Goal: Transaction & Acquisition: Purchase product/service

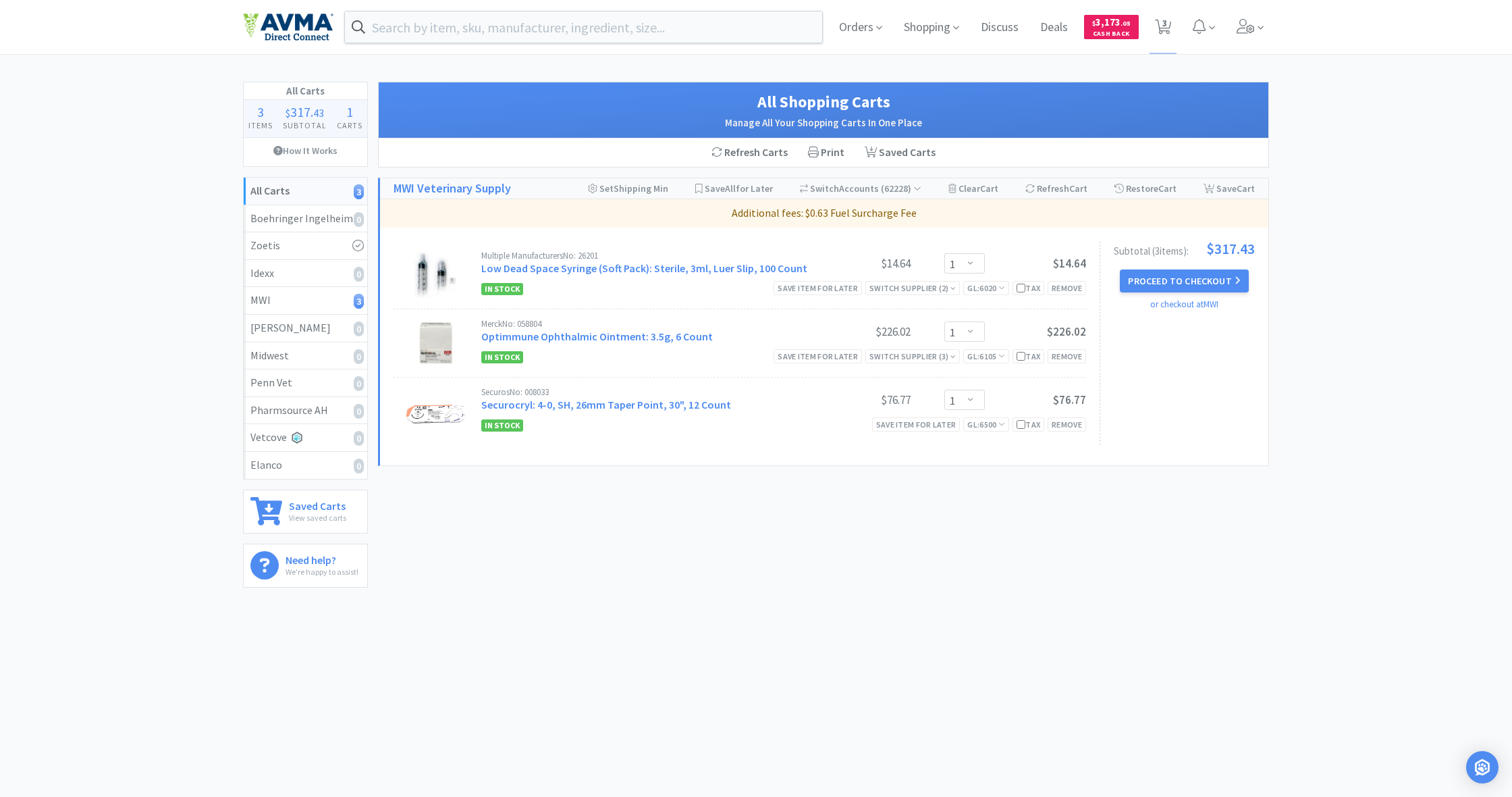
select select "1"
click at [927, 27] on span "Shopping" at bounding box center [931, 27] width 66 height 54
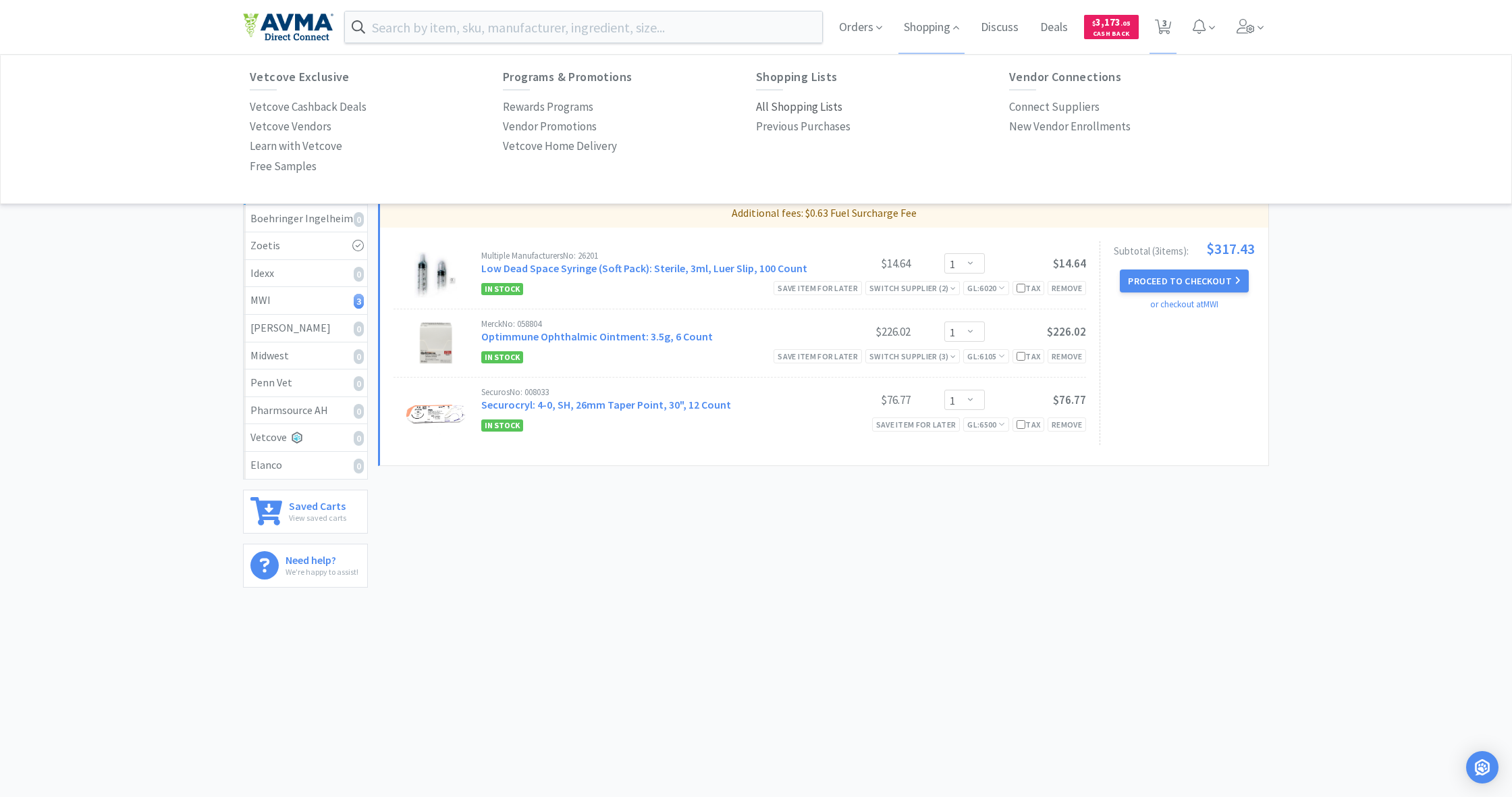
click at [802, 107] on p "All Shopping Lists" at bounding box center [799, 107] width 86 height 18
select select "1"
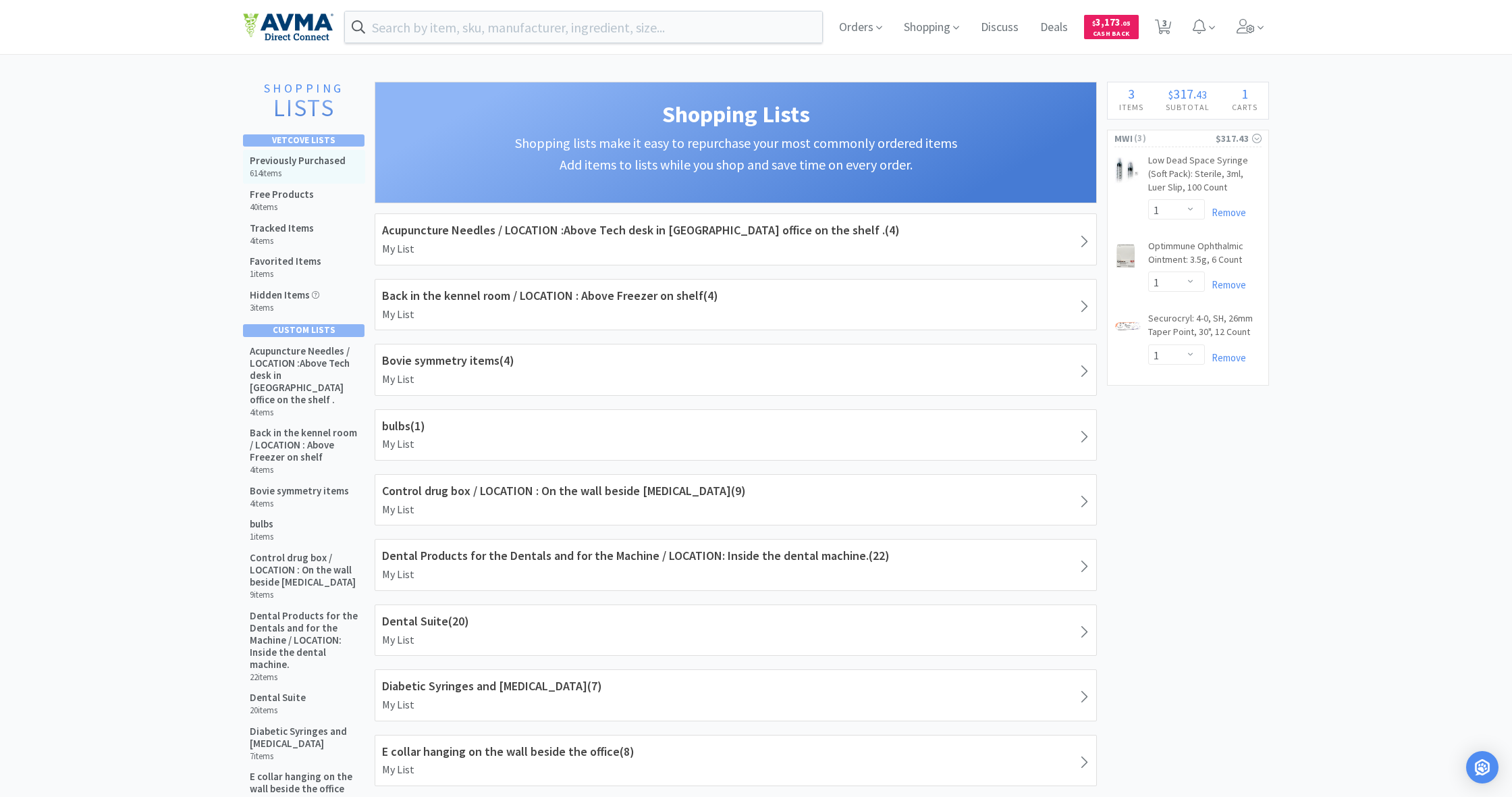
click at [314, 168] on h6 "614 items" at bounding box center [298, 174] width 96 height 11
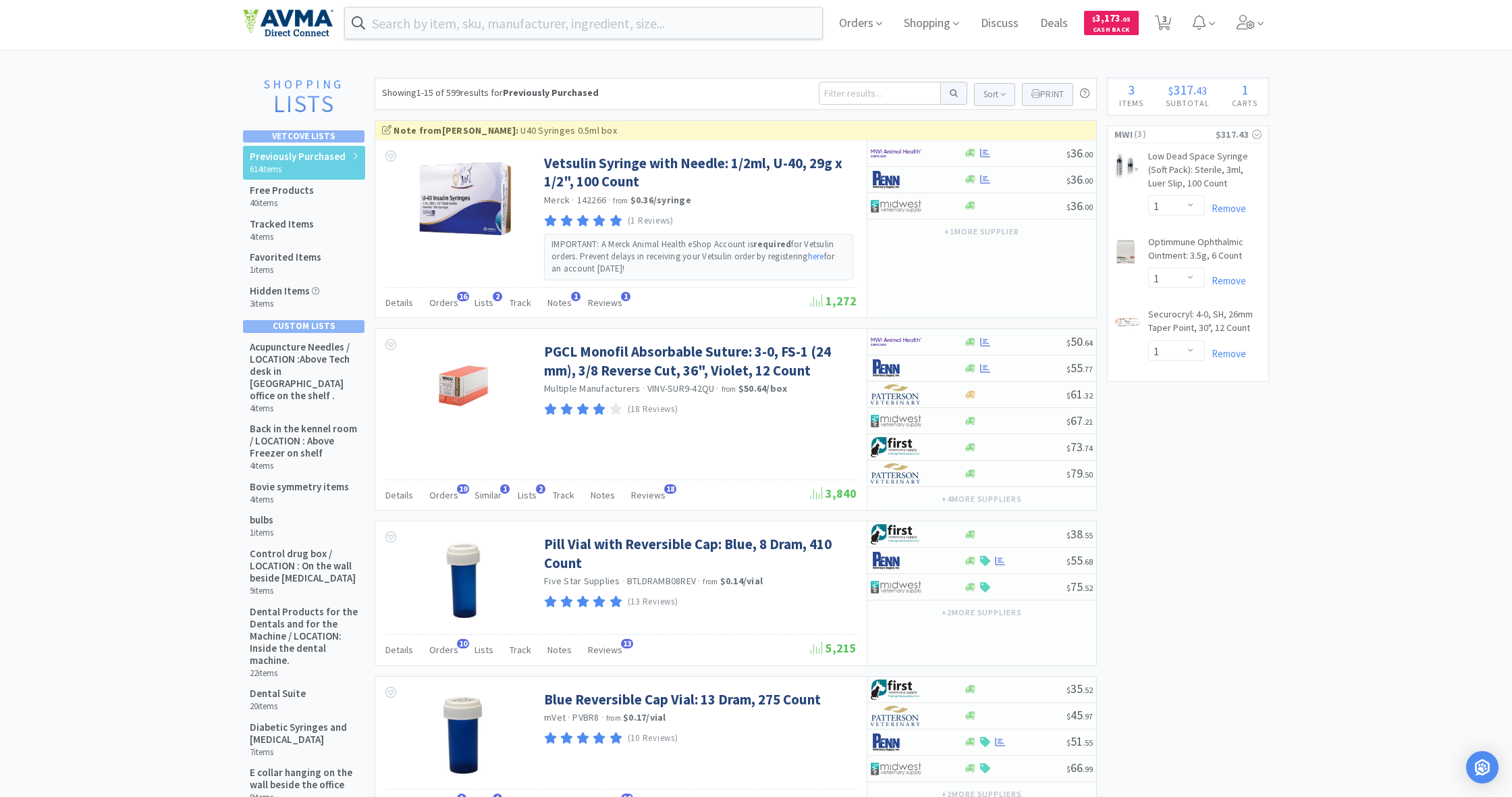
scroll to position [11, 0]
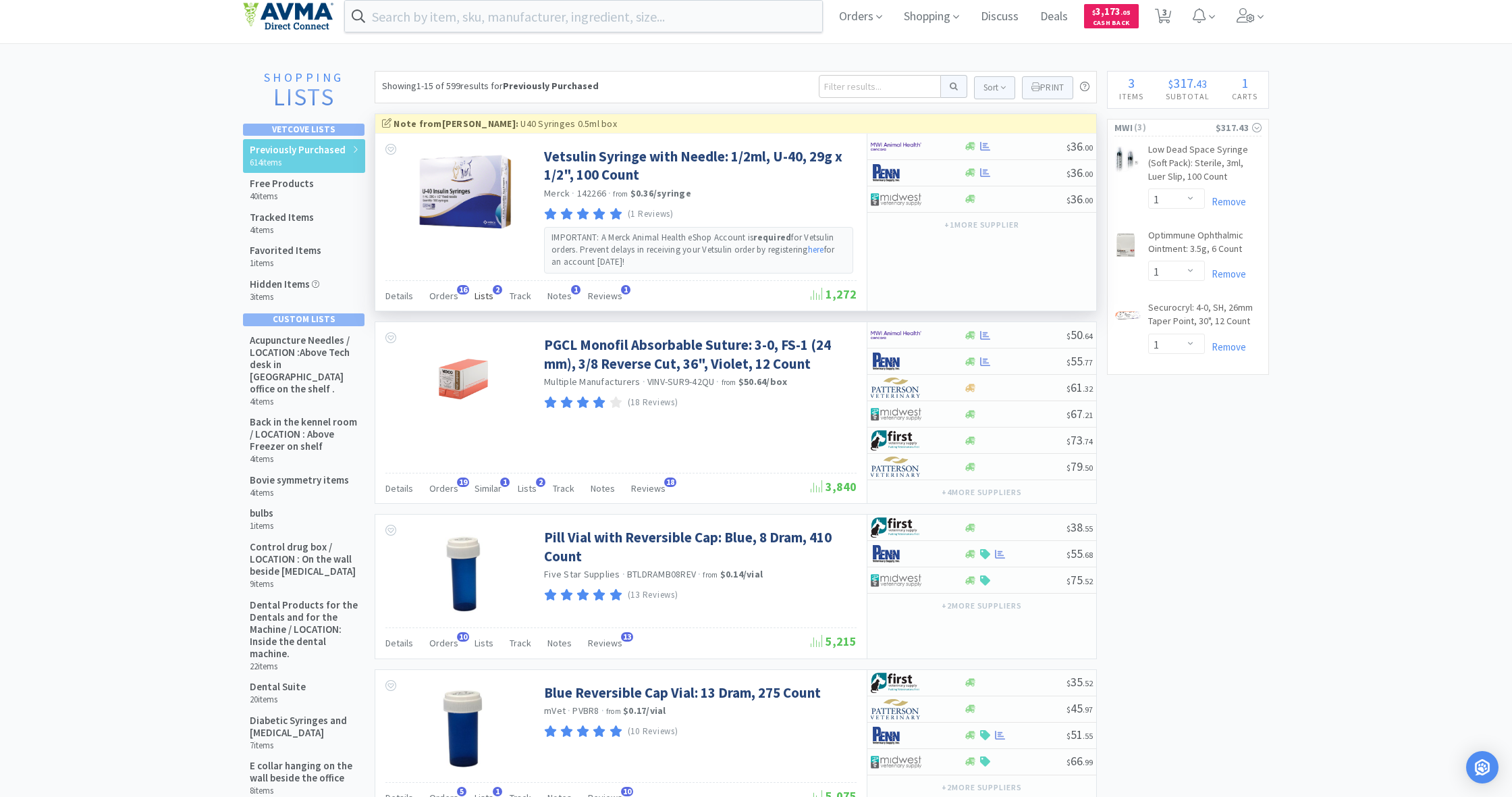
drag, startPoint x: 439, startPoint y: 295, endPoint x: 472, endPoint y: 296, distance: 33.0
click at [439, 295] on span "Orders" at bounding box center [443, 296] width 29 height 12
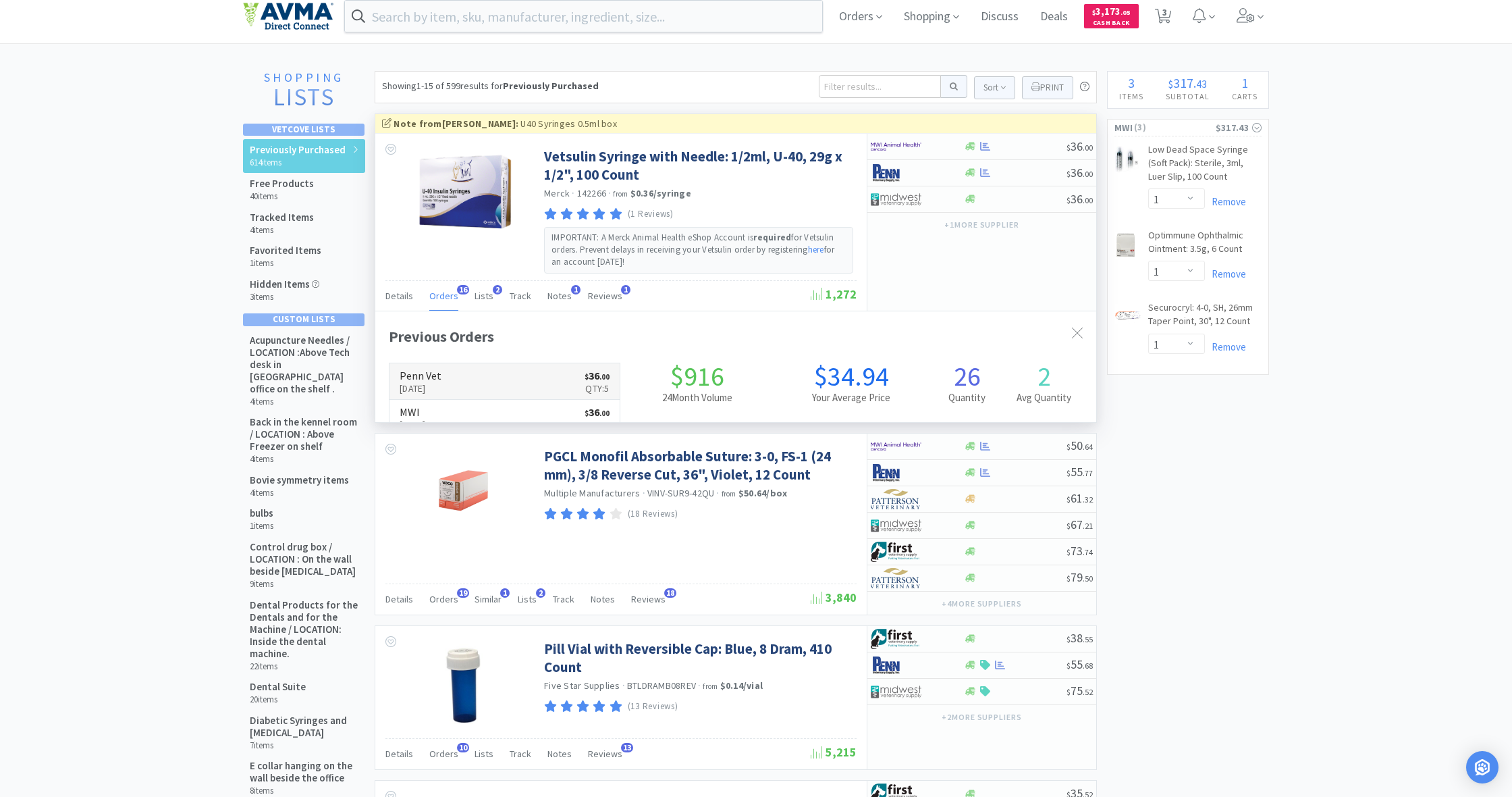
scroll to position [362, 721]
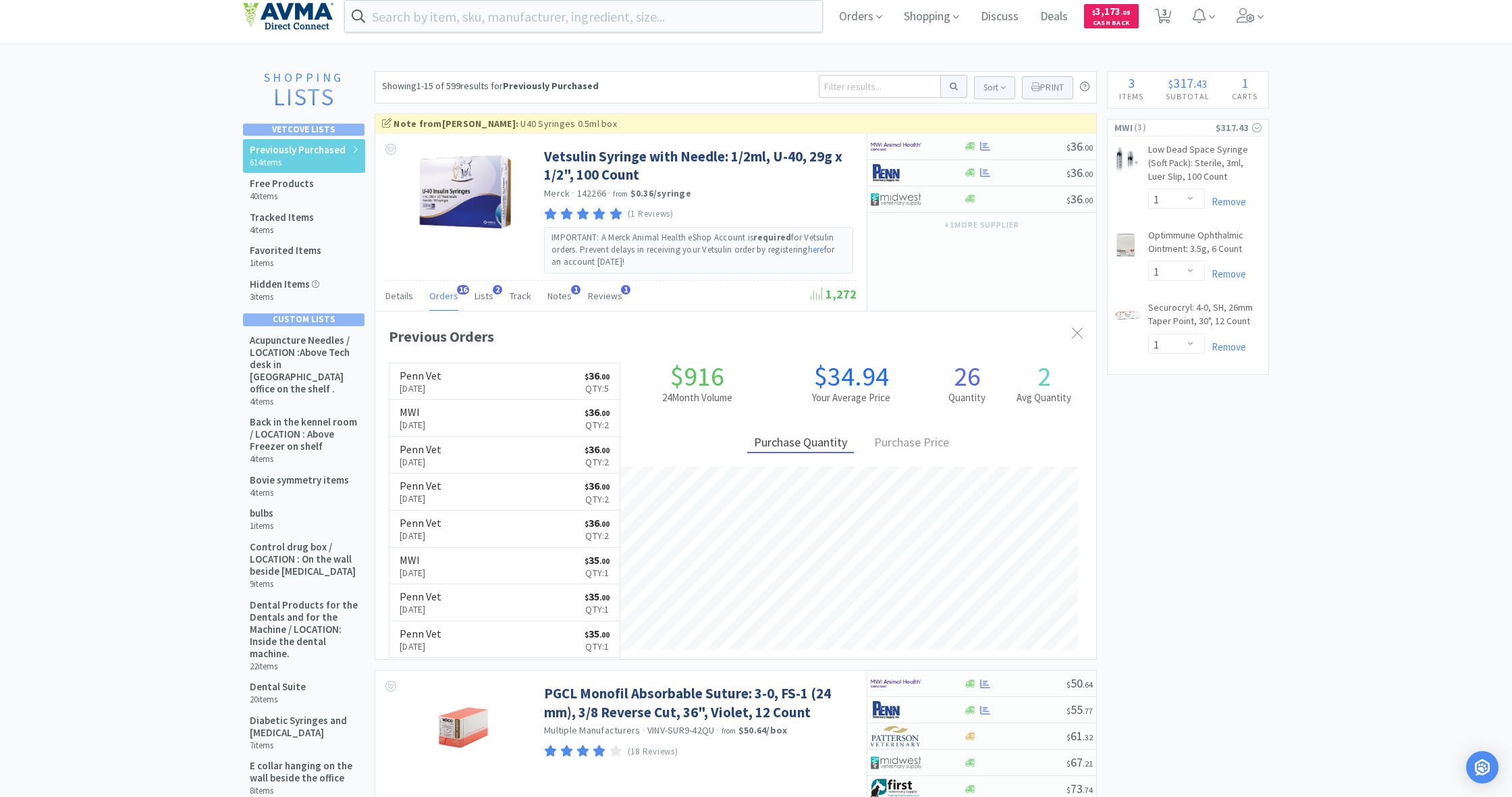
click at [508, 376] on link "Penn Vet Sep 4th, 2025 $ 36 . 00 Qty: 5" at bounding box center [505, 381] width 230 height 37
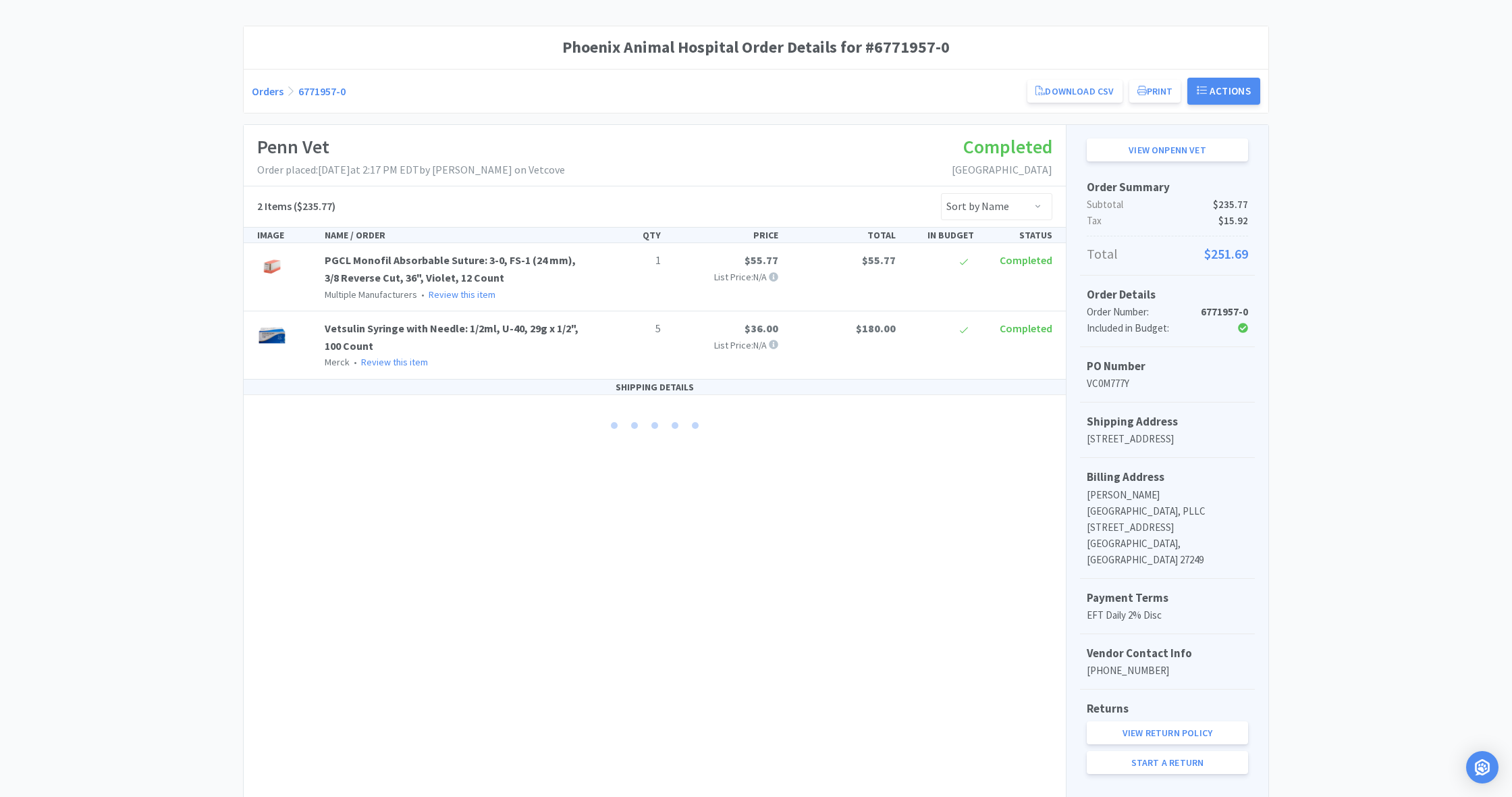
scroll to position [99, 0]
select select "1"
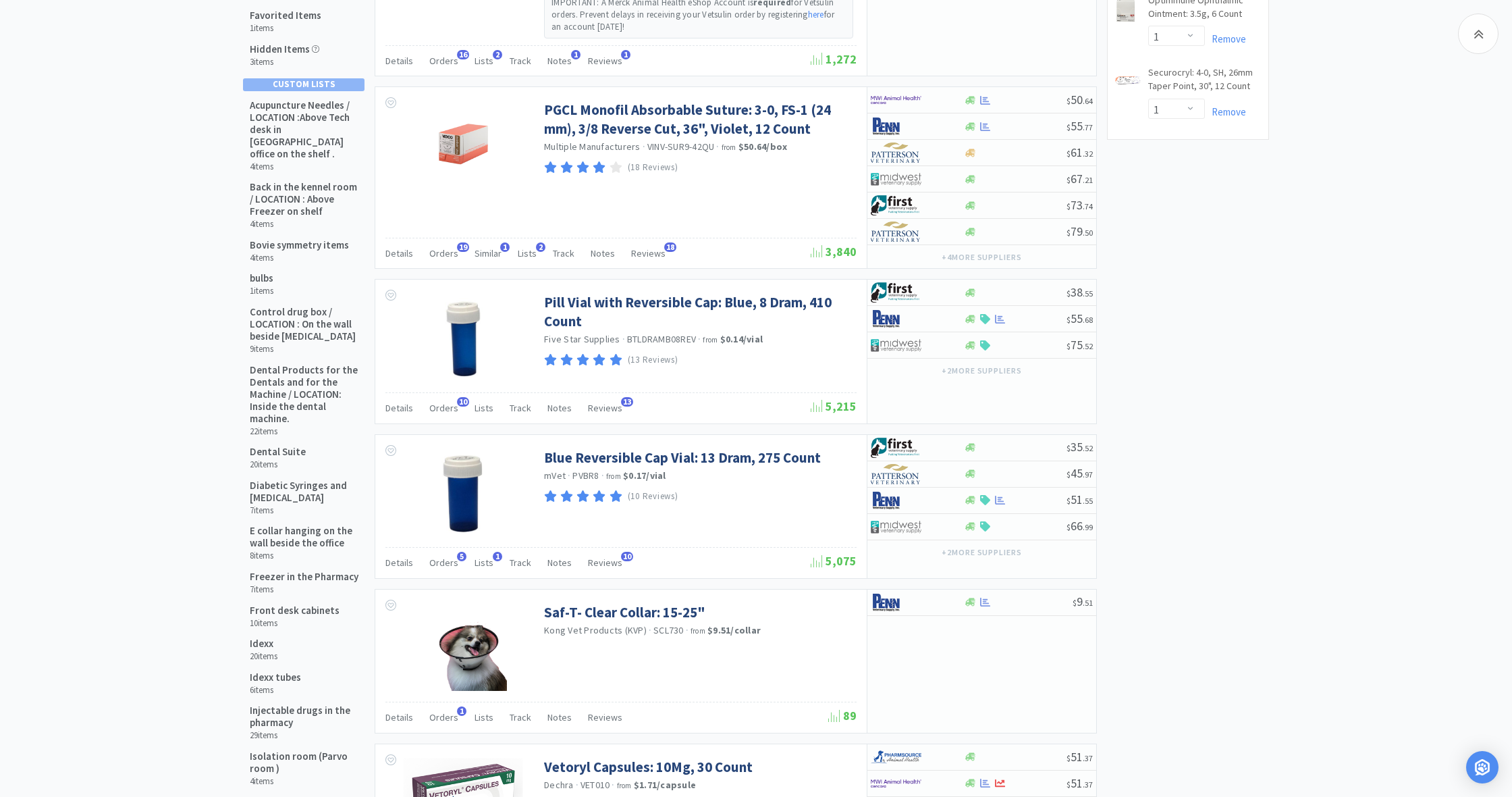
scroll to position [255, 0]
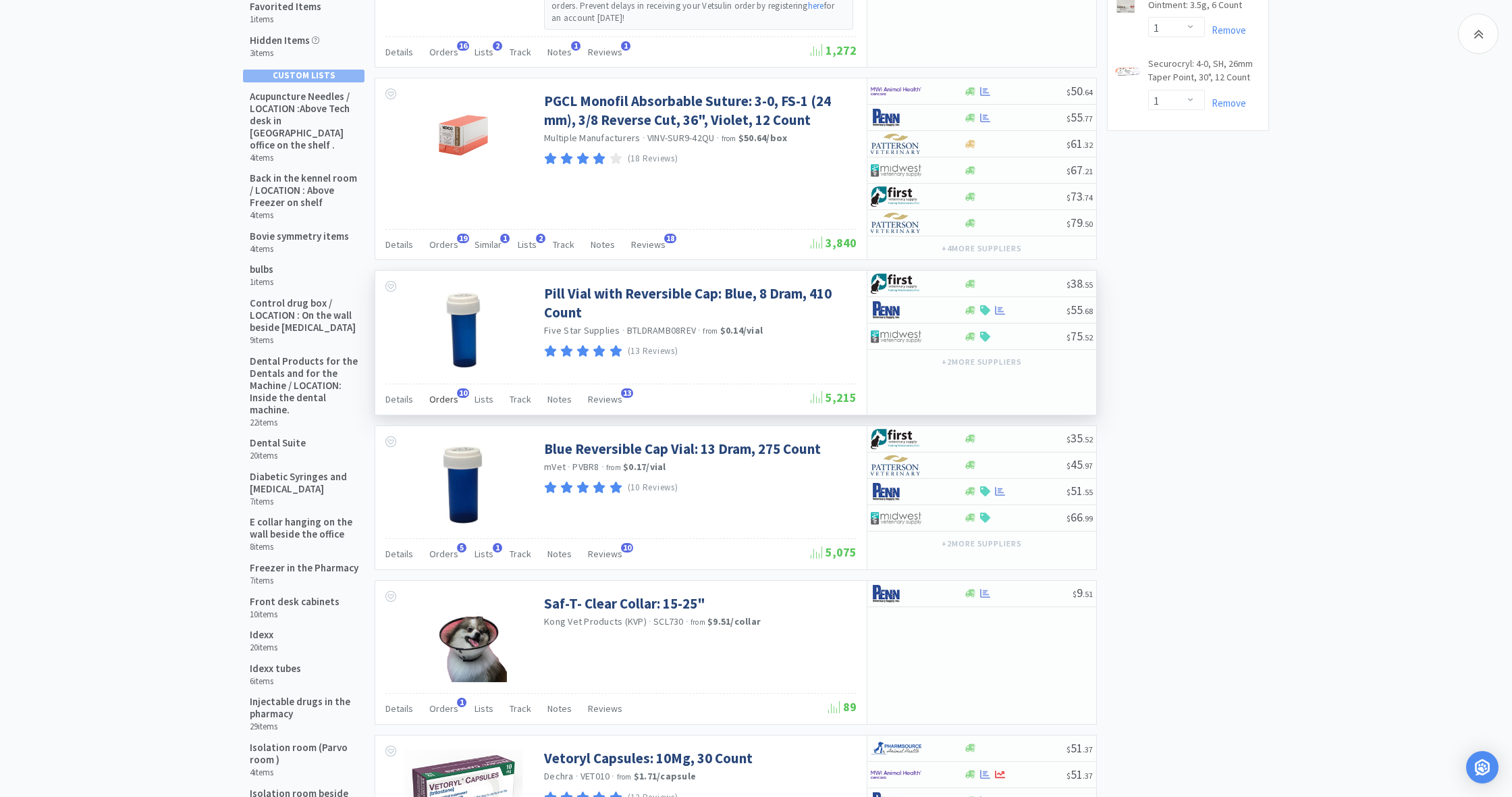
click at [443, 398] on span "Orders" at bounding box center [443, 398] width 29 height 12
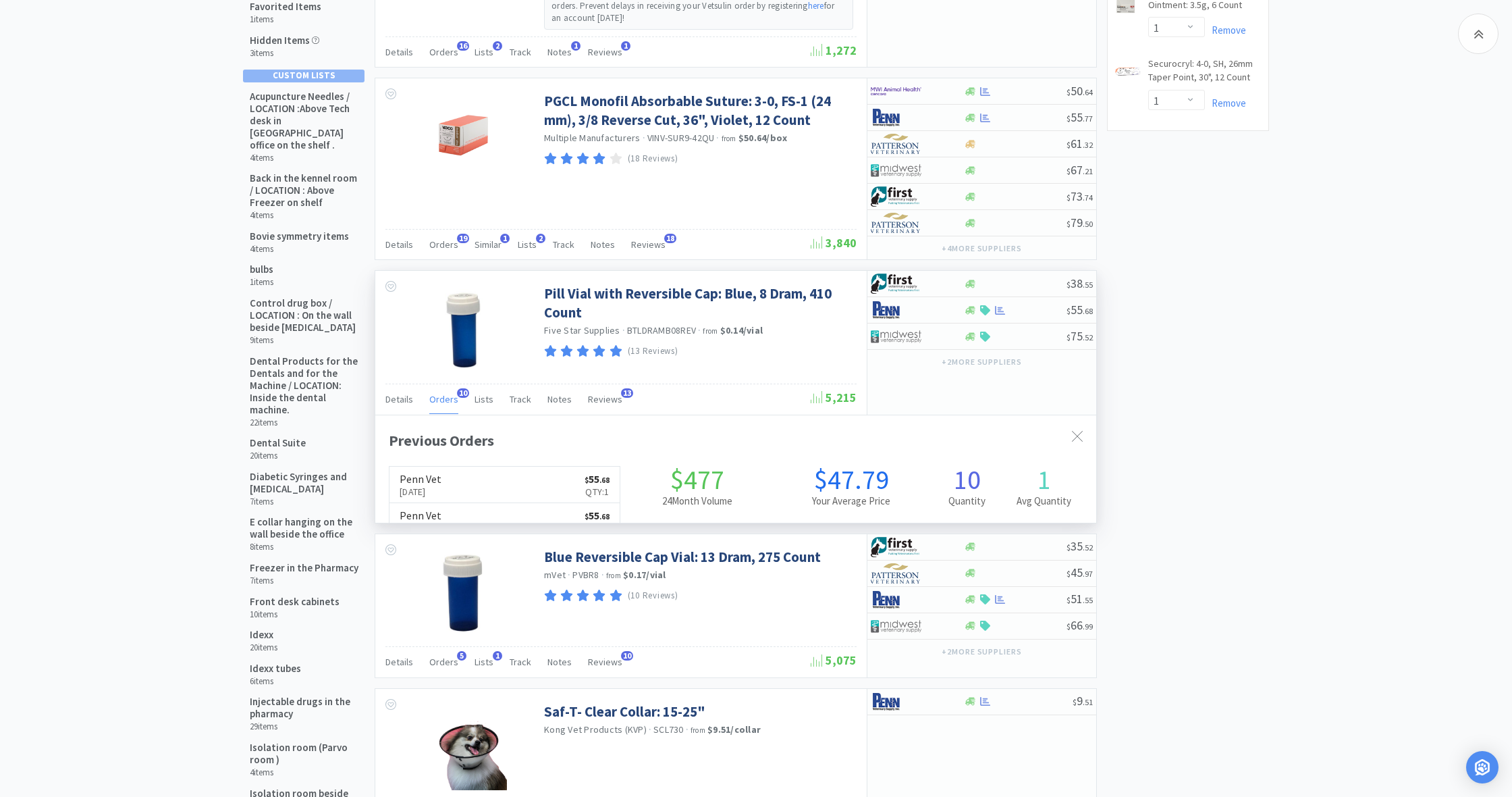
scroll to position [362, 721]
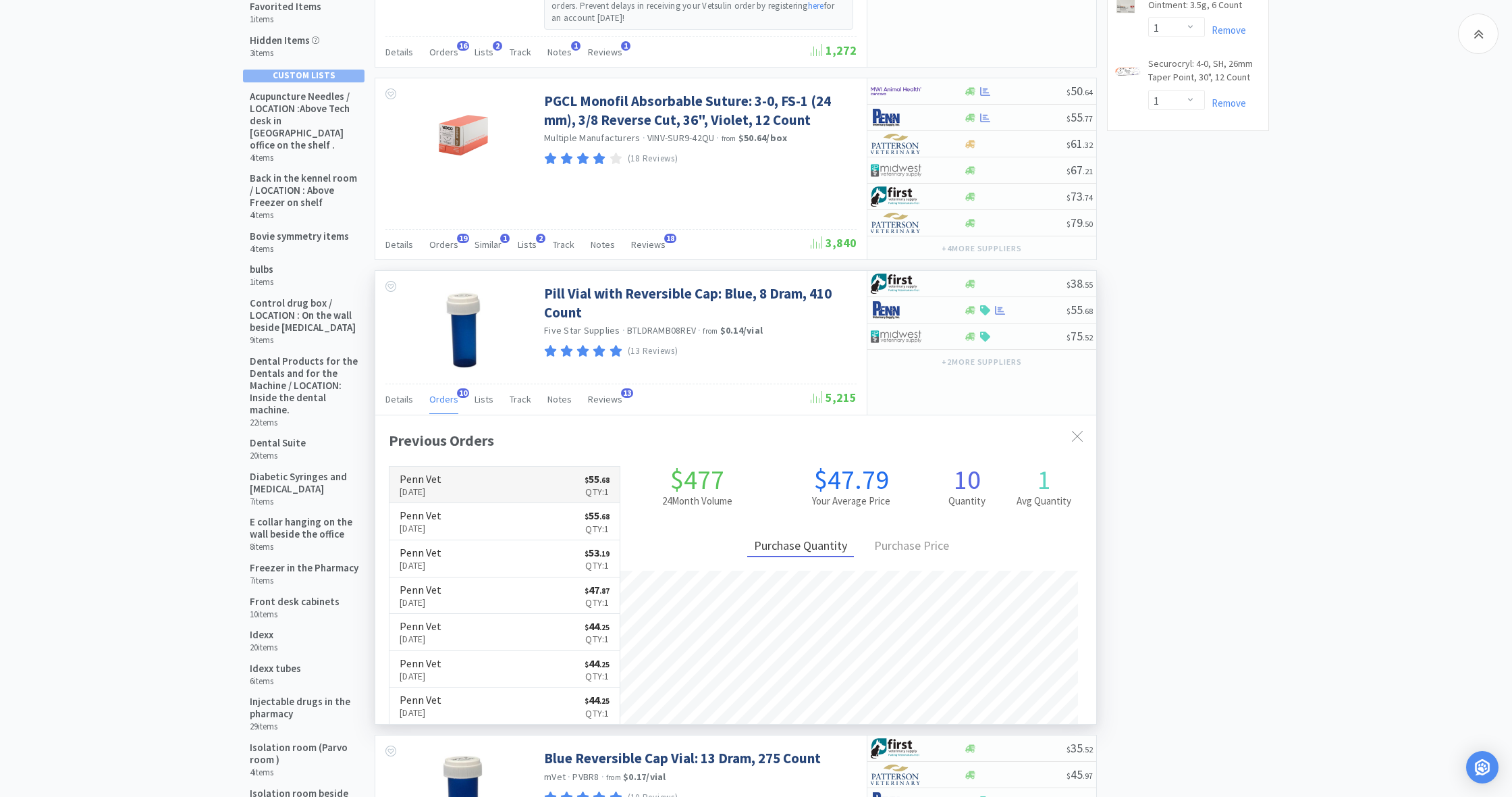
click at [496, 482] on link "Penn Vet Sep 4th, 2025 $ 55 . 68 Qty: 1" at bounding box center [505, 485] width 230 height 37
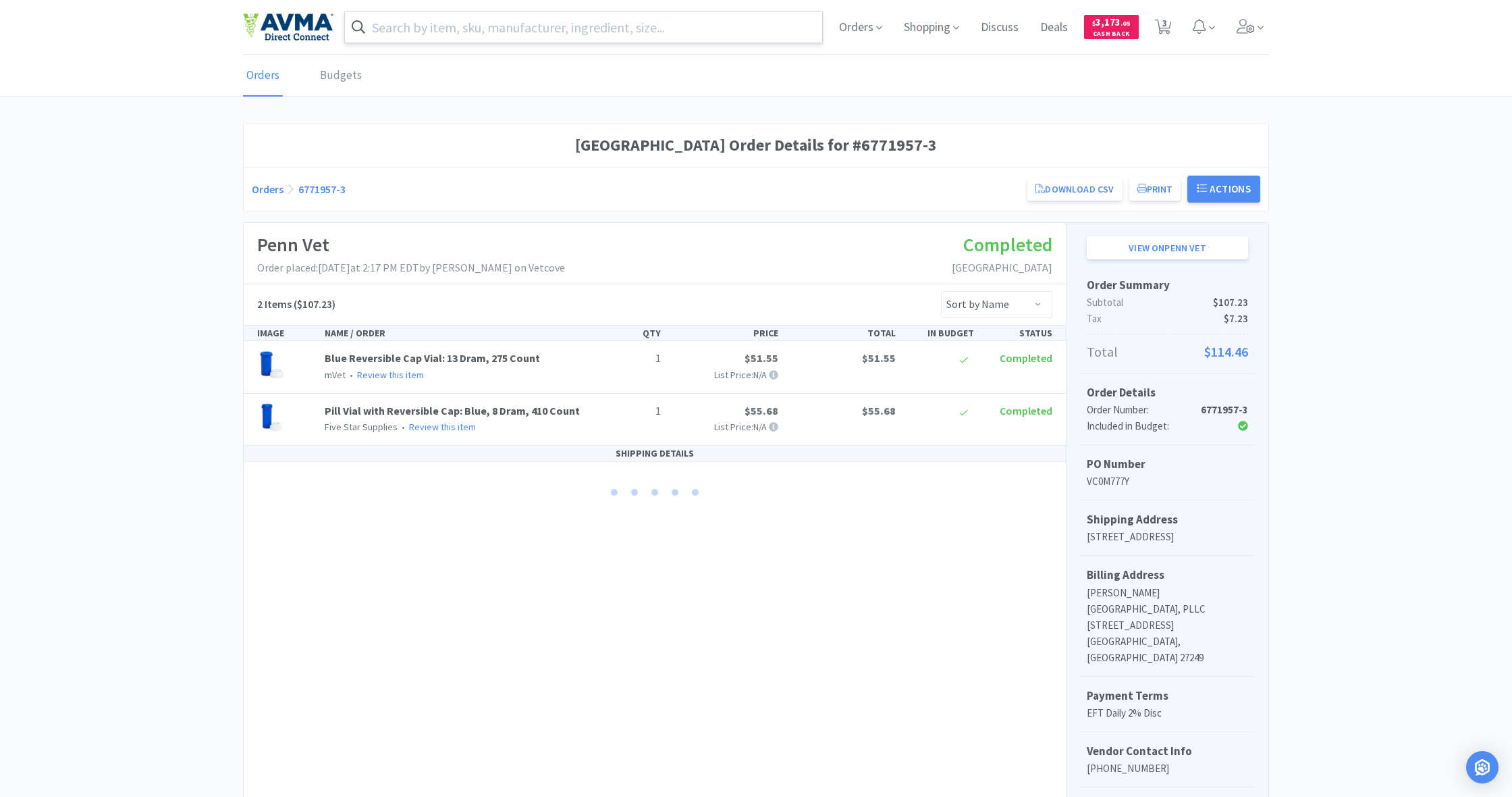
click at [484, 36] on input "text" at bounding box center [583, 28] width 477 height 31
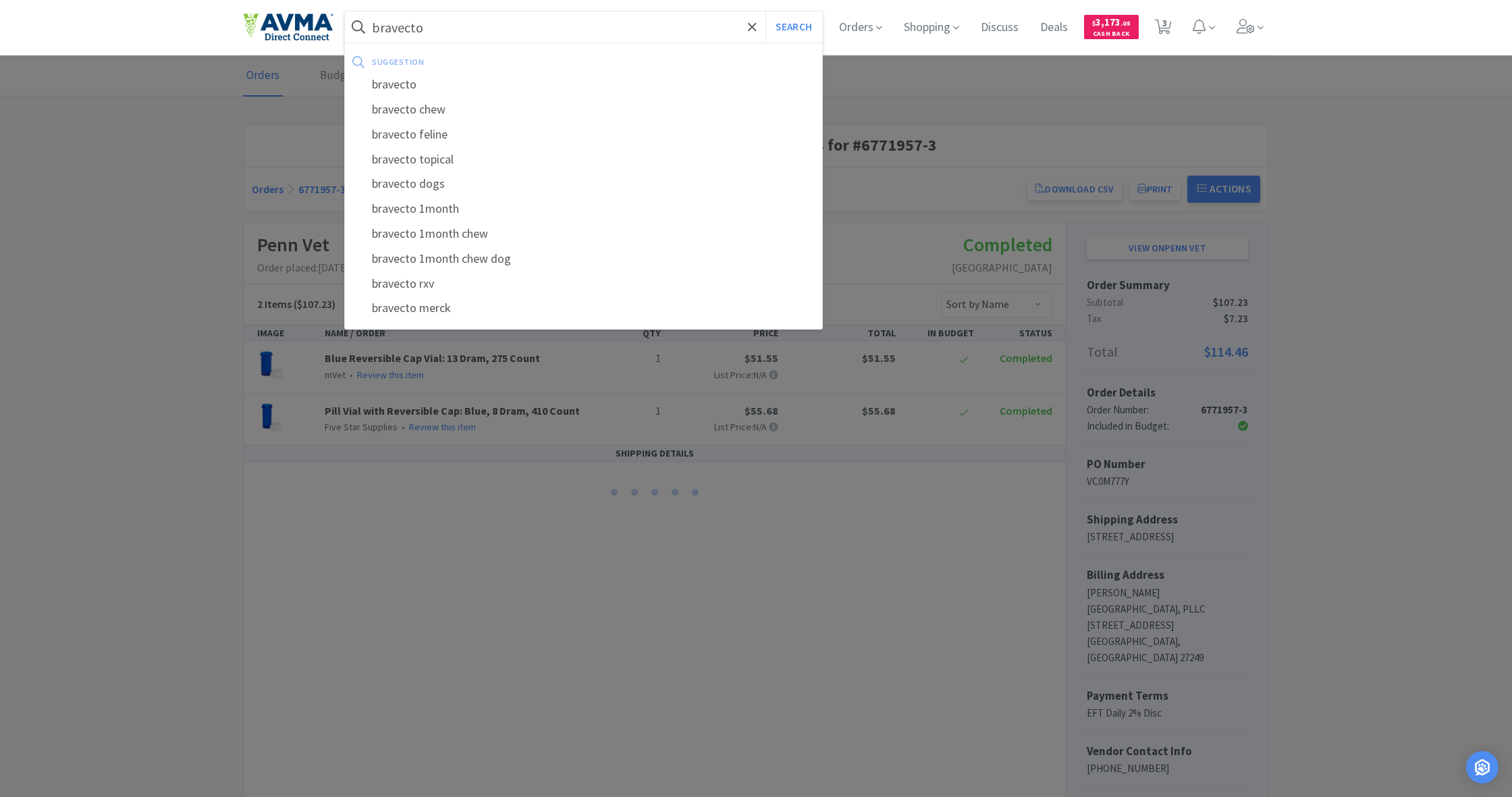
type input "bravecto"
click at [792, 27] on button "Search" at bounding box center [793, 28] width 56 height 31
select select "1"
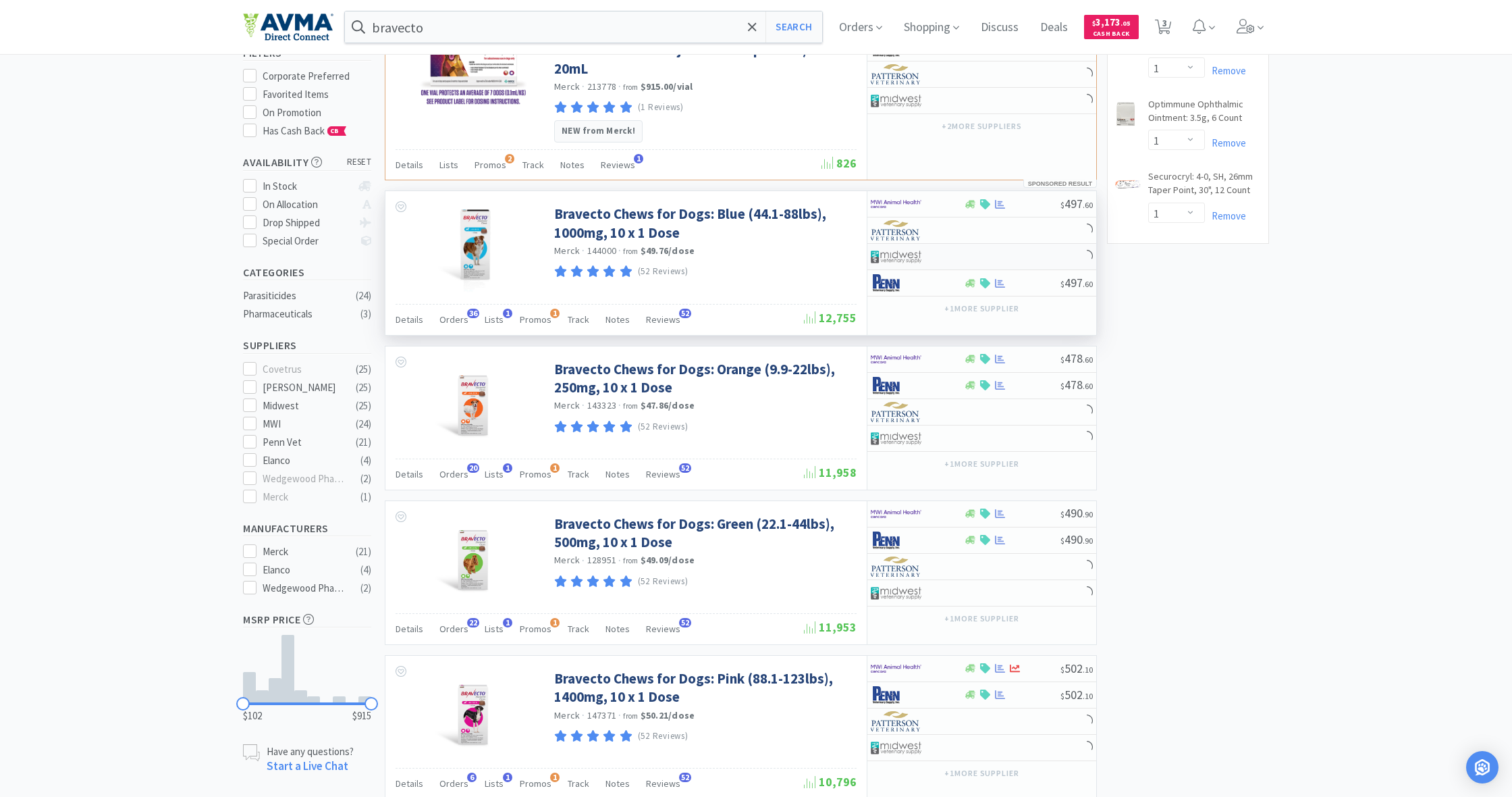
scroll to position [141, 0]
click at [968, 278] on icon at bounding box center [970, 283] width 10 height 10
select select "1"
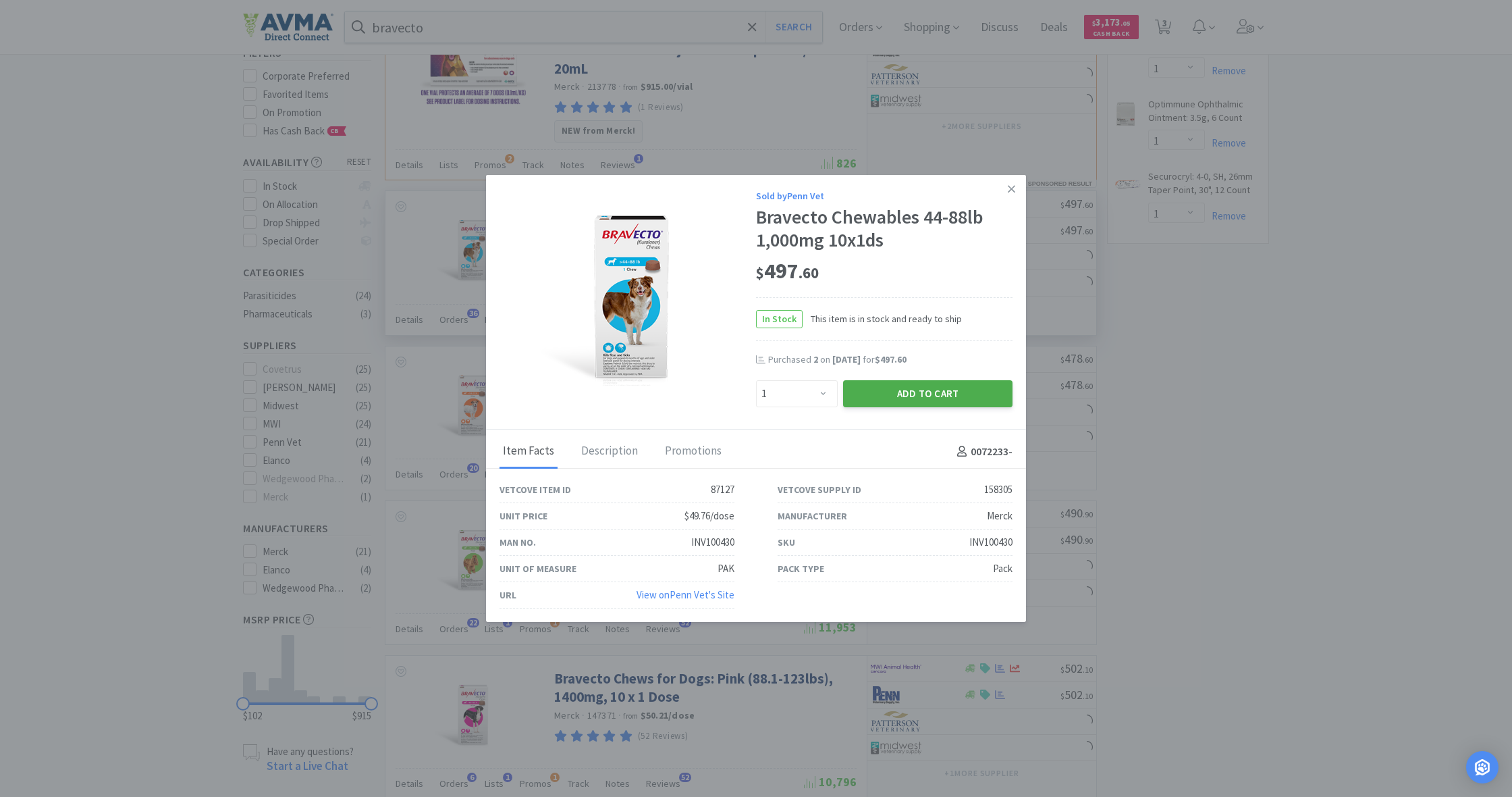
click at [941, 394] on button "Add to Cart" at bounding box center [928, 394] width 170 height 27
select select "1"
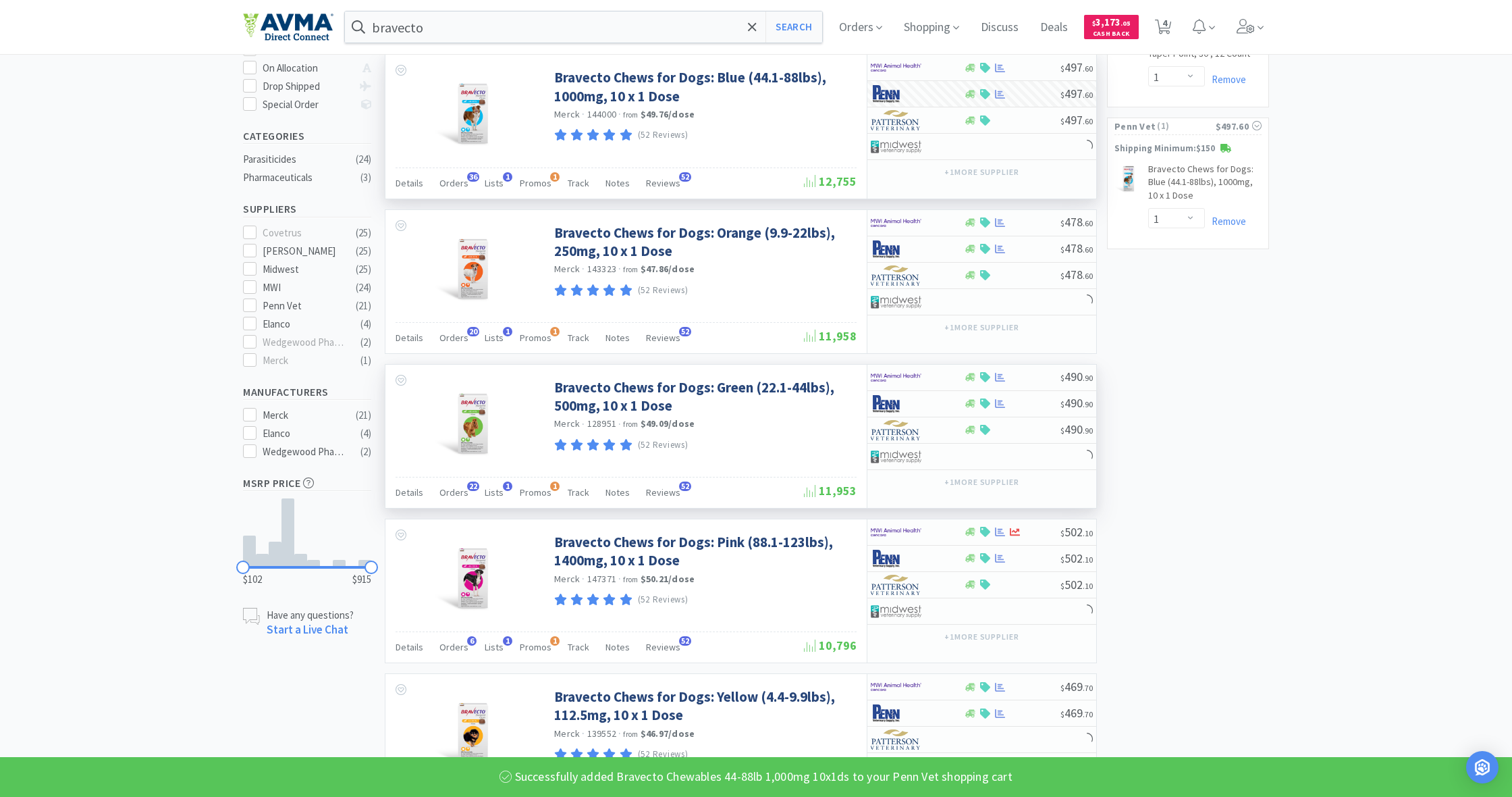
scroll to position [290, 0]
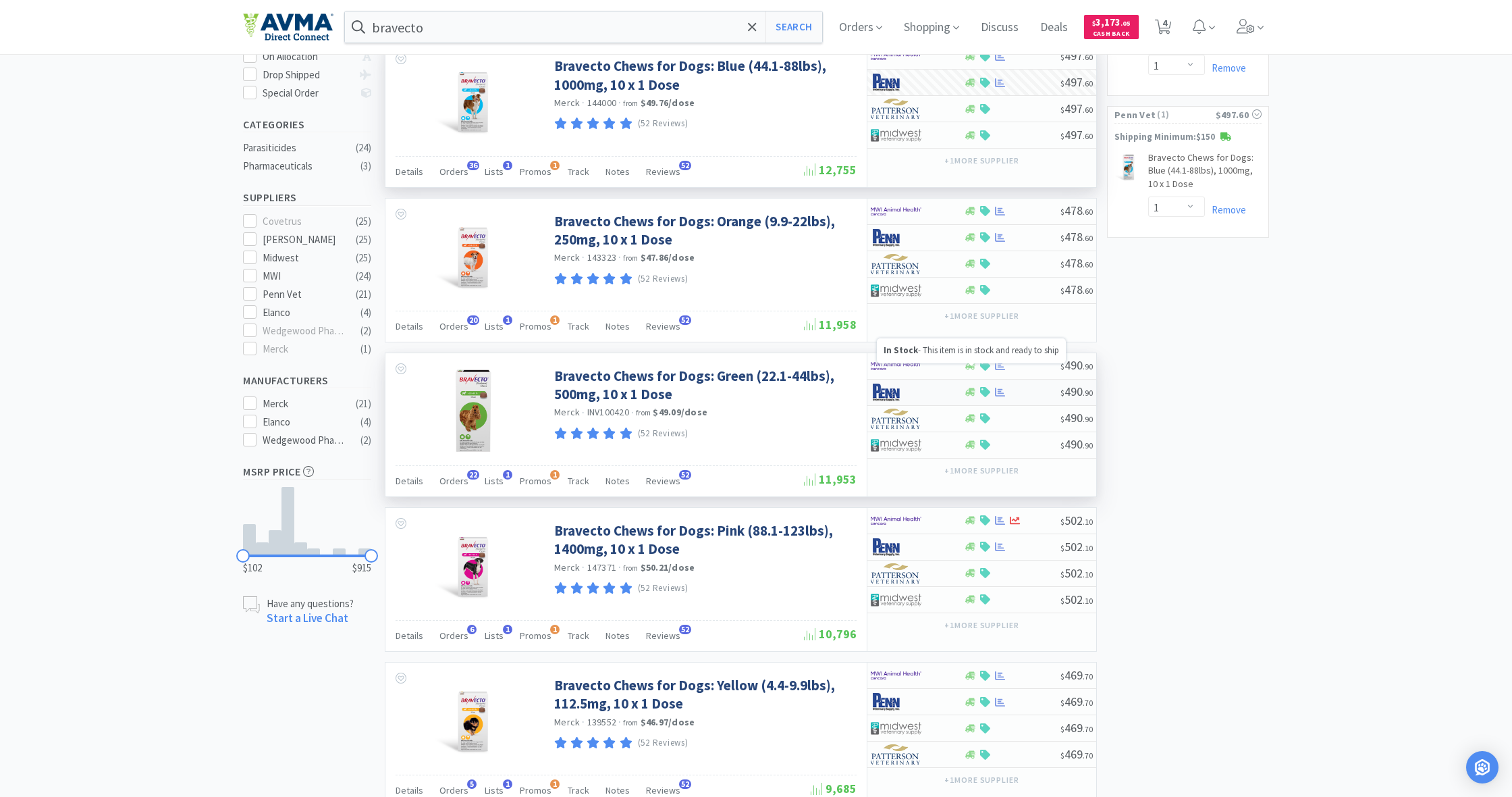
click at [973, 387] on icon at bounding box center [970, 391] width 10 height 10
select select "1"
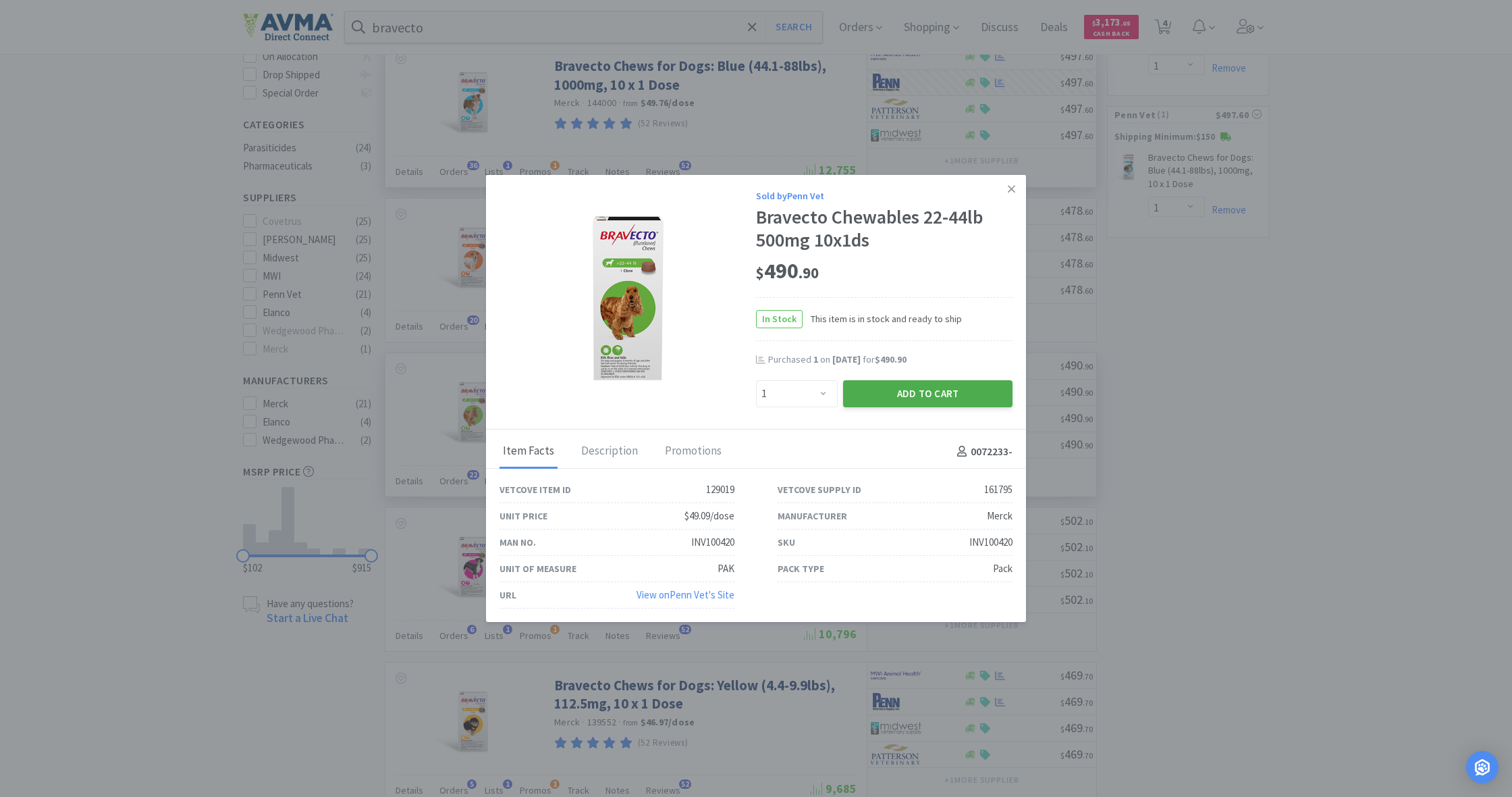
click at [949, 389] on button "Add to Cart" at bounding box center [928, 394] width 170 height 27
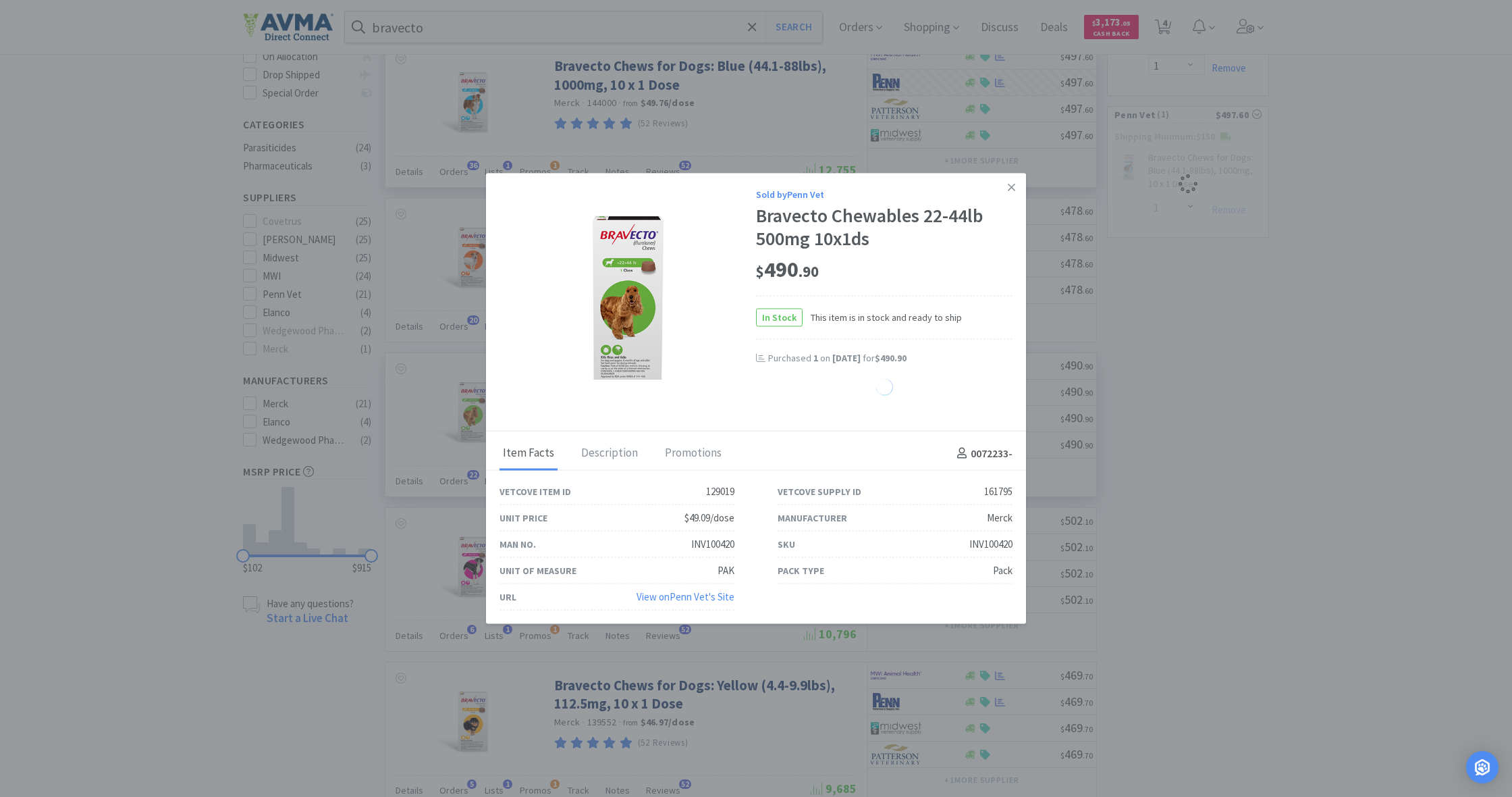
select select "1"
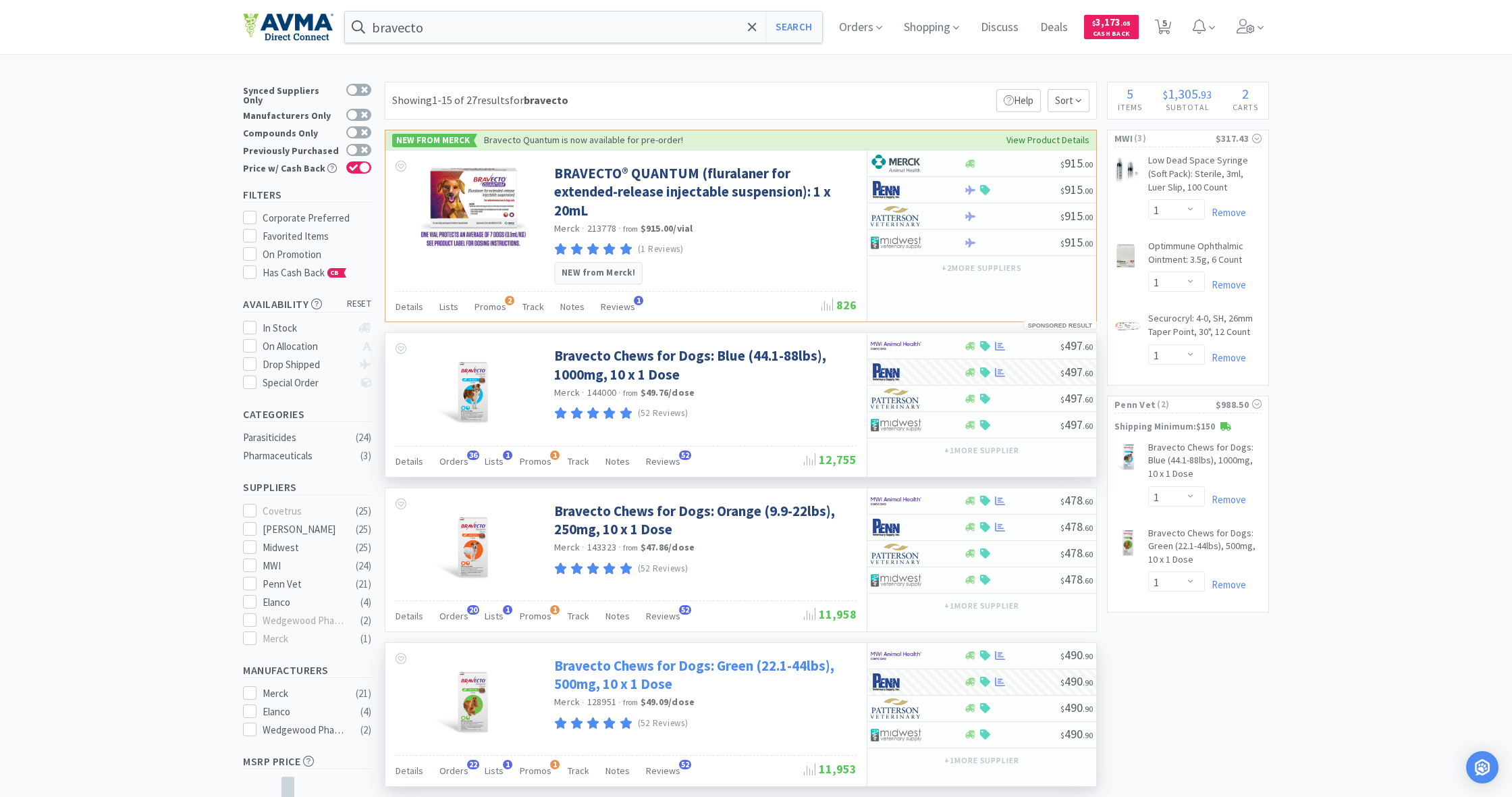
scroll to position [0, 0]
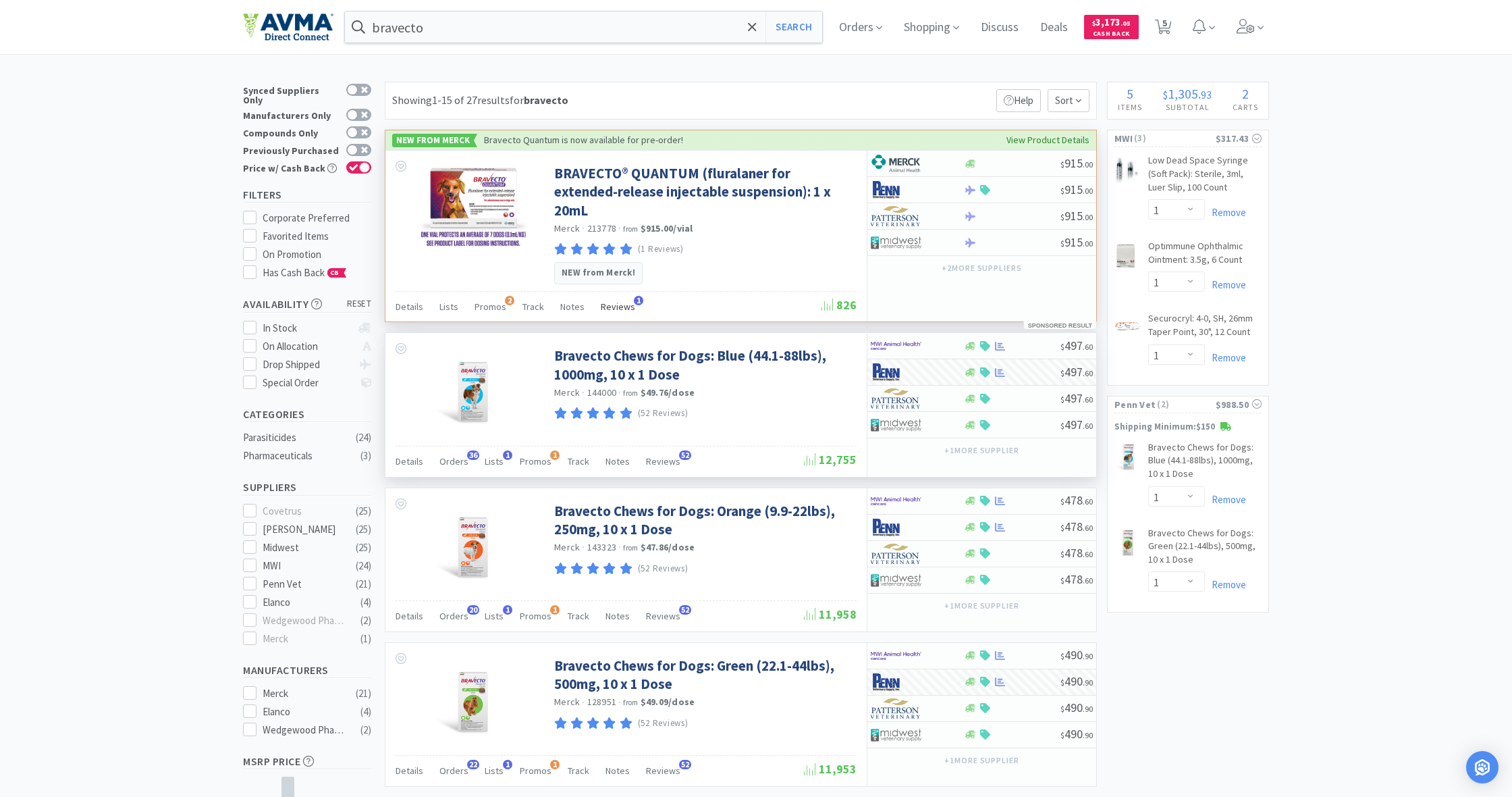
click at [613, 300] on span "Reviews" at bounding box center [618, 306] width 35 height 12
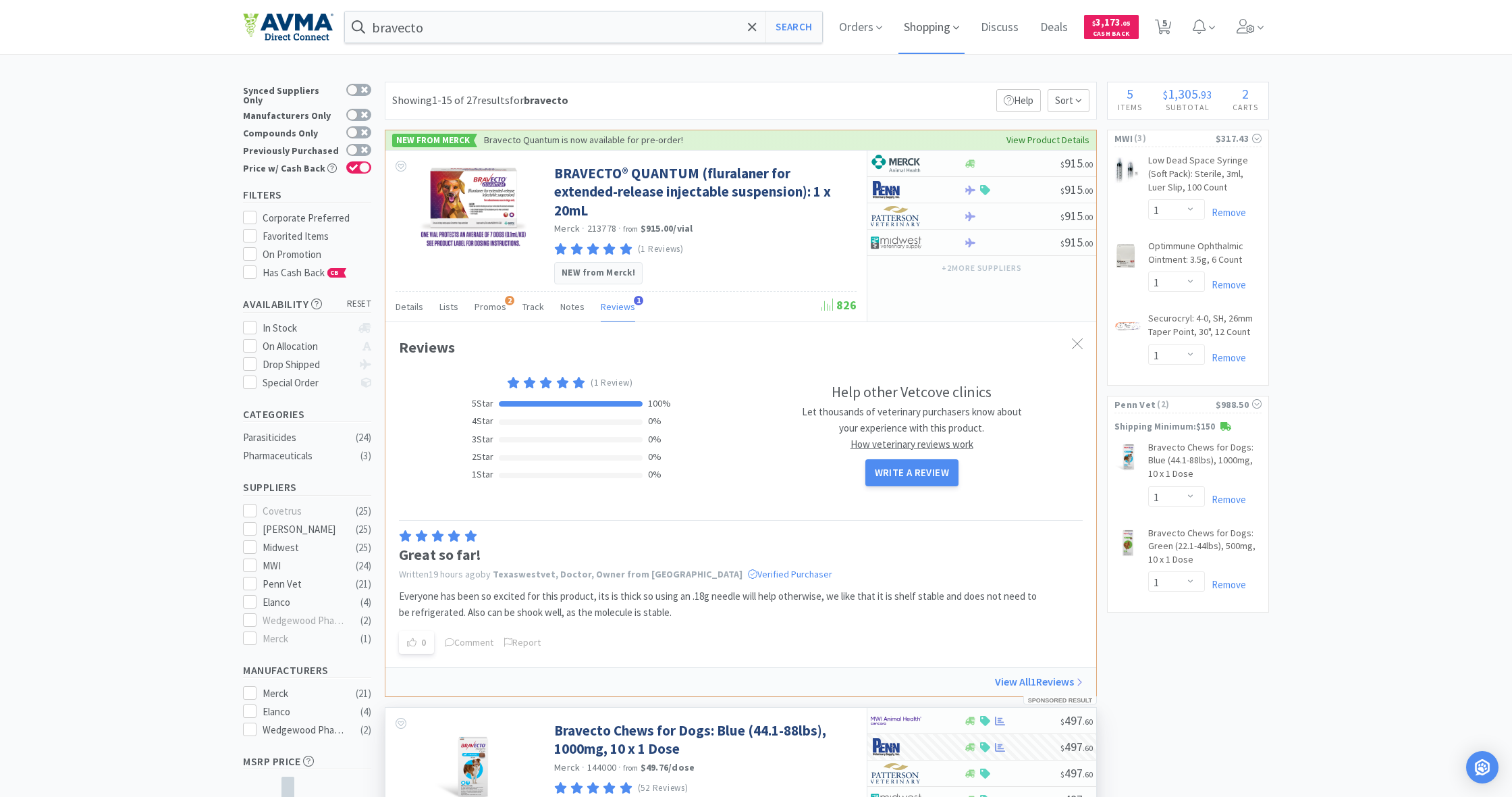
click at [928, 28] on span "Shopping" at bounding box center [931, 27] width 66 height 54
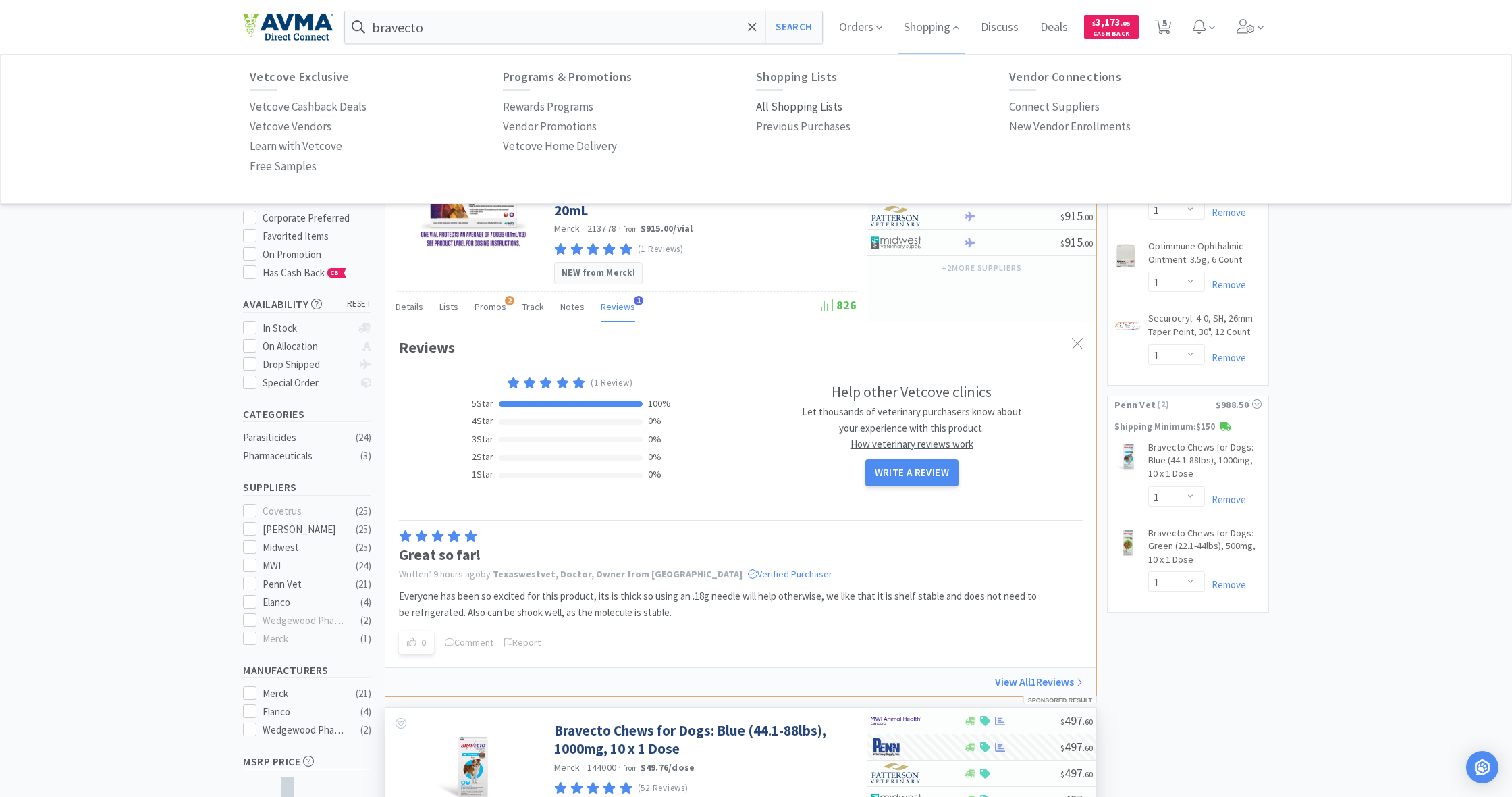
click at [796, 103] on p "All Shopping Lists" at bounding box center [799, 107] width 86 height 18
select select "1"
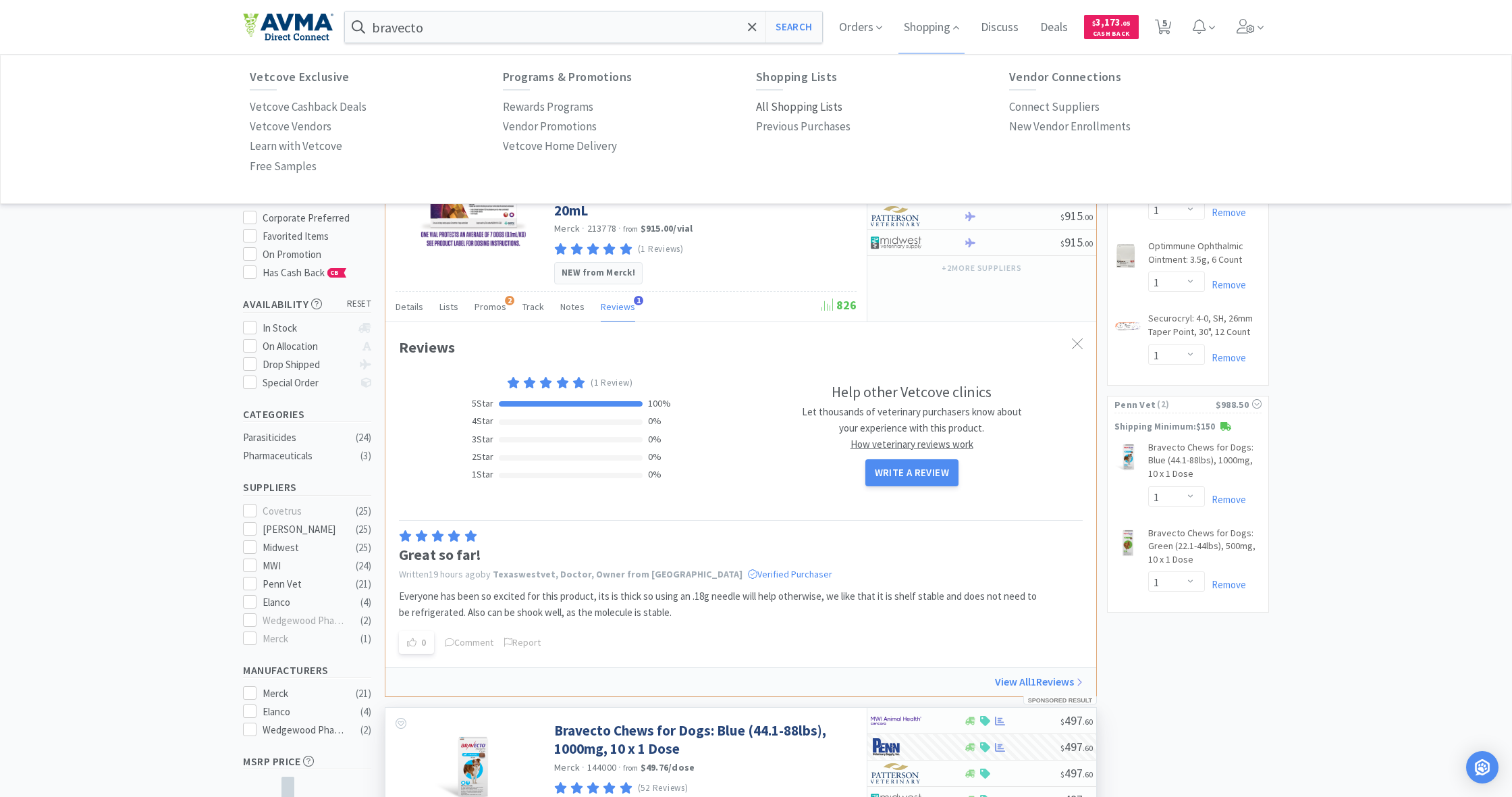
select select "1"
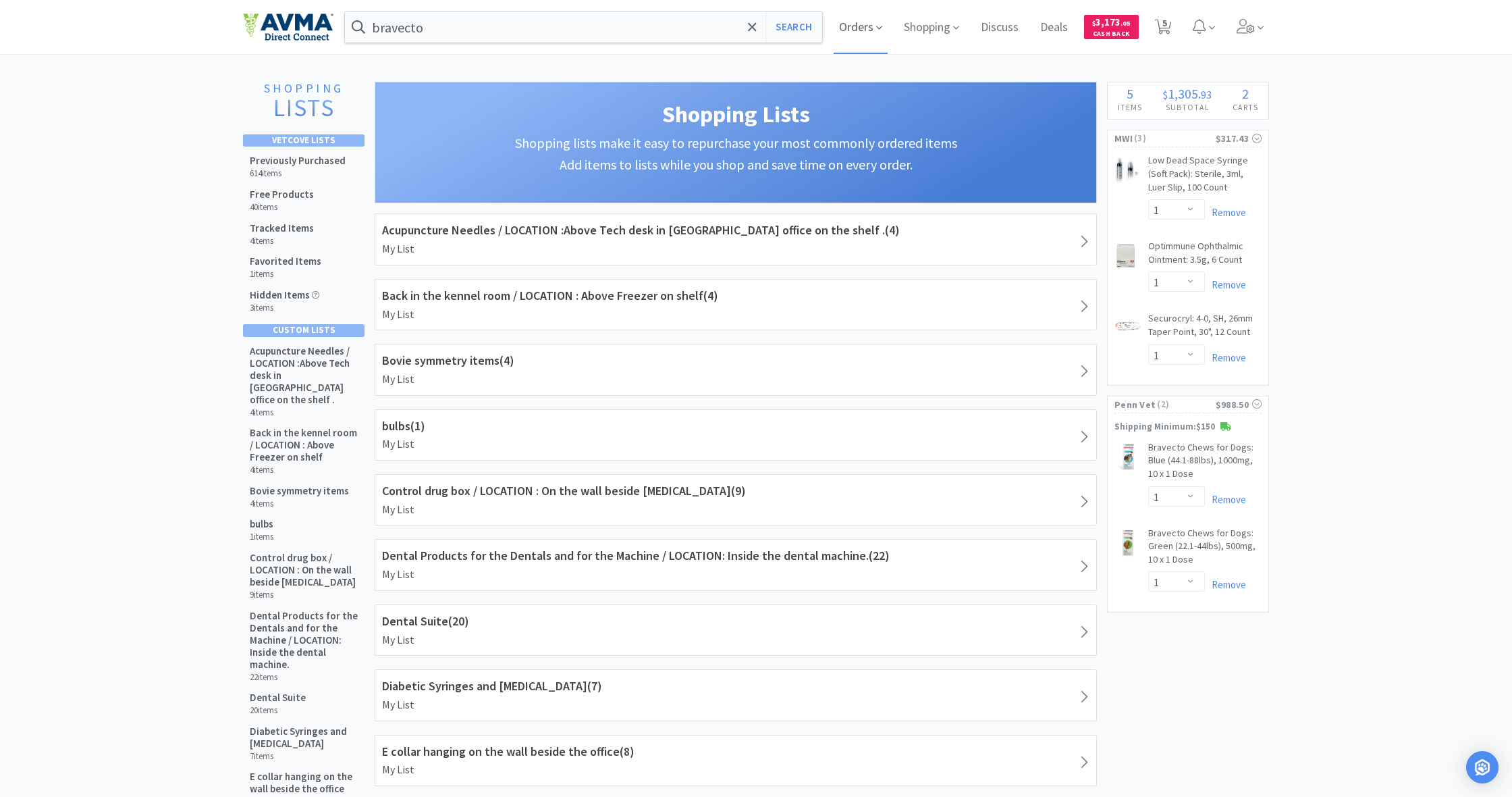
click at [855, 28] on span "Orders" at bounding box center [861, 27] width 54 height 54
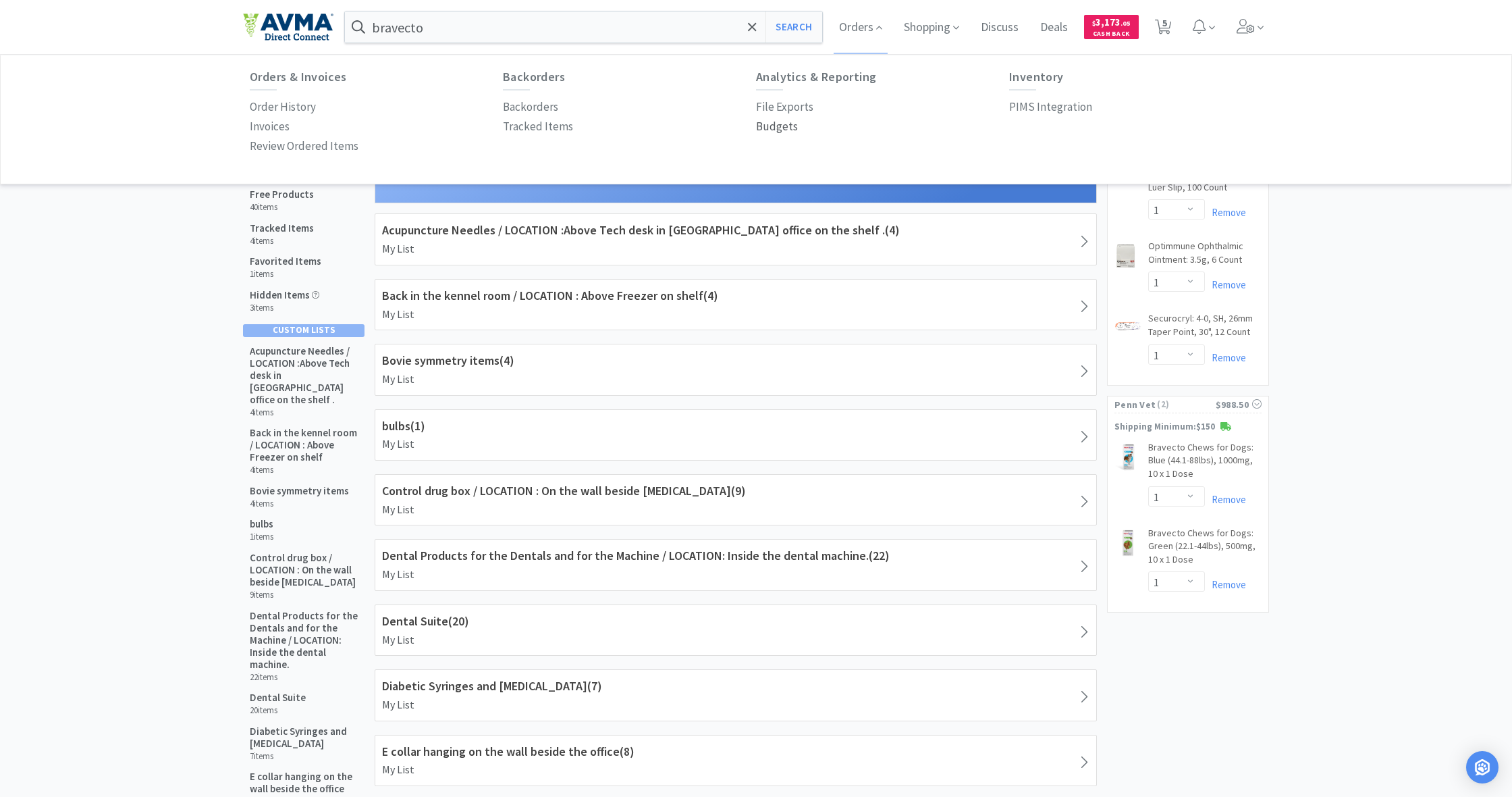
click at [778, 130] on p "Budgets" at bounding box center [776, 126] width 42 height 18
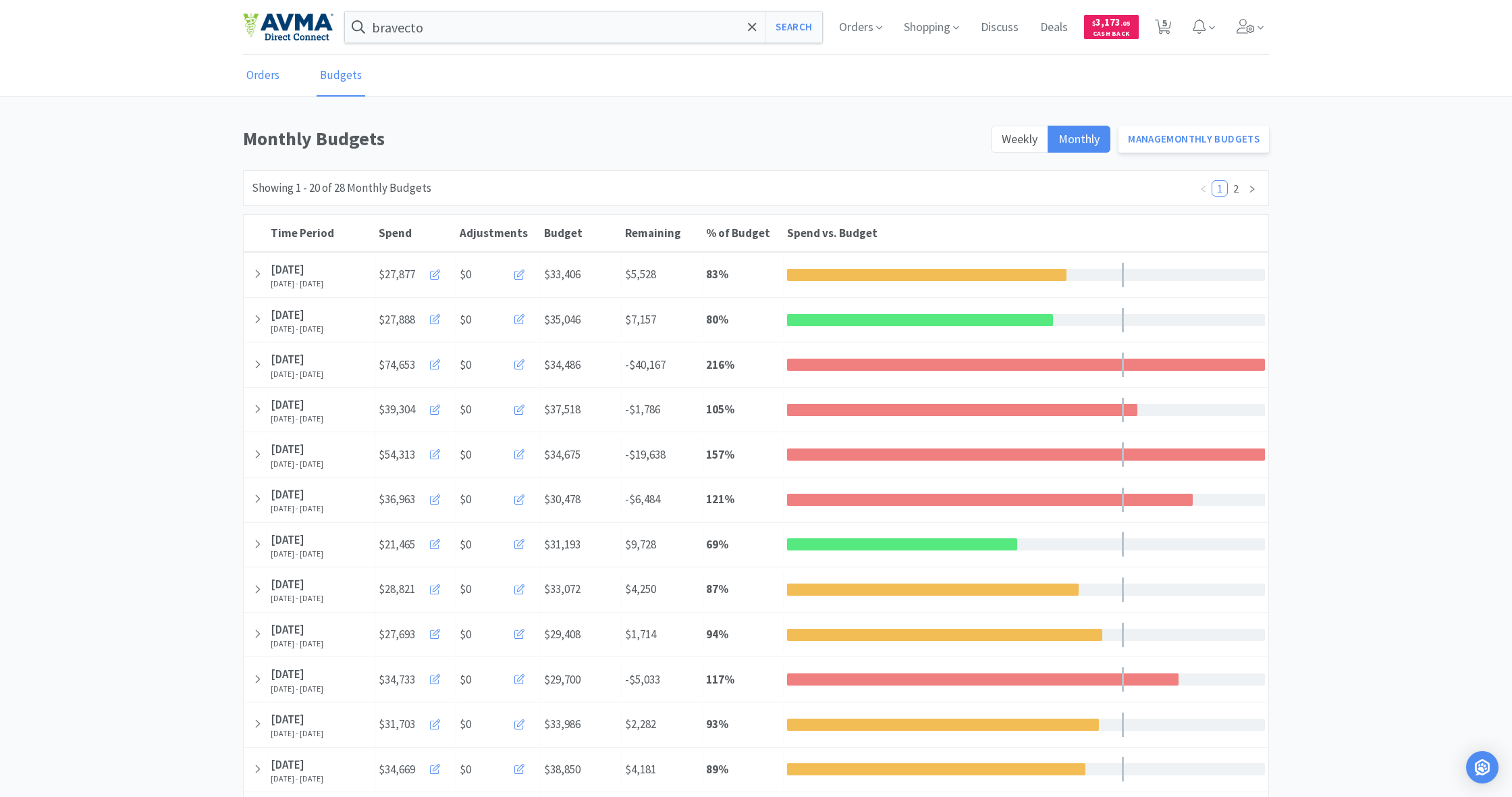
click at [261, 74] on link "Orders" at bounding box center [262, 75] width 40 height 41
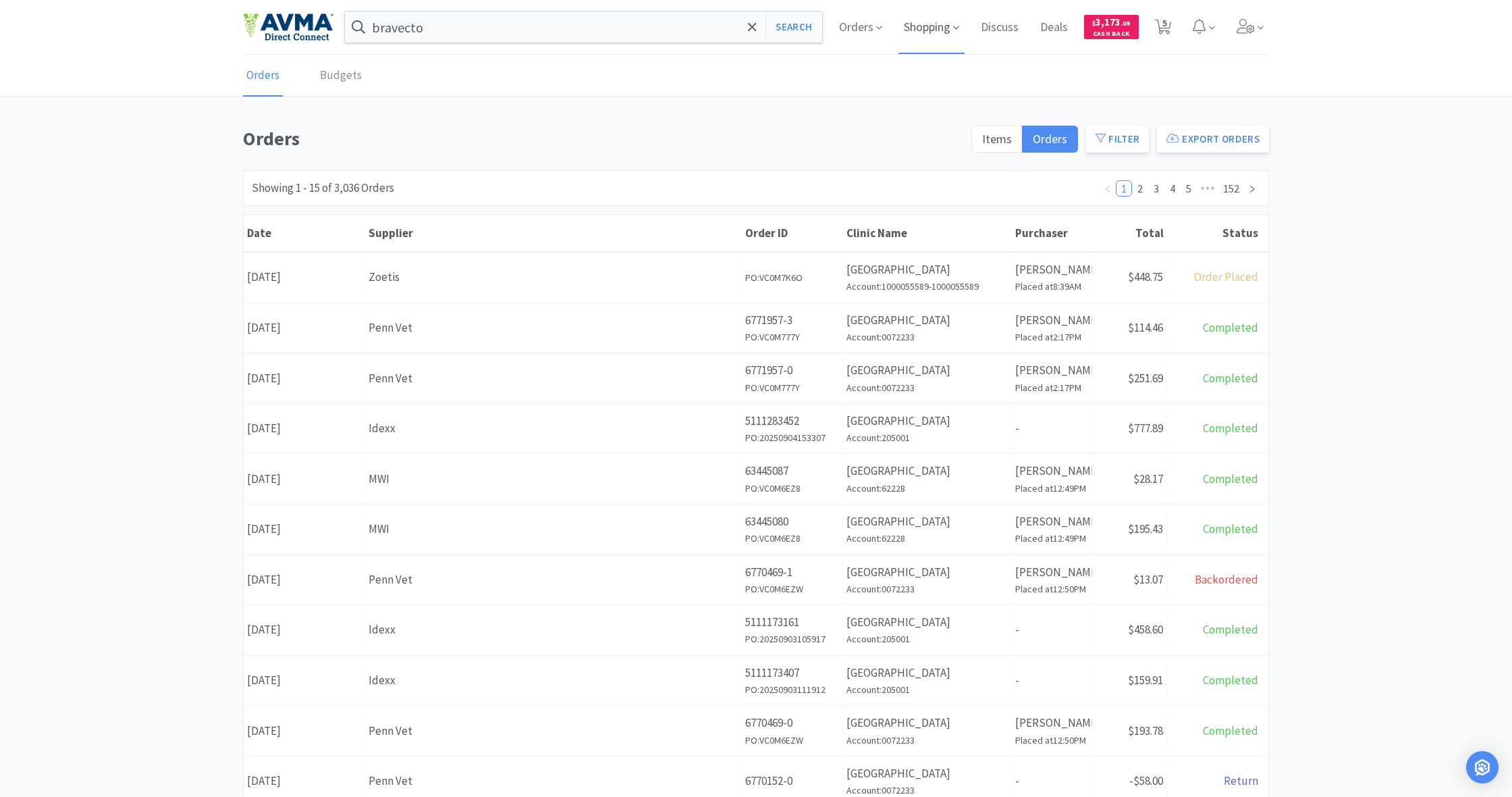
click at [929, 32] on span "Shopping" at bounding box center [931, 27] width 66 height 54
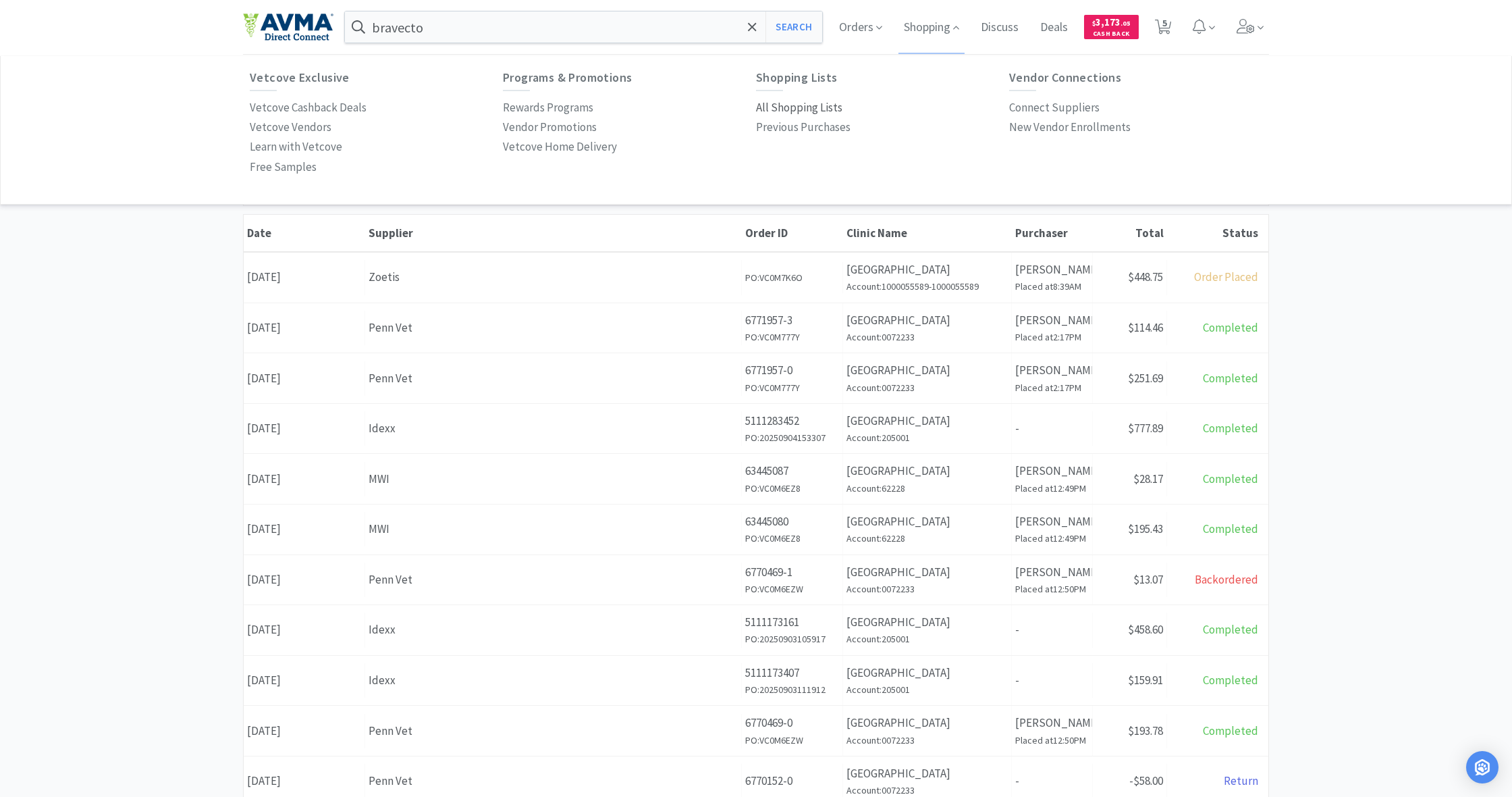
click at [802, 103] on p "All Shopping Lists" at bounding box center [799, 107] width 86 height 18
select select "1"
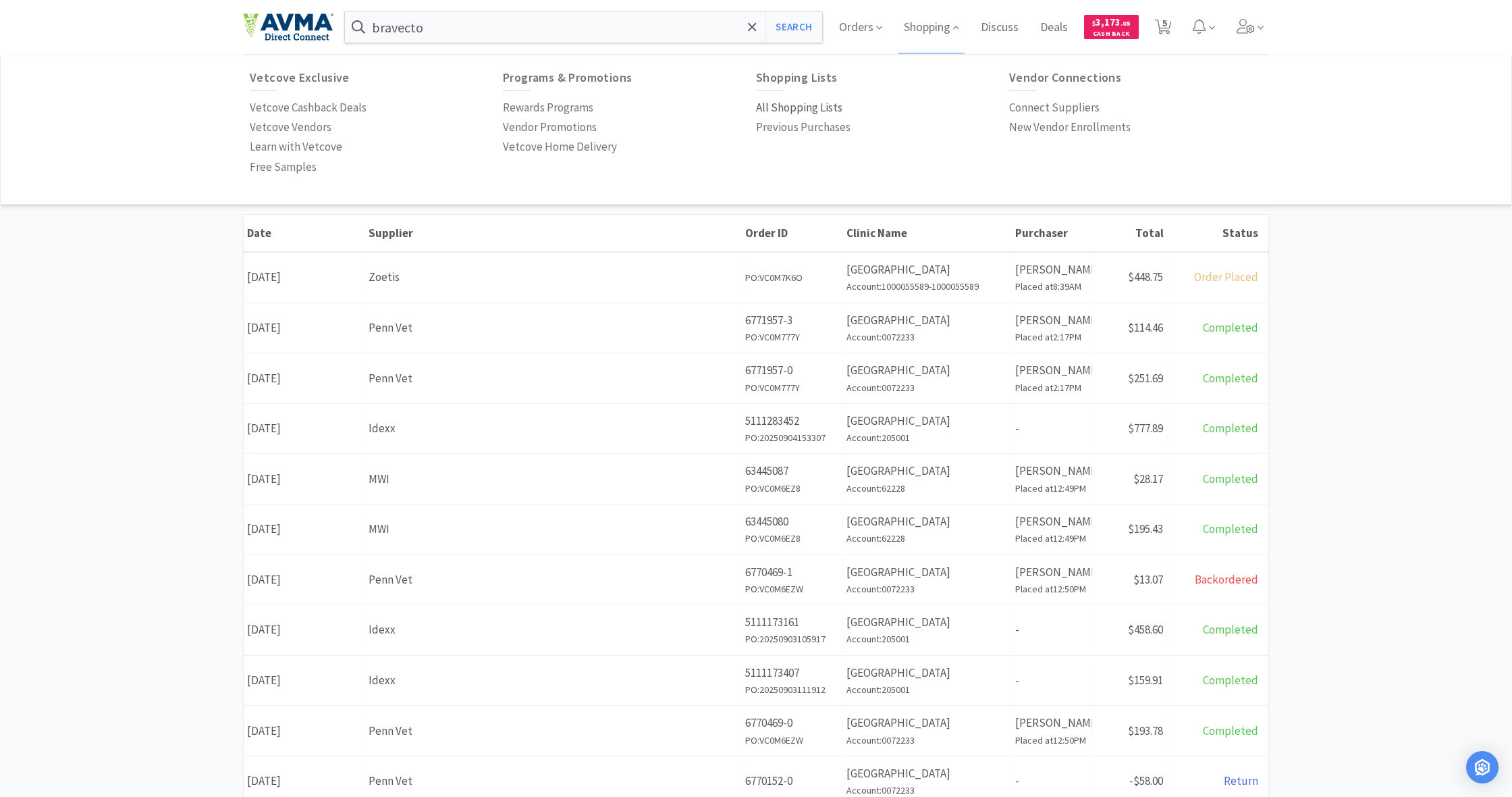
select select "1"
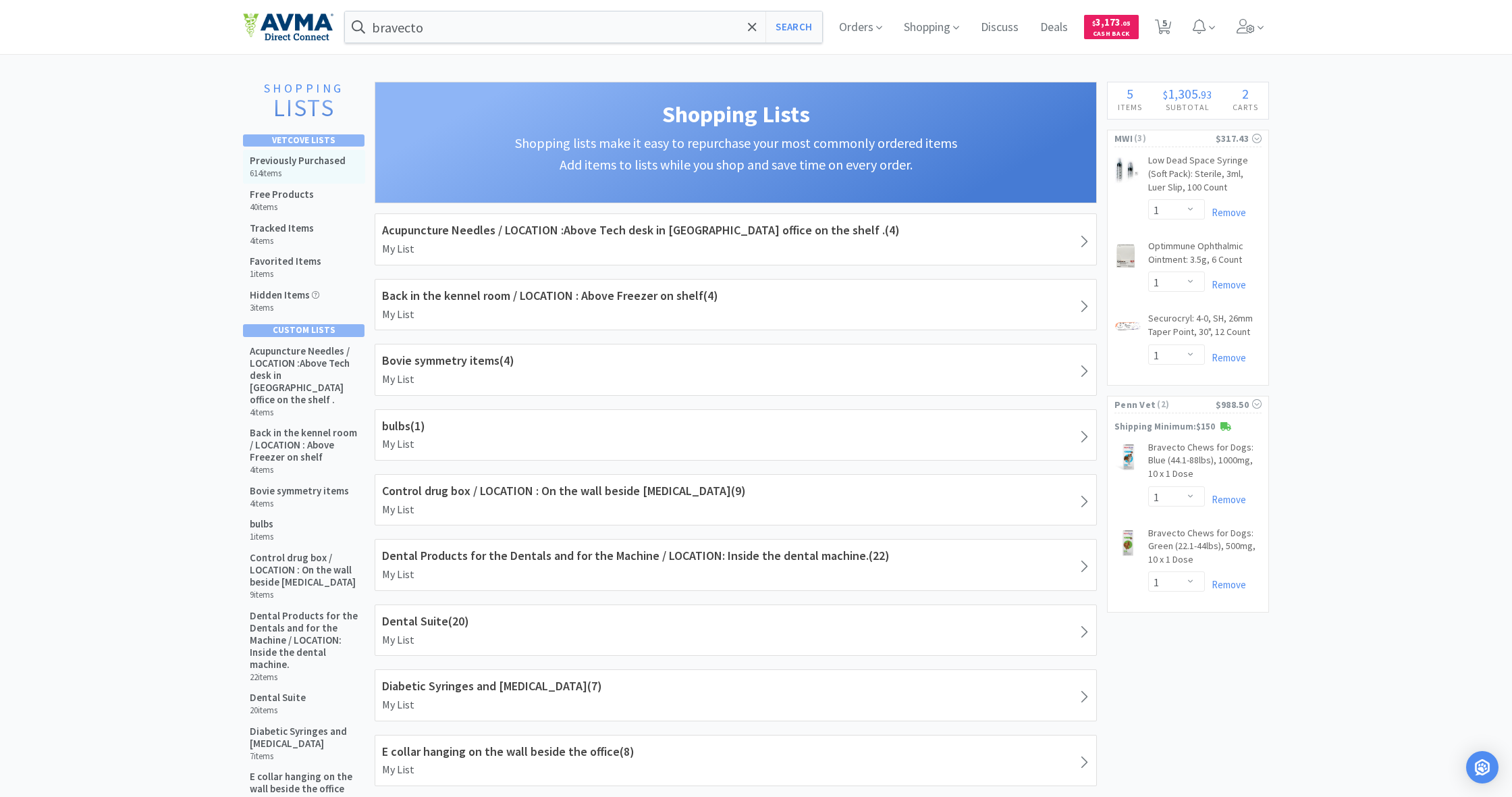
click at [314, 157] on h5 "Previously Purchased" at bounding box center [298, 160] width 96 height 12
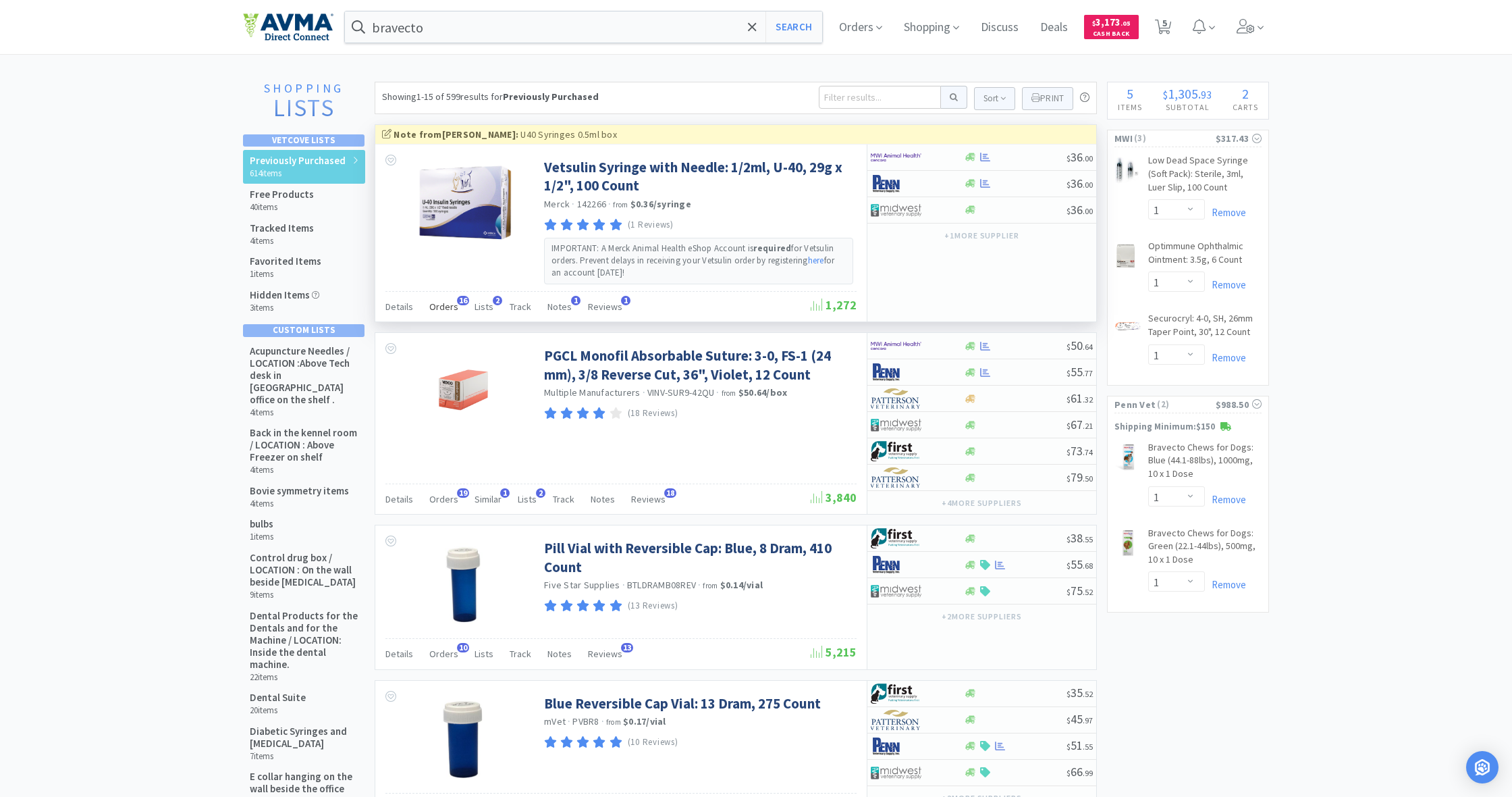
click at [439, 304] on span "Orders" at bounding box center [443, 306] width 29 height 12
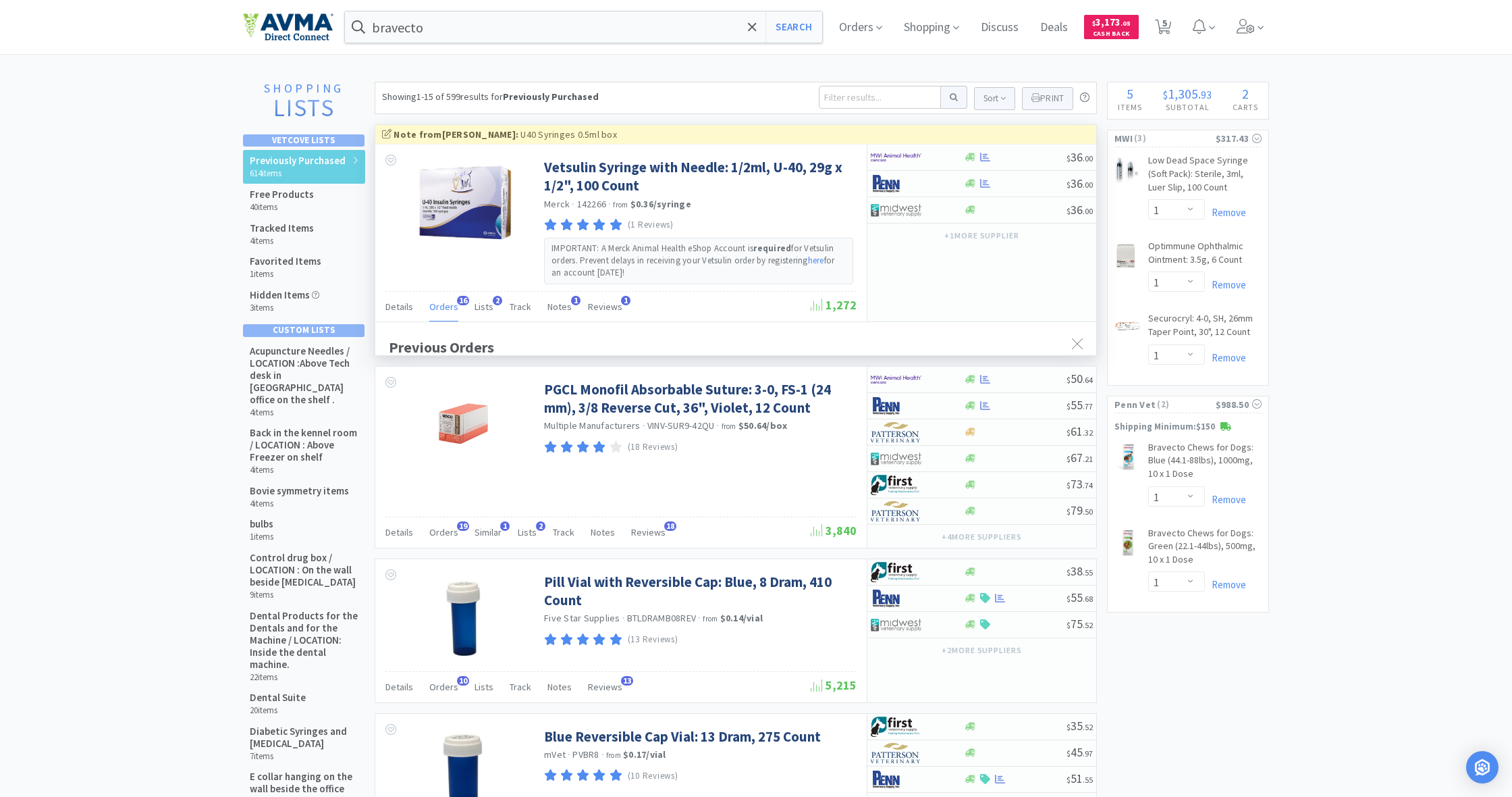
scroll to position [362, 721]
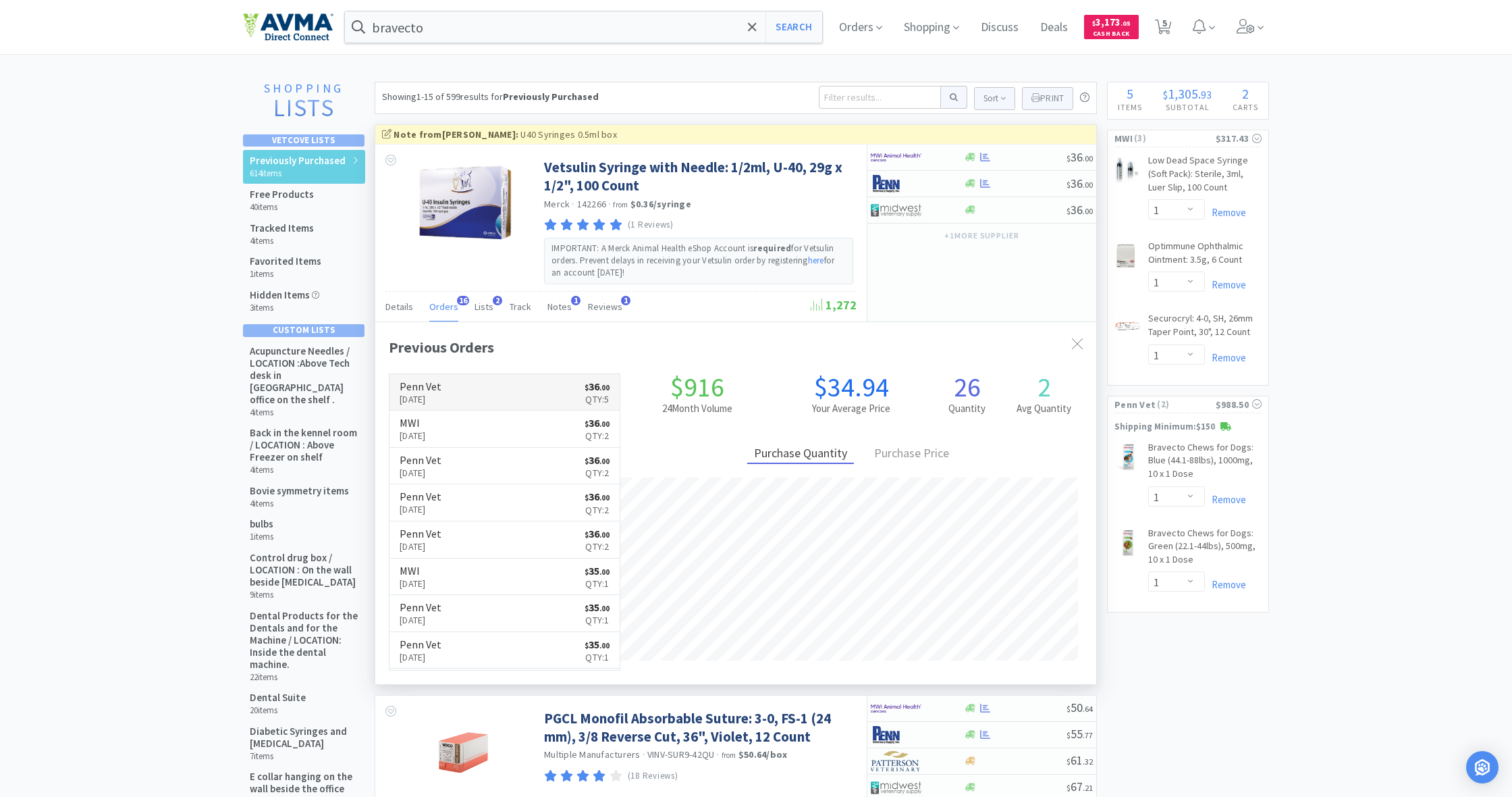
click at [505, 387] on link "Penn Vet Sep 4th, 2025 $ 36 . 00 Qty: 5" at bounding box center [505, 392] width 230 height 37
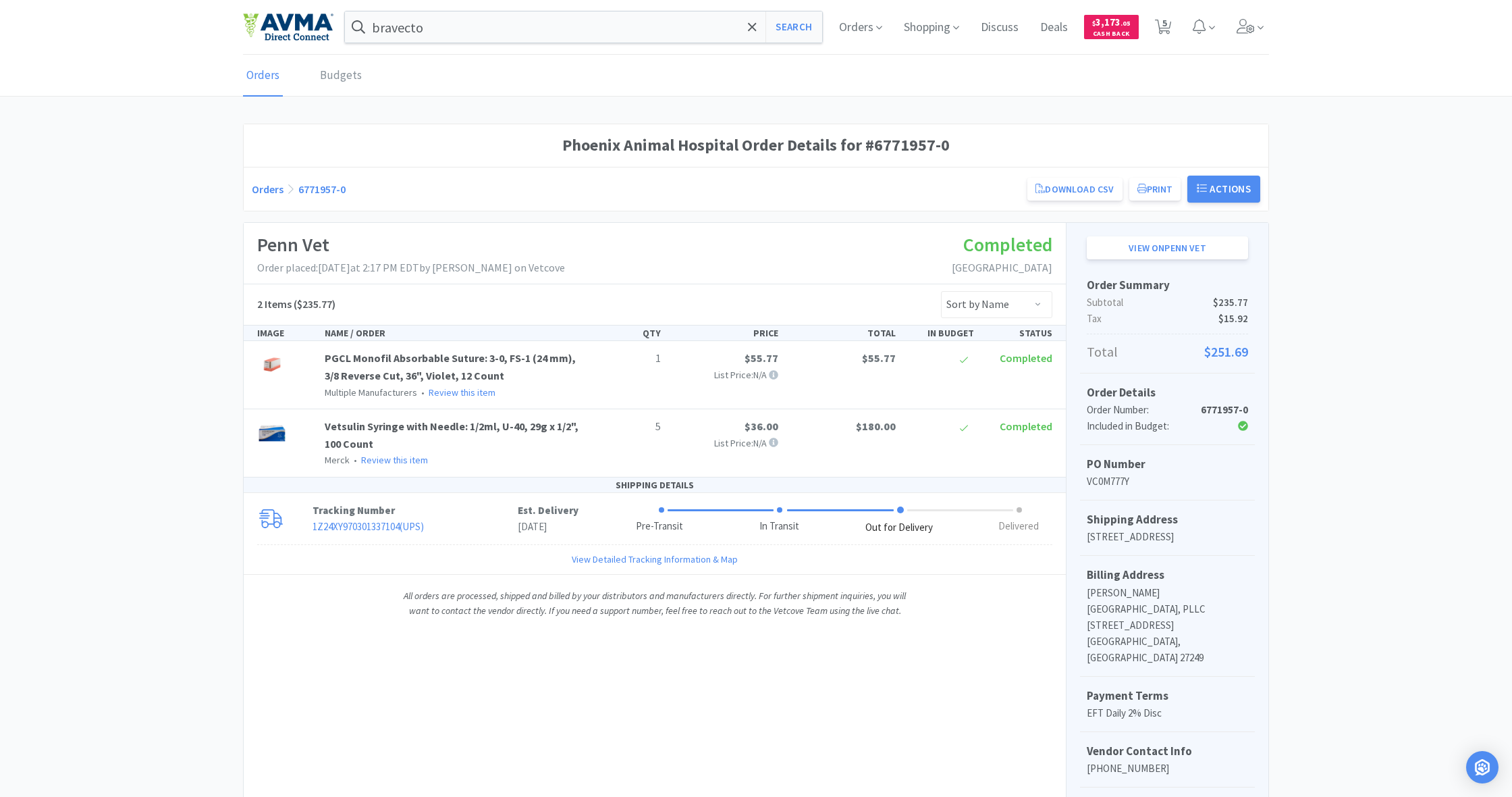
select select "1"
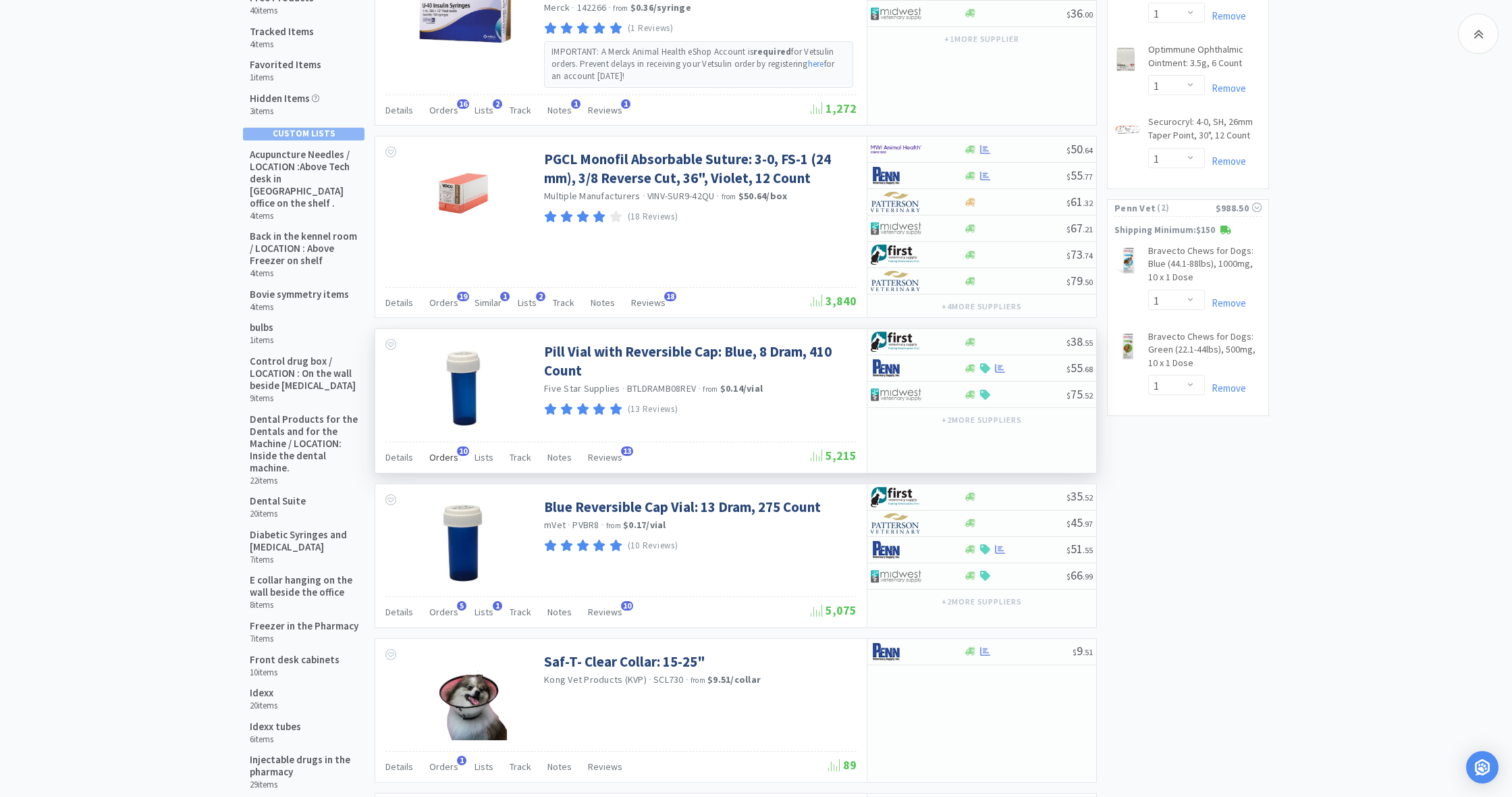
scroll to position [199, 0]
click at [435, 457] on span "Orders" at bounding box center [443, 454] width 29 height 12
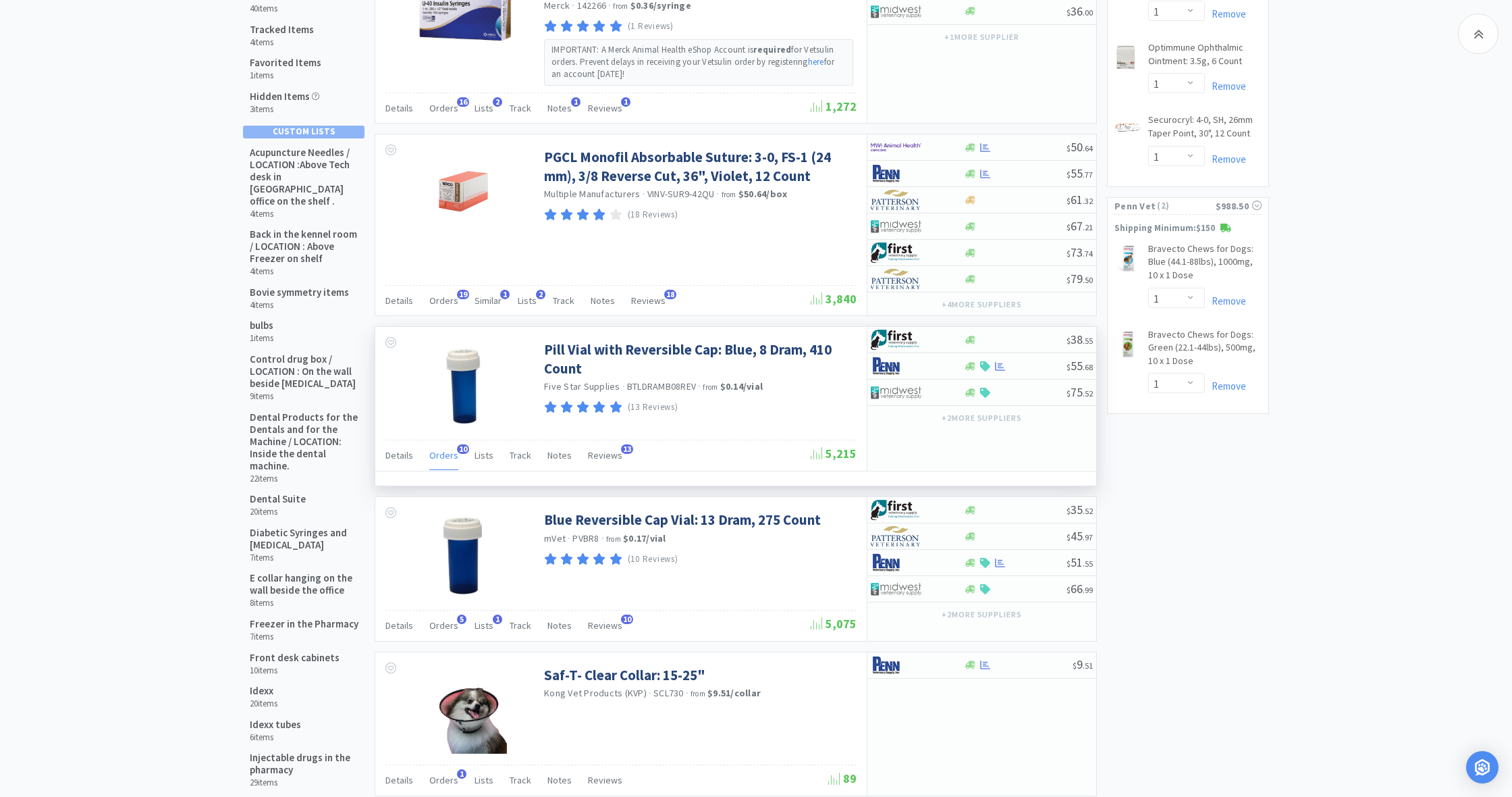
scroll to position [362, 721]
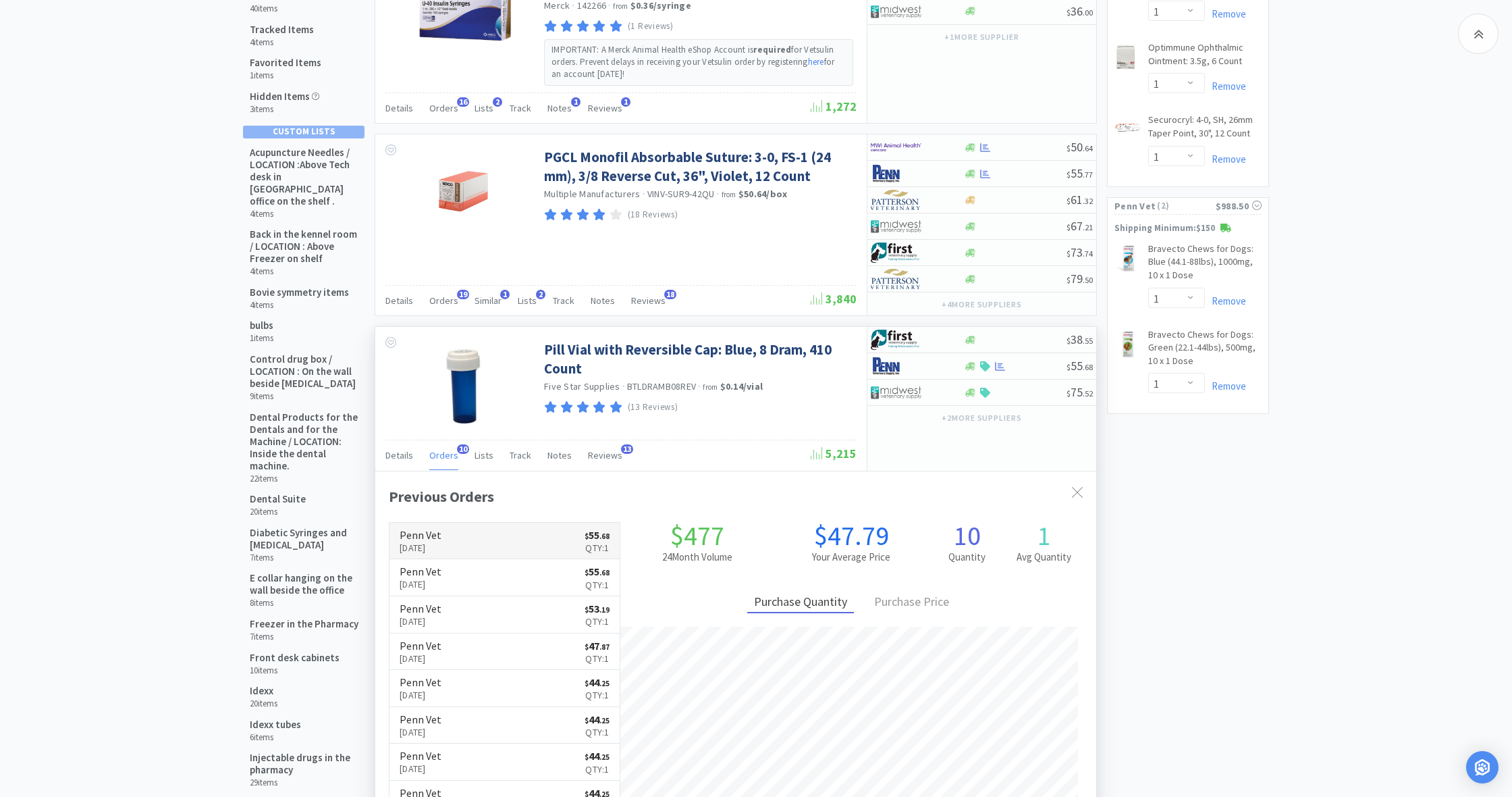
click at [517, 532] on link "Penn Vet Sep 4th, 2025 $ 55 . 68 Qty: 1" at bounding box center [505, 541] width 230 height 37
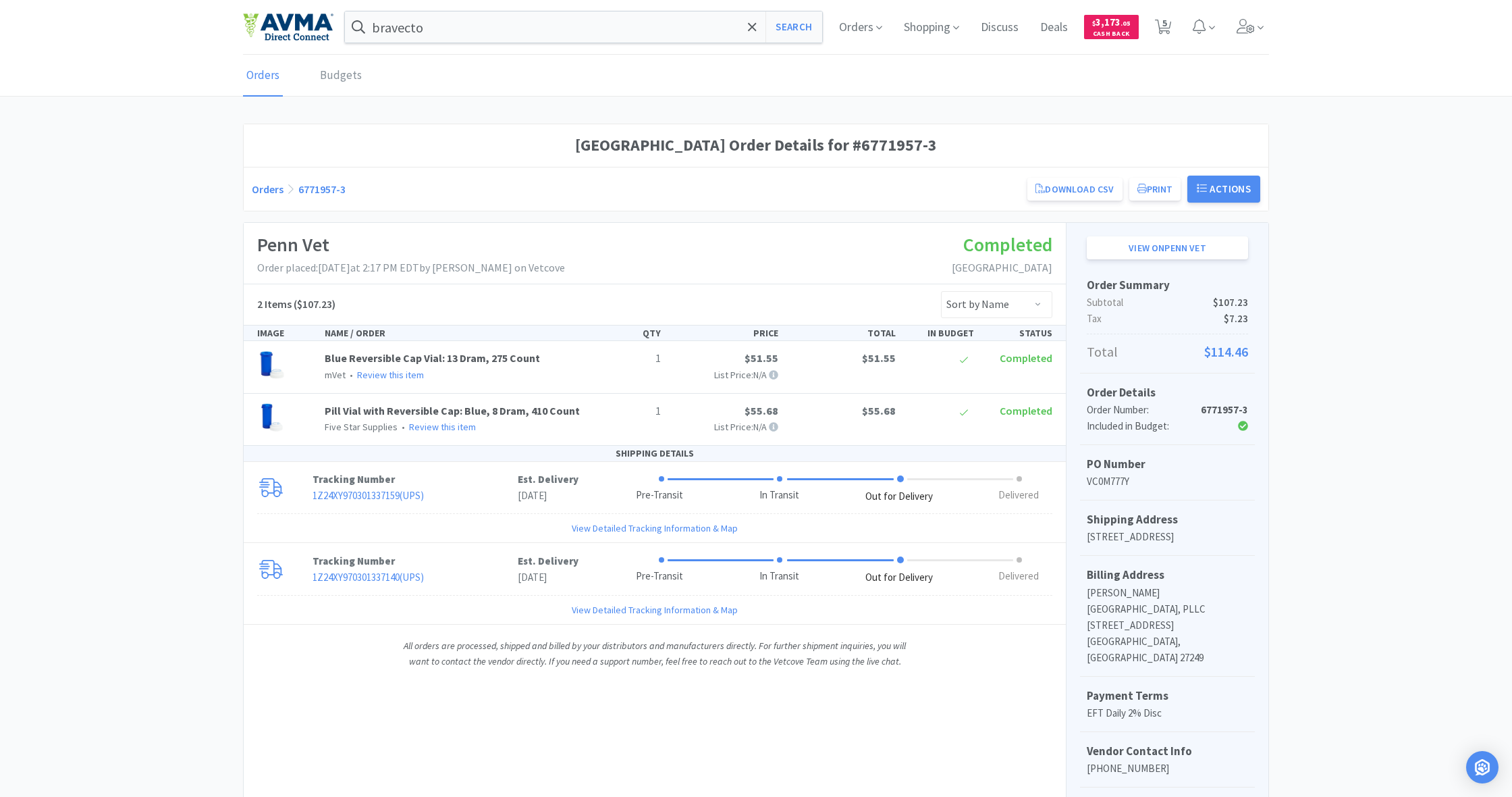
select select "1"
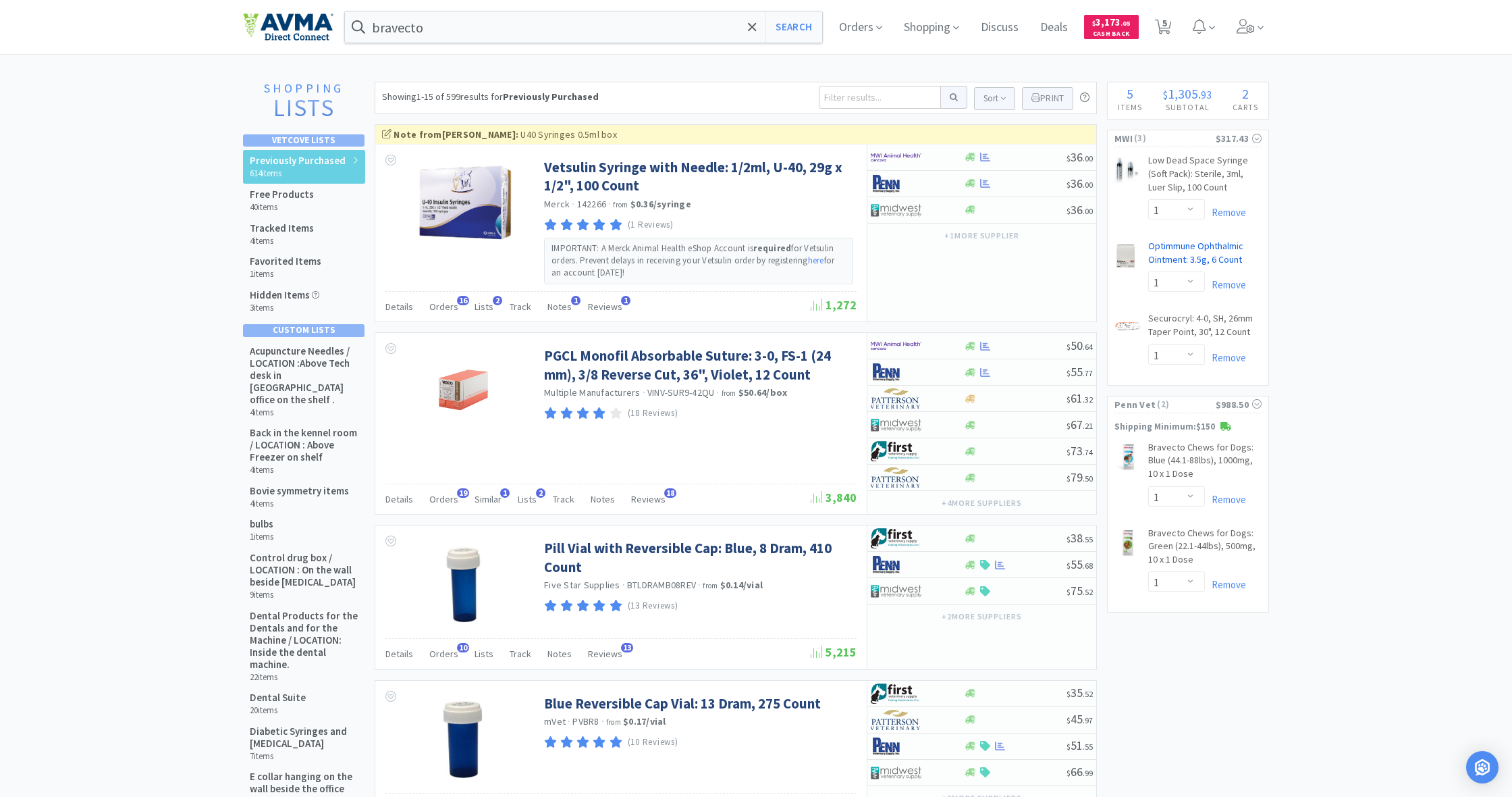
click at [1172, 247] on link "Optimmune Ophthalmic Ointment: 3.5g, 6 Count CB" at bounding box center [1205, 255] width 113 height 31
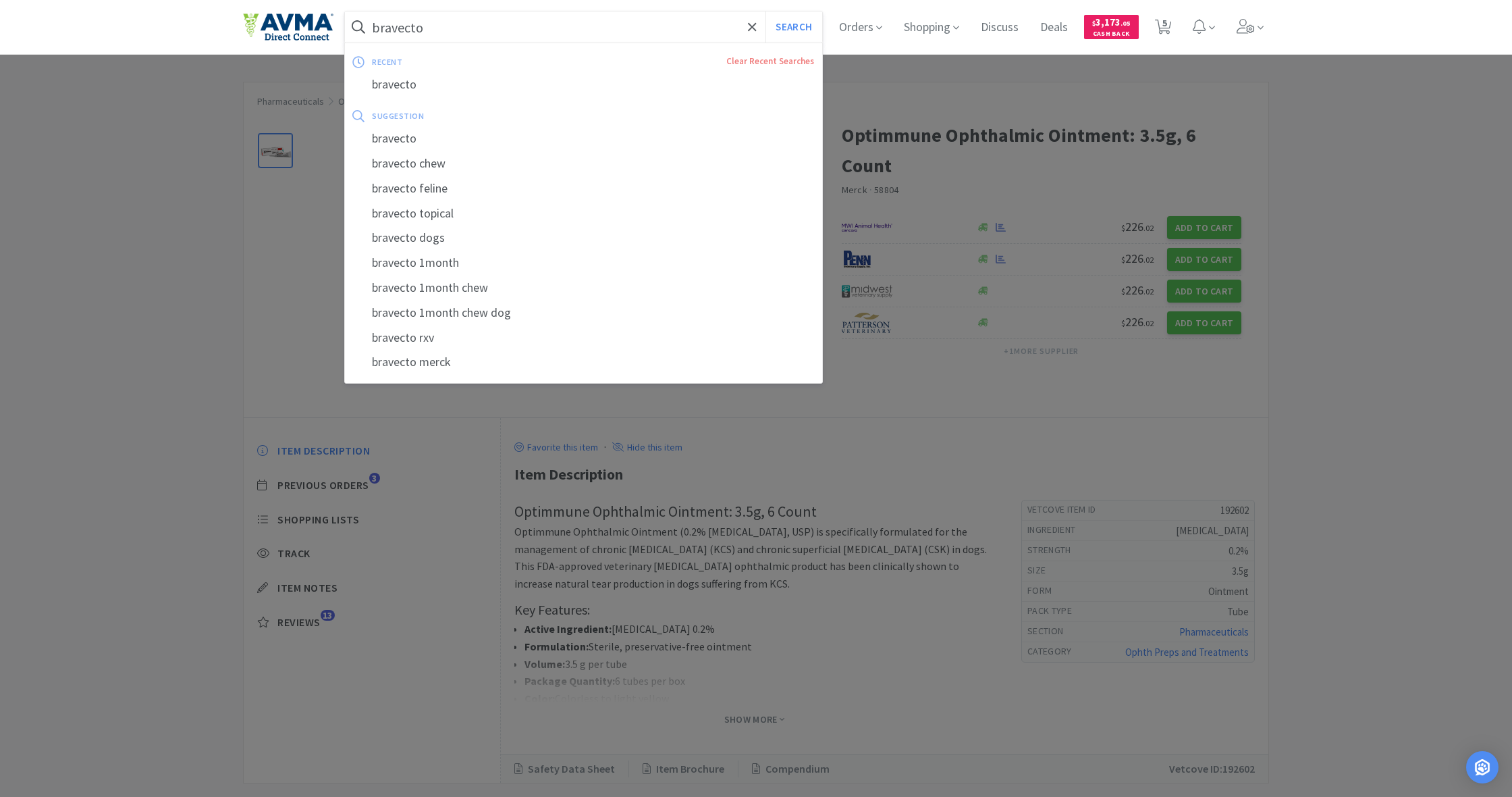
drag, startPoint x: 424, startPoint y: 29, endPoint x: 358, endPoint y: 29, distance: 66.0
click at [358, 29] on form "bravecto Search" at bounding box center [583, 28] width 477 height 31
drag, startPoint x: 358, startPoint y: 29, endPoint x: 413, endPoint y: 28, distance: 55.0
click at [413, 28] on form "bravecto Search" at bounding box center [583, 28] width 477 height 31
drag, startPoint x: 428, startPoint y: 31, endPoint x: 358, endPoint y: 27, distance: 70.1
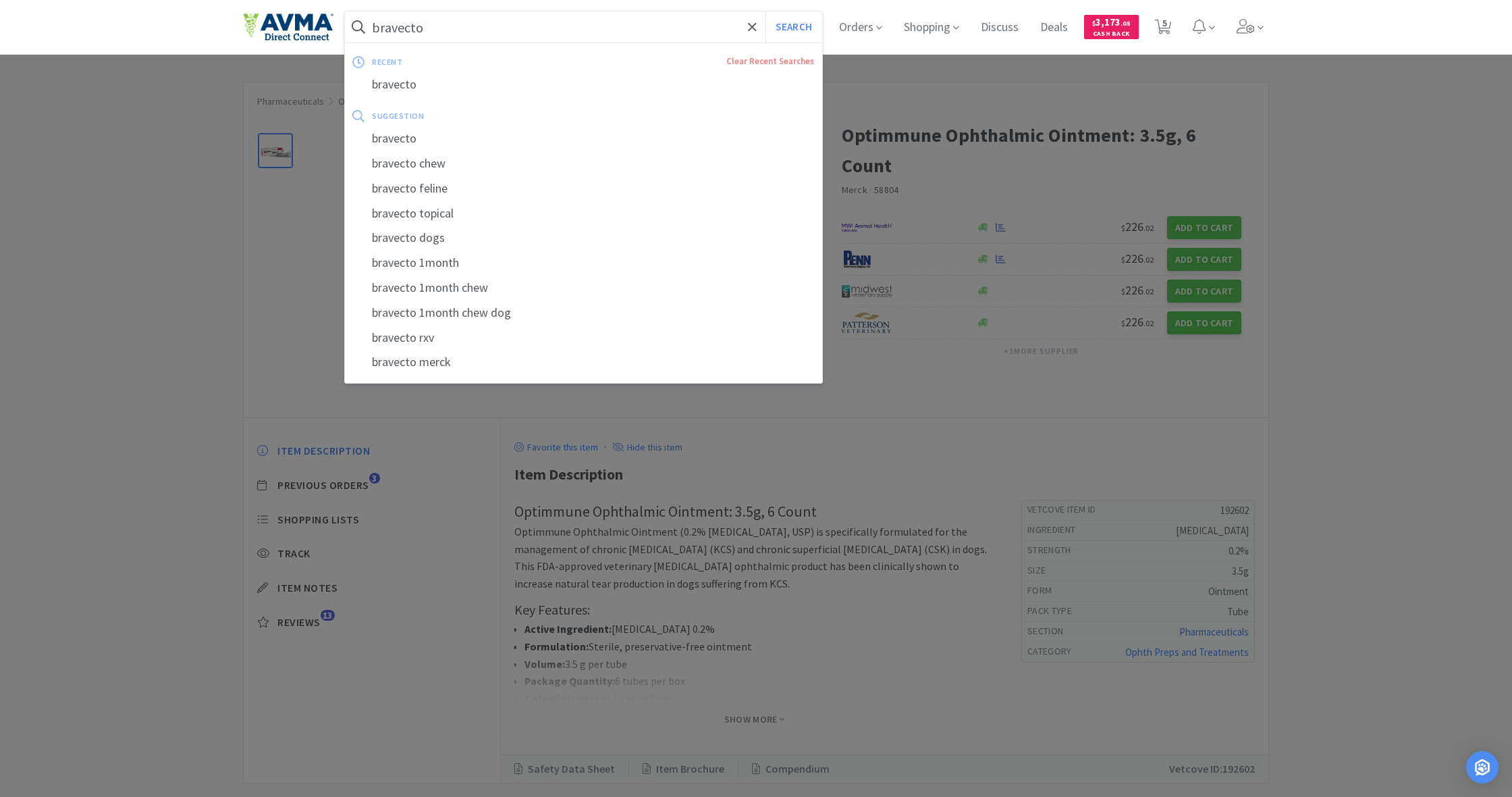
click at [358, 27] on form "bravecto Search" at bounding box center [583, 28] width 477 height 31
drag, startPoint x: 431, startPoint y: 50, endPoint x: 798, endPoint y: 435, distance: 531.9
click at [798, 435] on div at bounding box center [756, 398] width 1512 height 797
drag, startPoint x: 372, startPoint y: 27, endPoint x: 458, endPoint y: 32, distance: 86.1
click at [458, 32] on input "bravecto" at bounding box center [583, 28] width 477 height 31
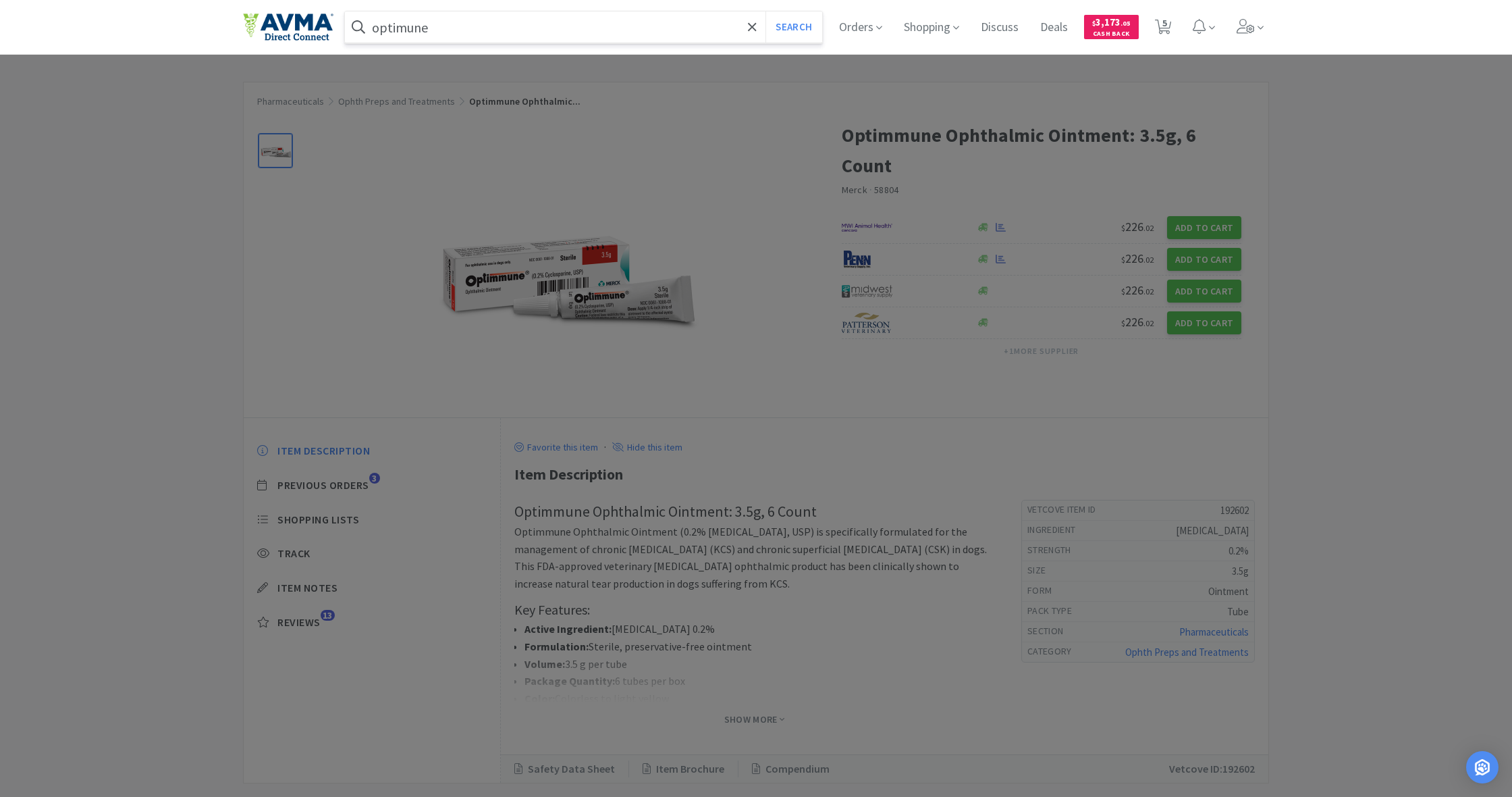
type input "optimune"
click at [792, 27] on button "Search" at bounding box center [793, 28] width 56 height 31
select select "1"
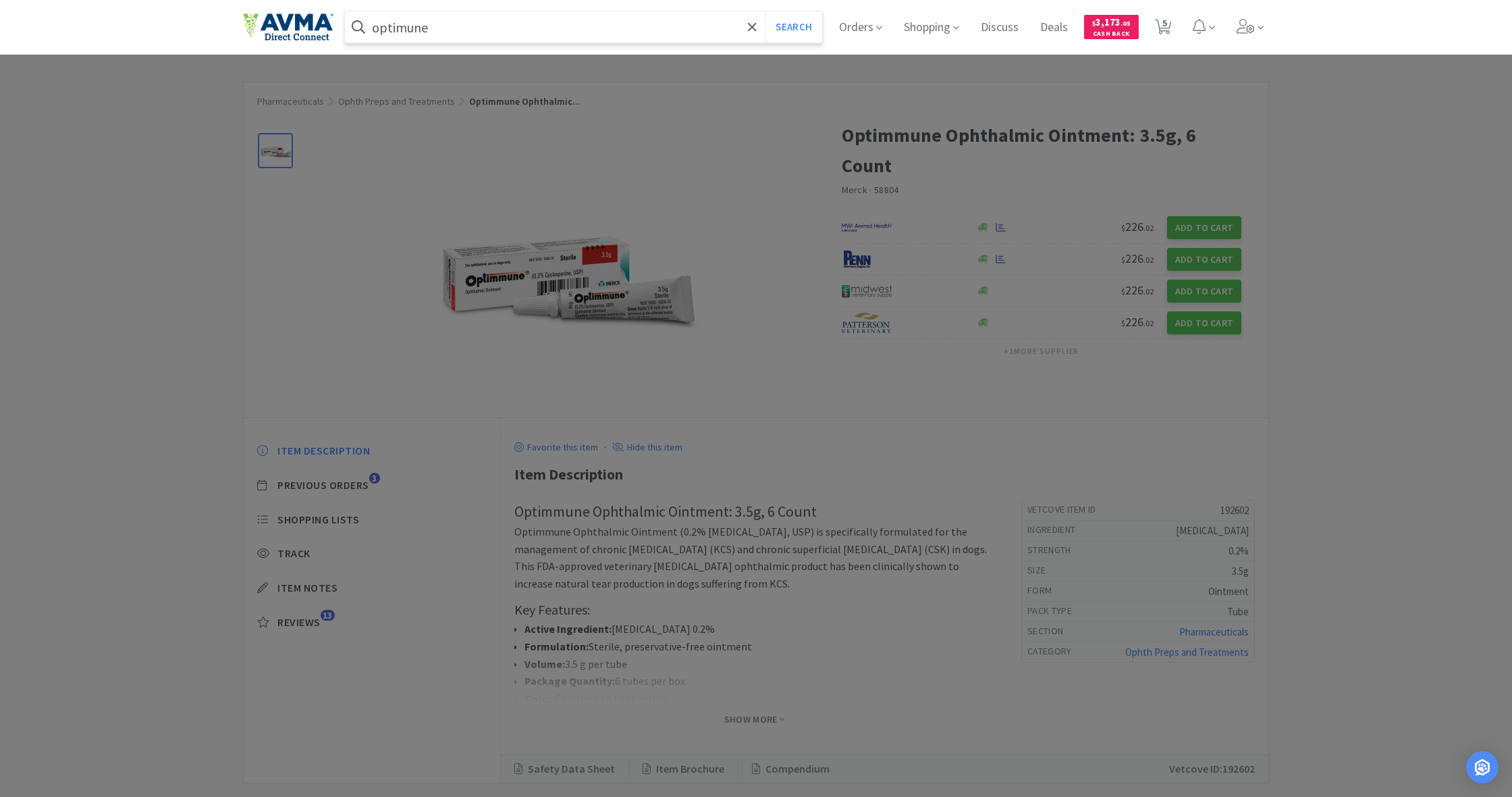
select select "1"
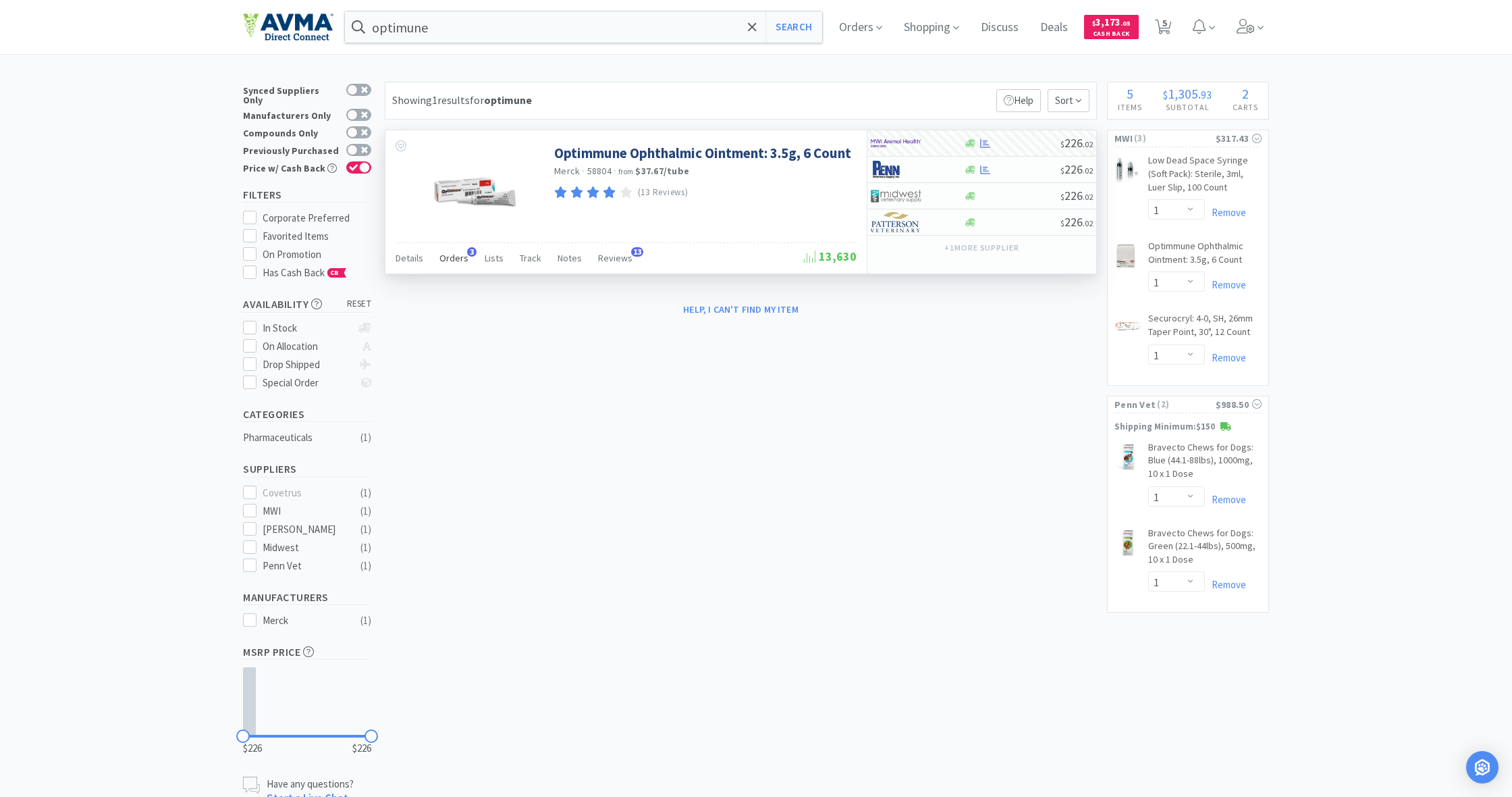
click at [453, 256] on span "Orders" at bounding box center [453, 257] width 29 height 12
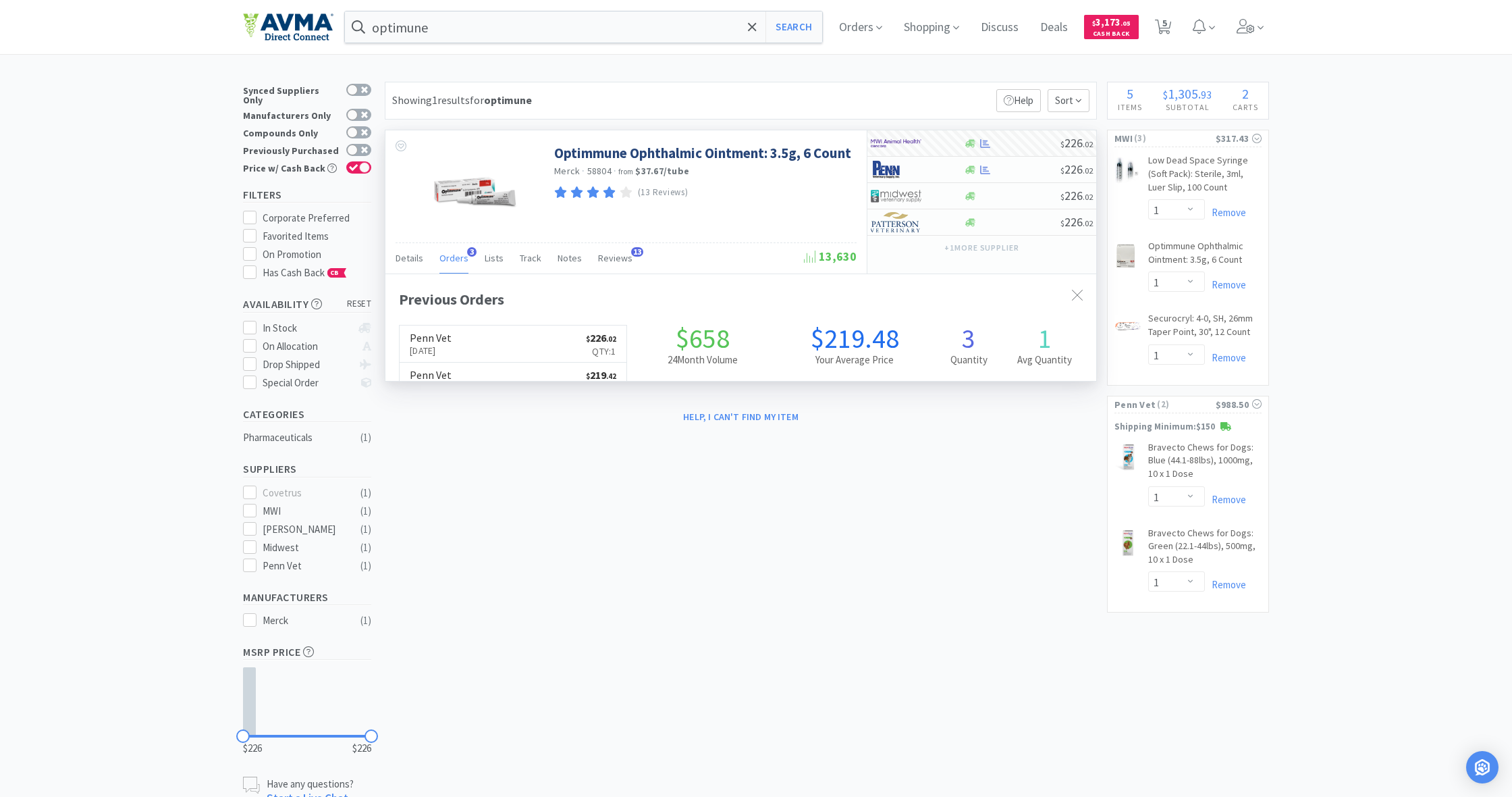
scroll to position [349, 711]
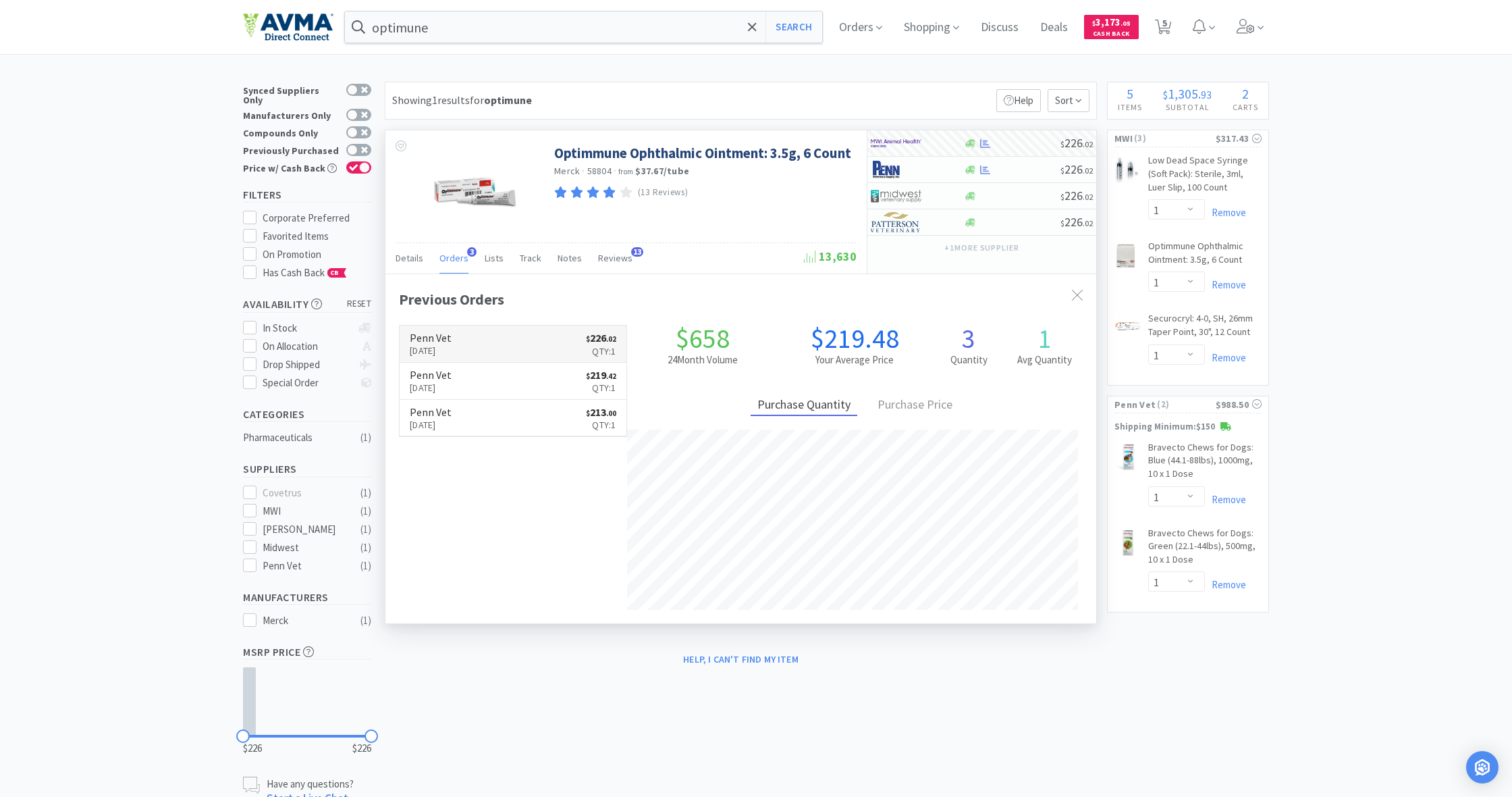
click at [512, 342] on link "Penn Vet Mar 13th, 2025 $ 226 . 02 Qty: 1" at bounding box center [513, 343] width 227 height 37
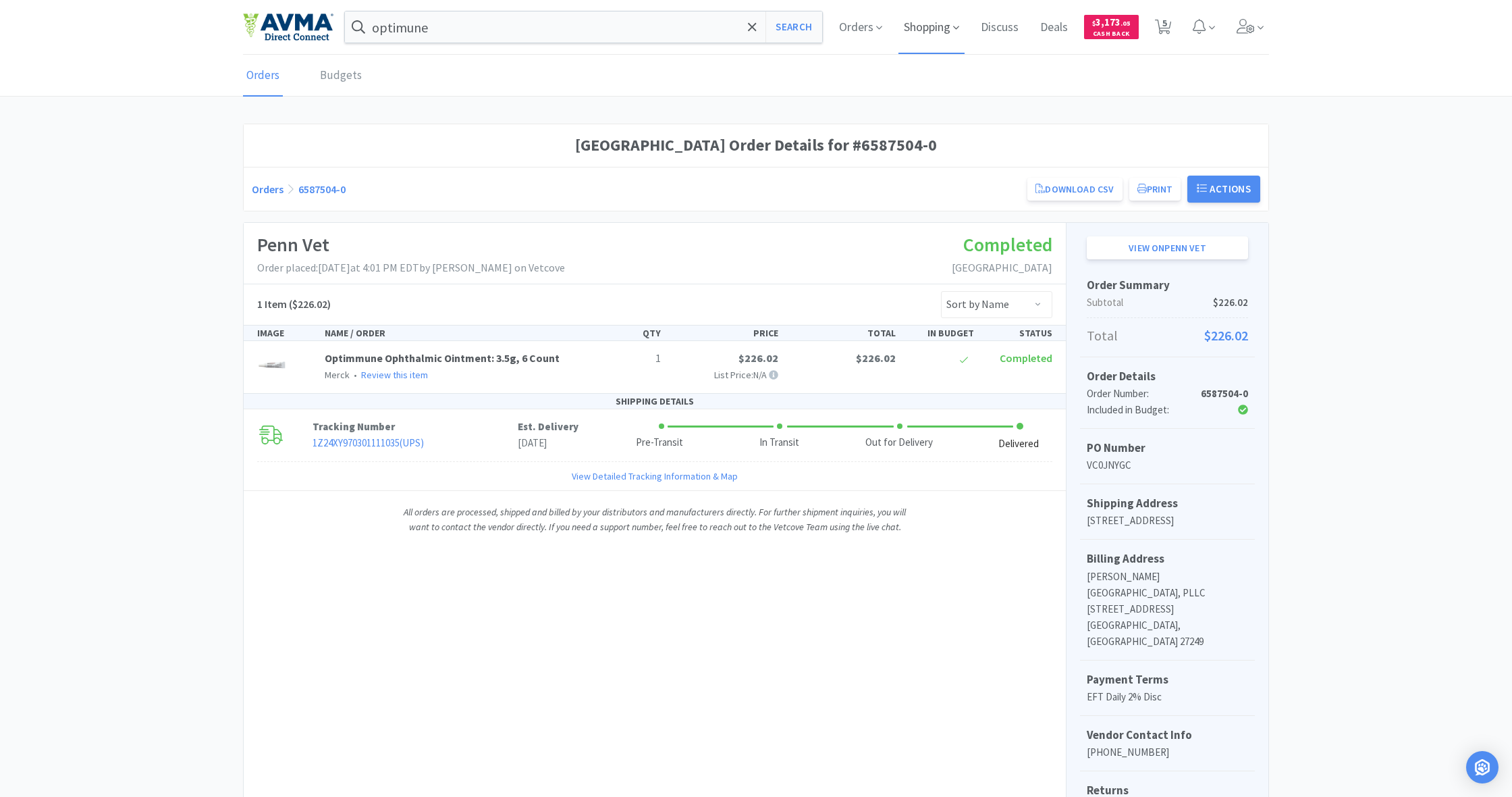
click at [921, 29] on span "Shopping" at bounding box center [931, 27] width 66 height 54
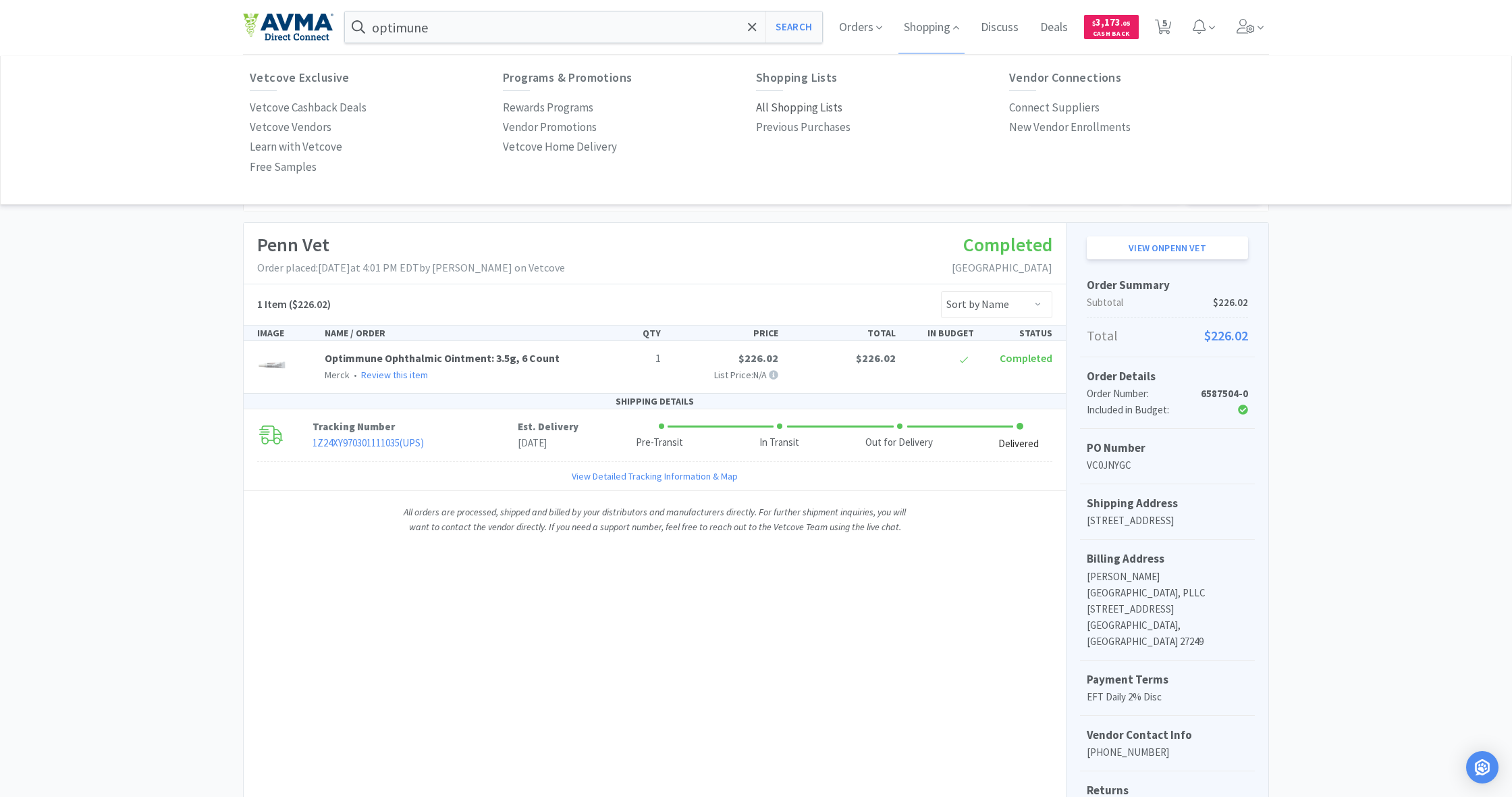
click at [798, 107] on p "All Shopping Lists" at bounding box center [799, 107] width 86 height 18
select select "1"
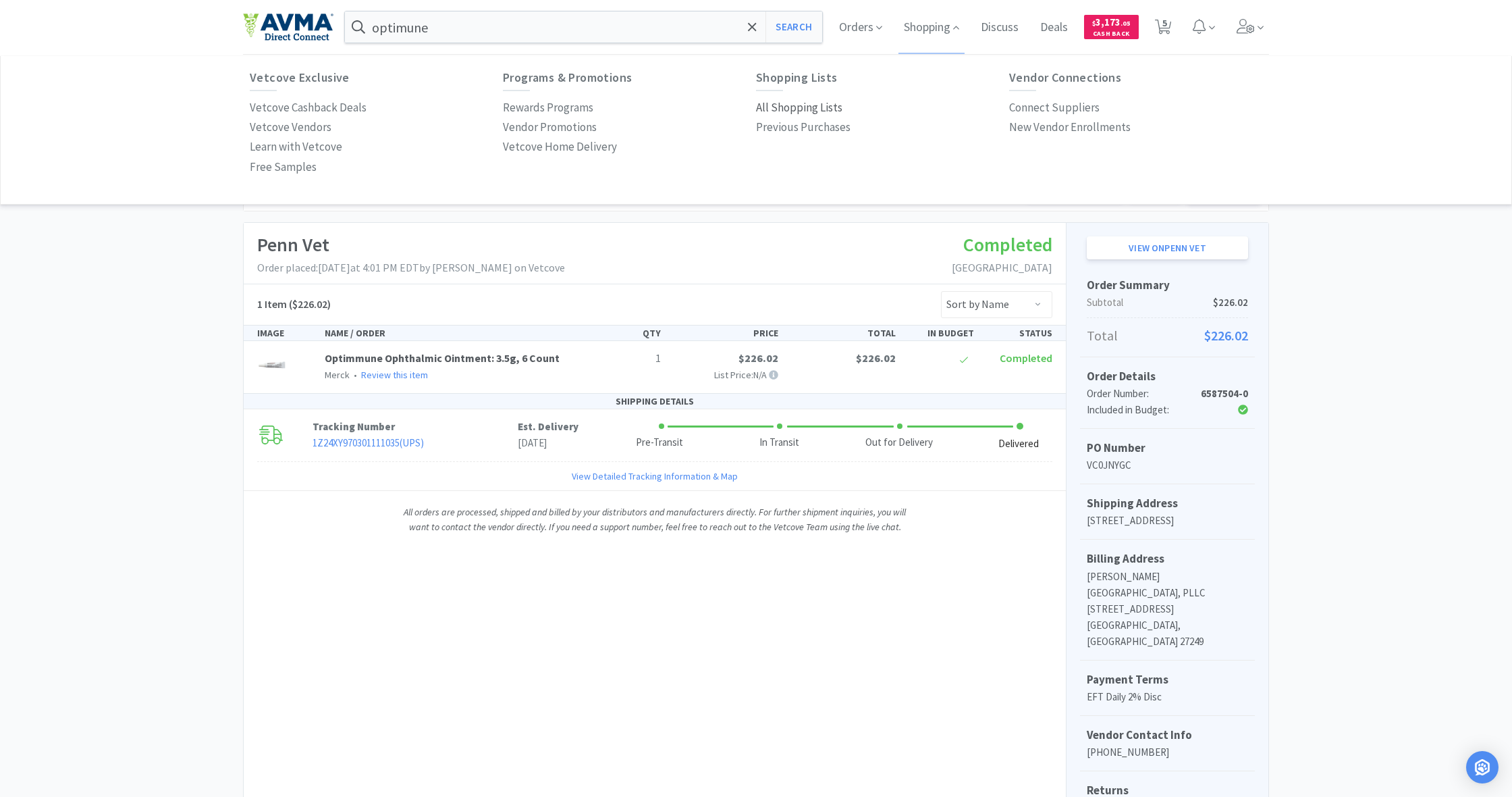
select select "1"
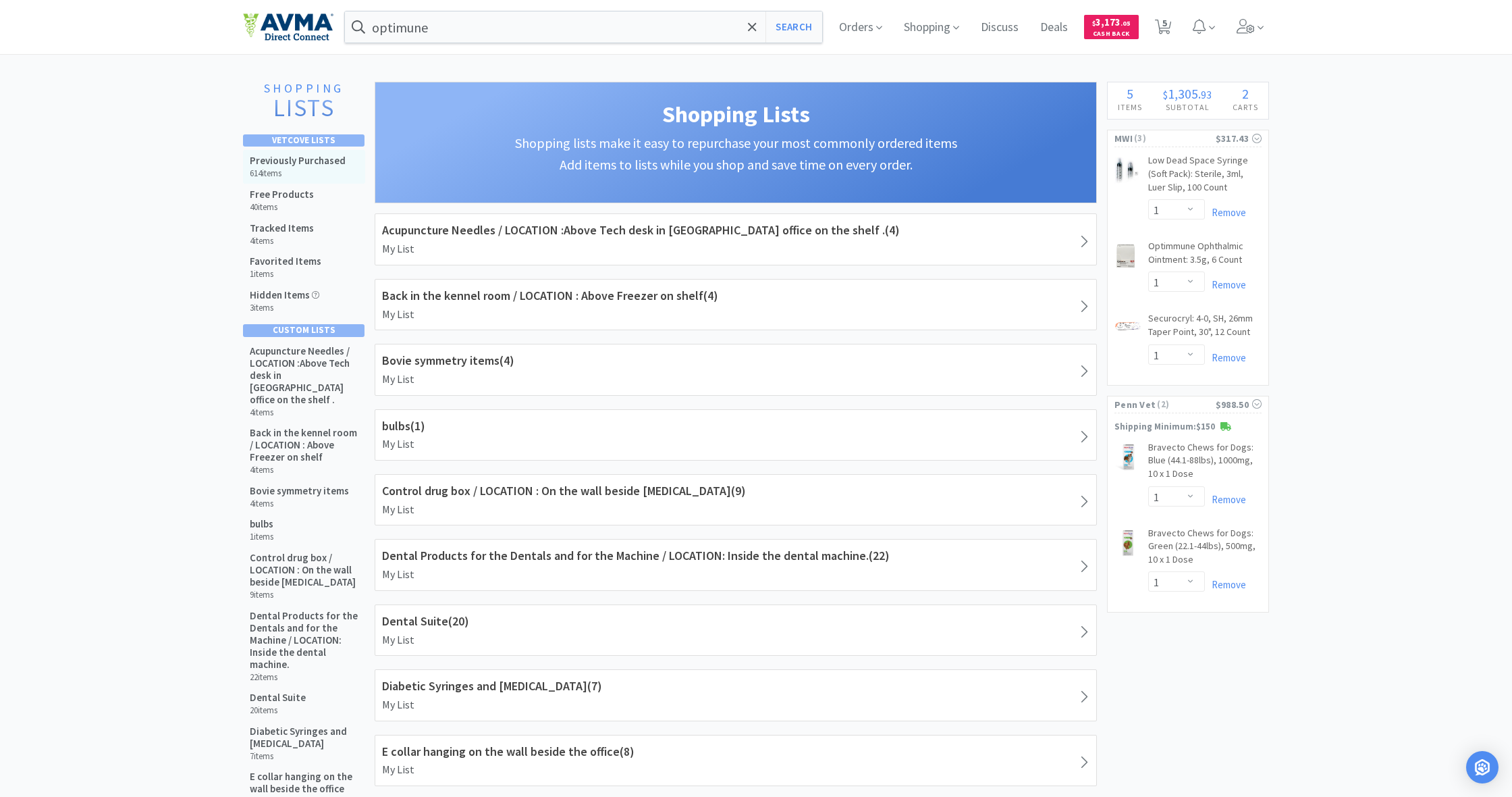
click at [285, 165] on h5 "Previously Purchased" at bounding box center [298, 160] width 96 height 12
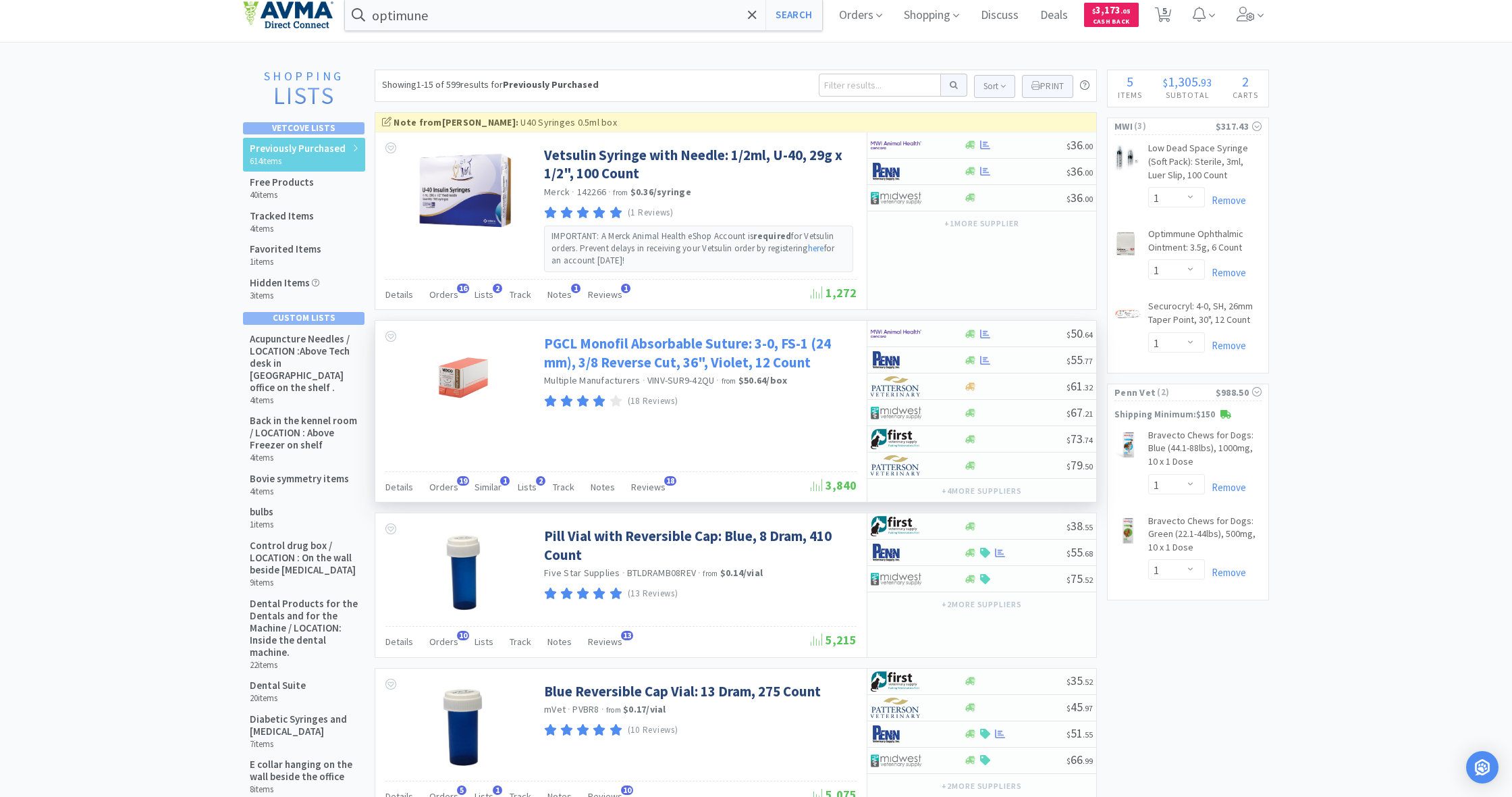
scroll to position [17, 0]
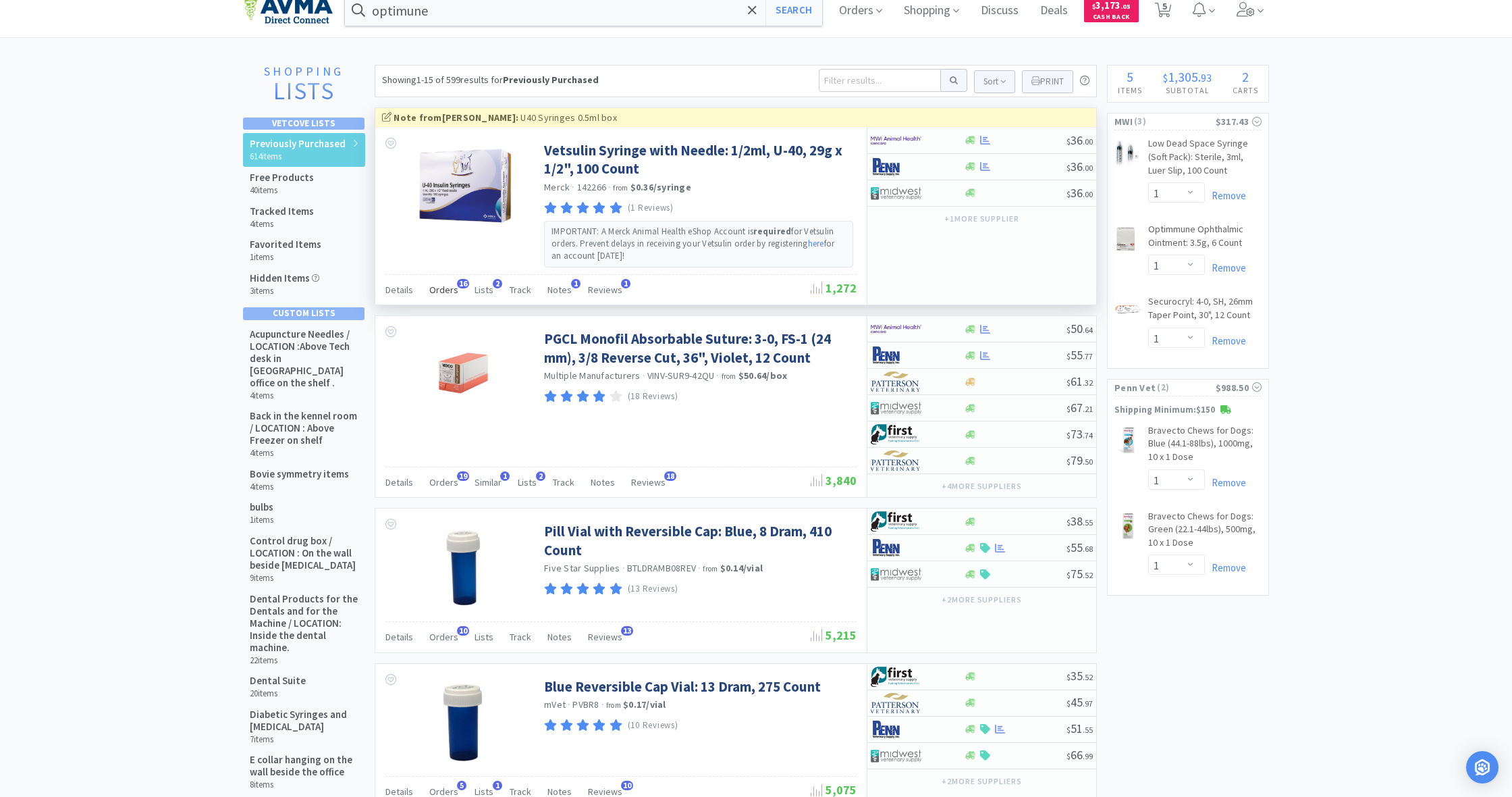
click at [439, 286] on span "Orders" at bounding box center [443, 289] width 29 height 12
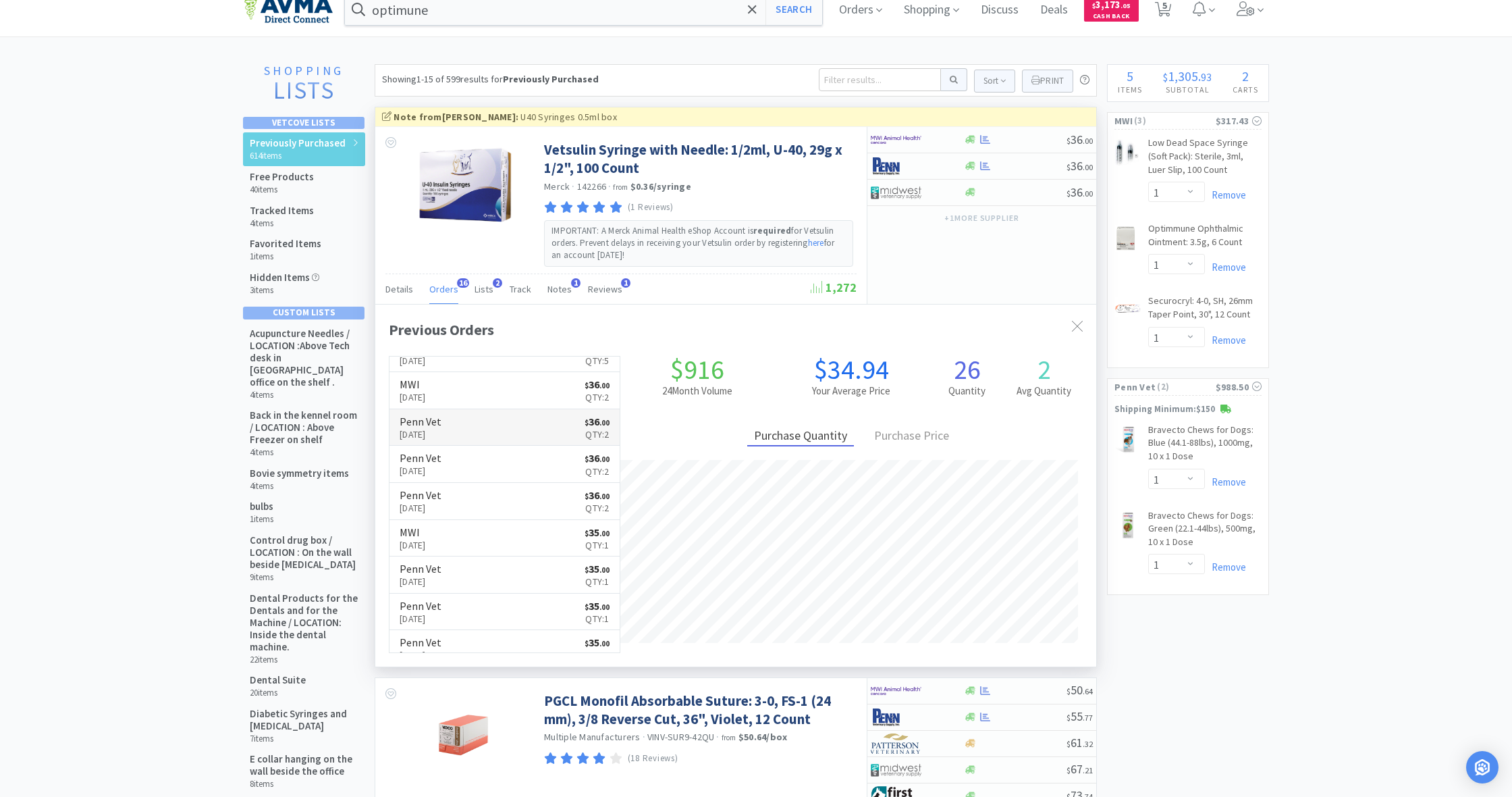
scroll to position [0, 0]
click at [505, 369] on link "Penn Vet Sep 4th, 2025 $ 36 . 00 Qty: 5" at bounding box center [505, 375] width 230 height 37
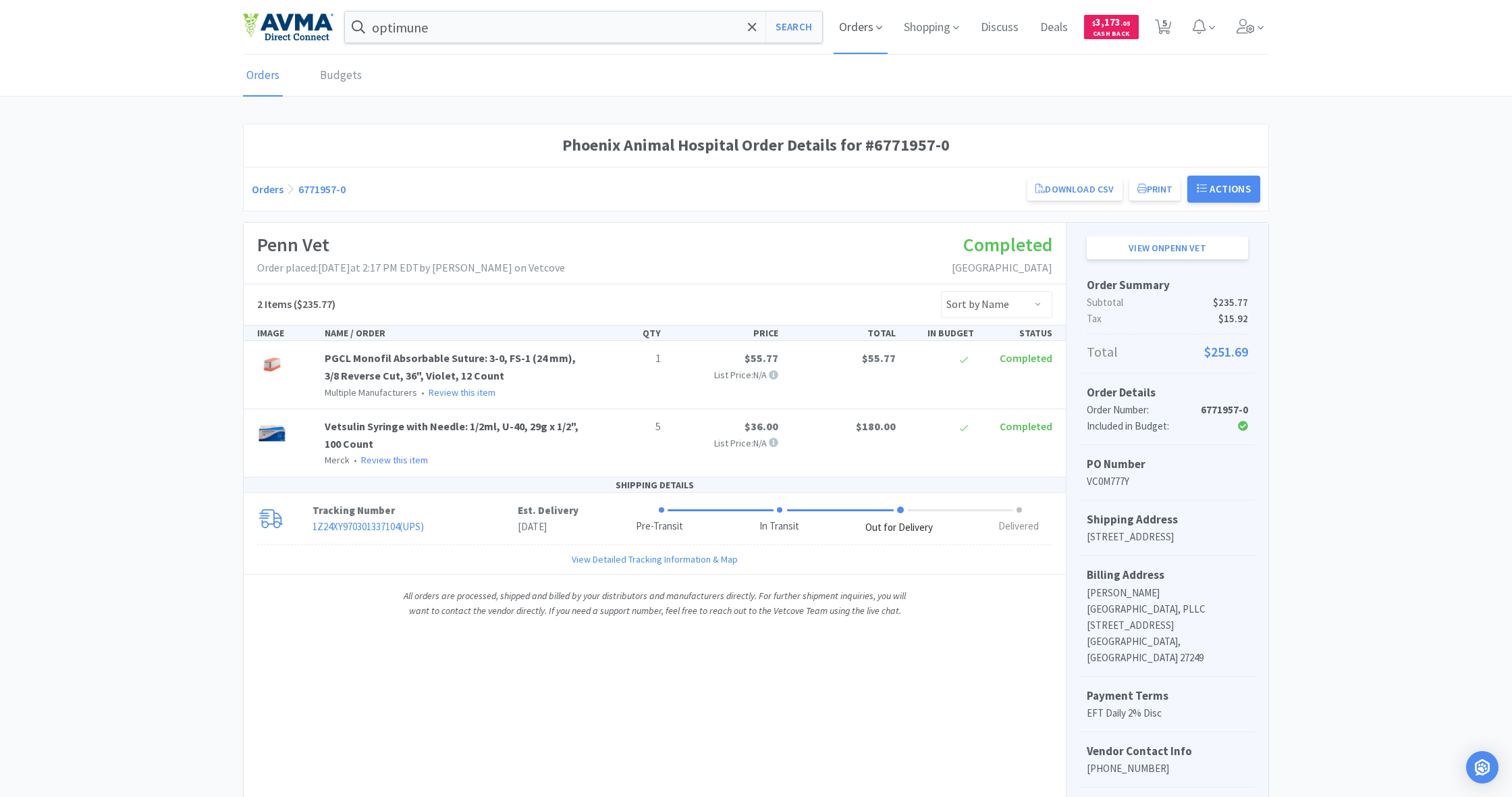
click at [857, 27] on span "Orders" at bounding box center [861, 27] width 54 height 54
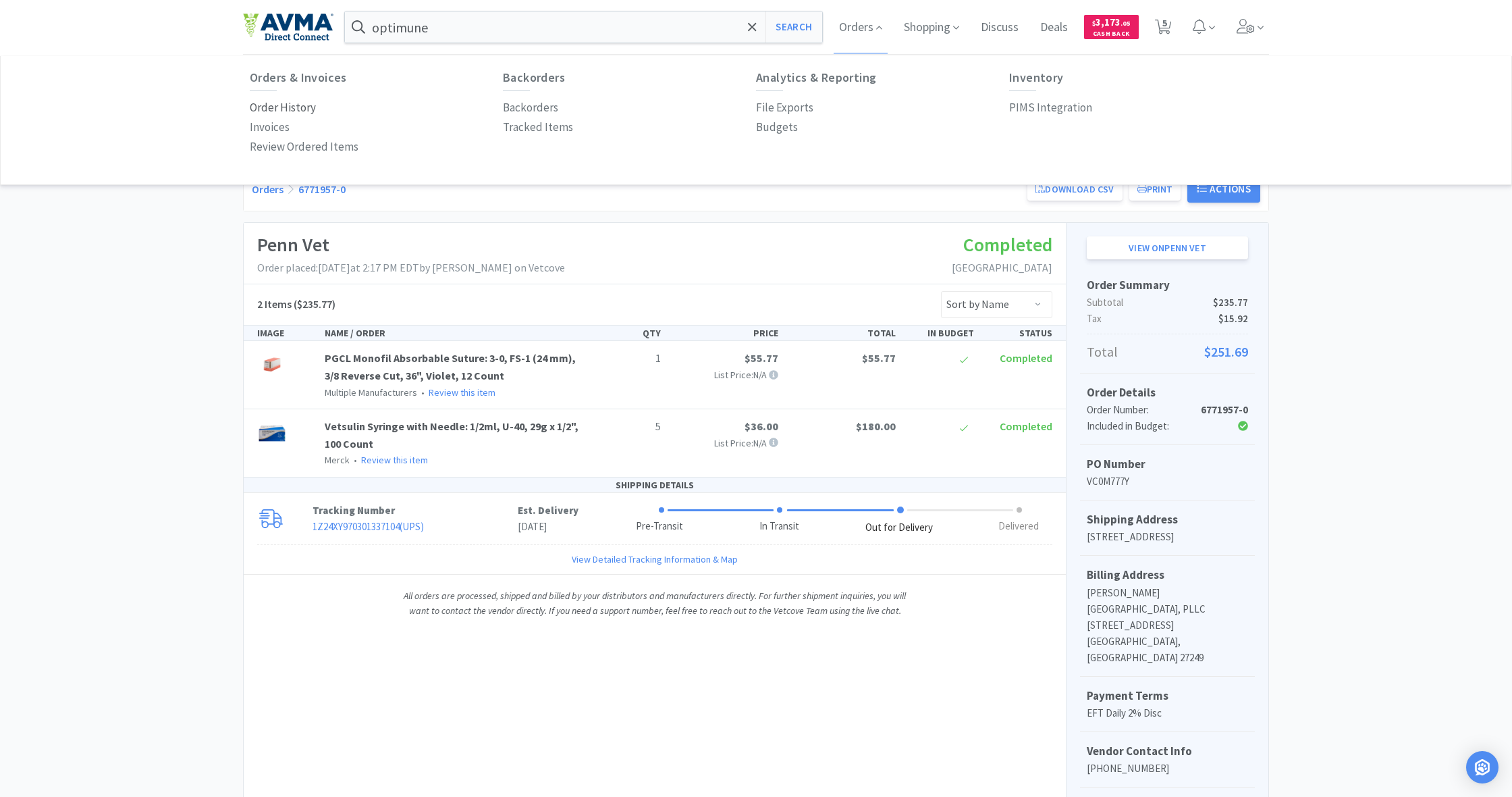
click at [294, 108] on p "Order History" at bounding box center [283, 107] width 66 height 18
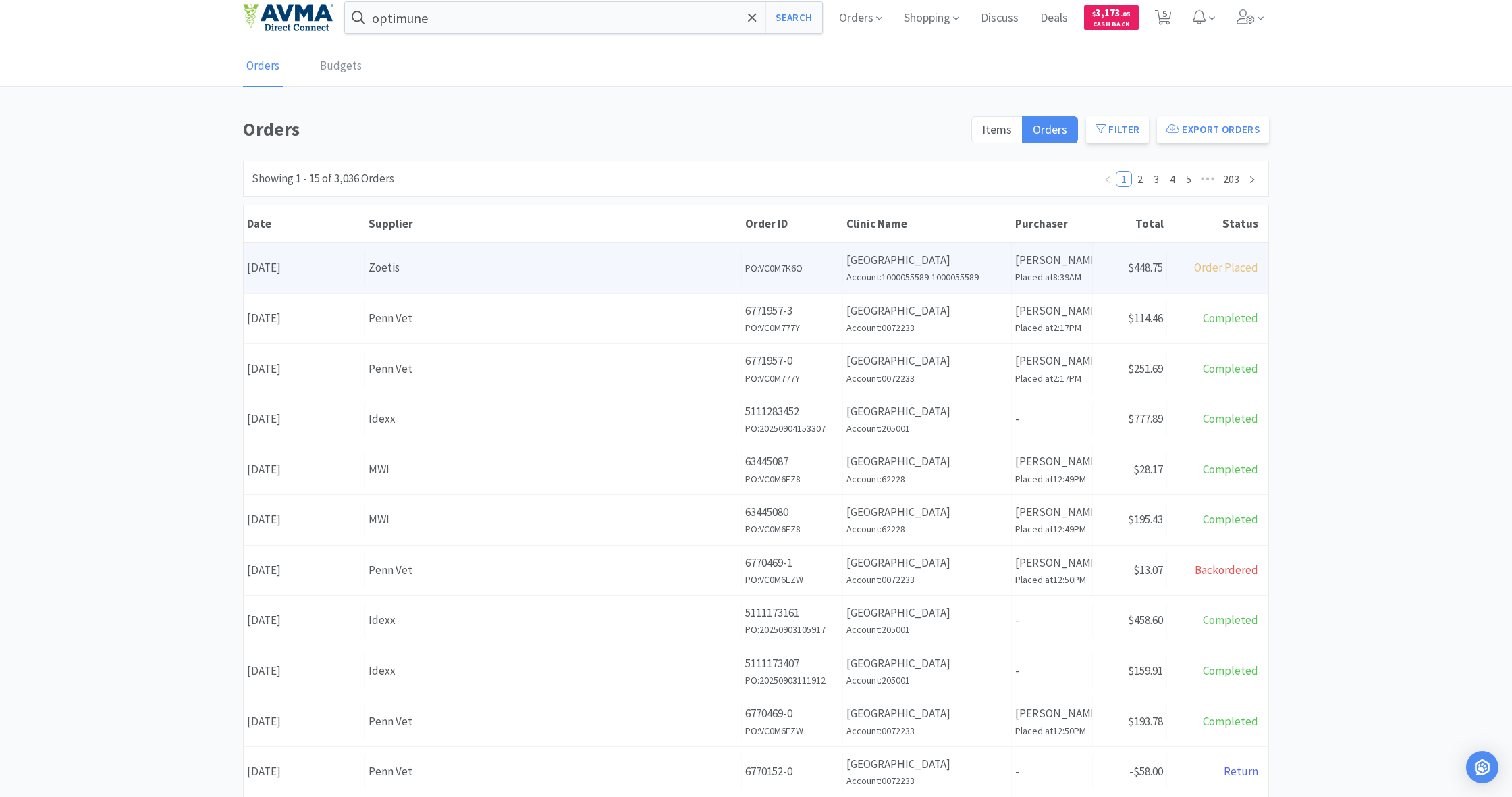
scroll to position [7, 0]
click at [642, 280] on div "Supplier Zoetis" at bounding box center [553, 270] width 376 height 35
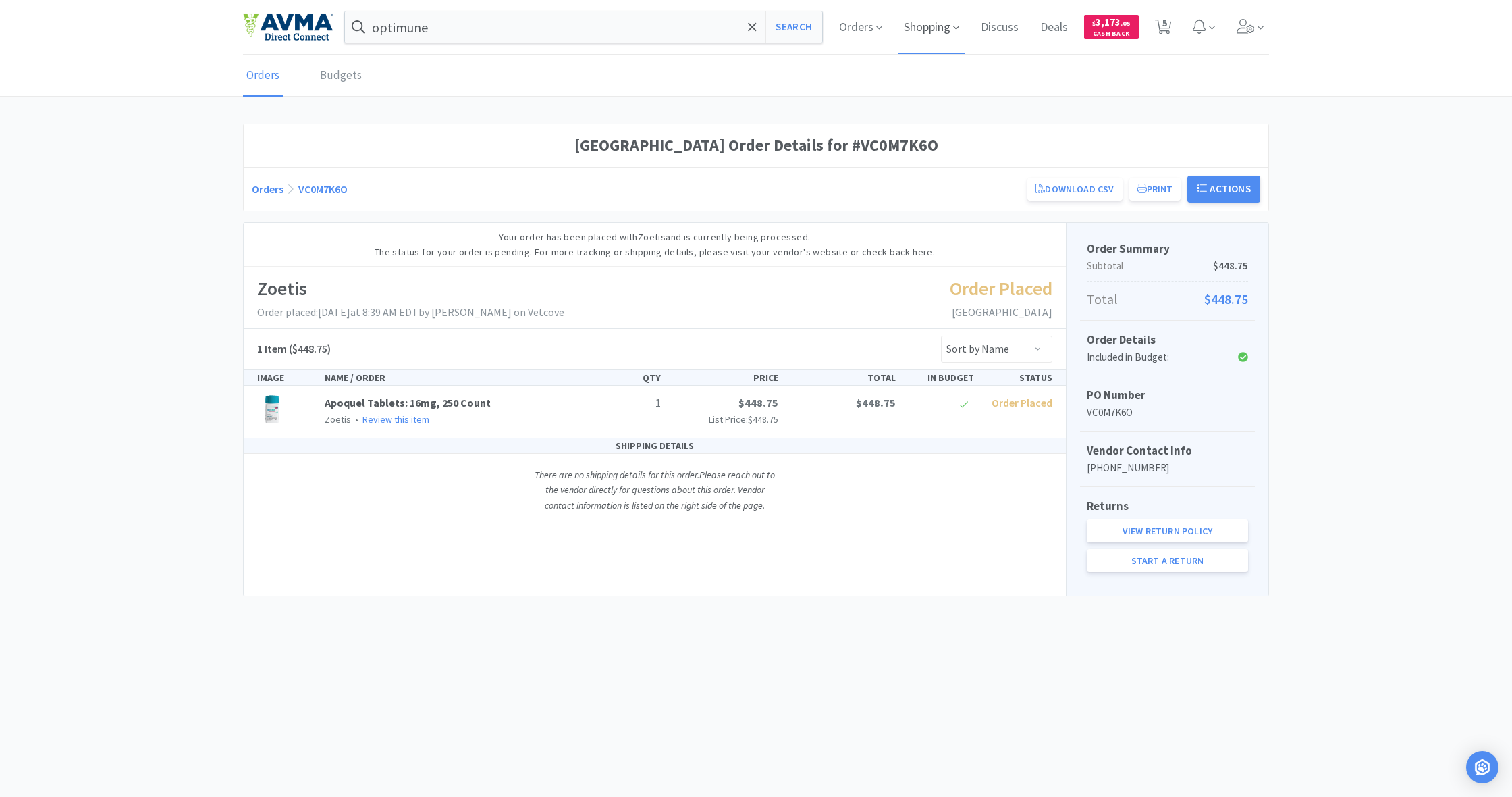
click at [927, 31] on span "Shopping" at bounding box center [931, 27] width 66 height 54
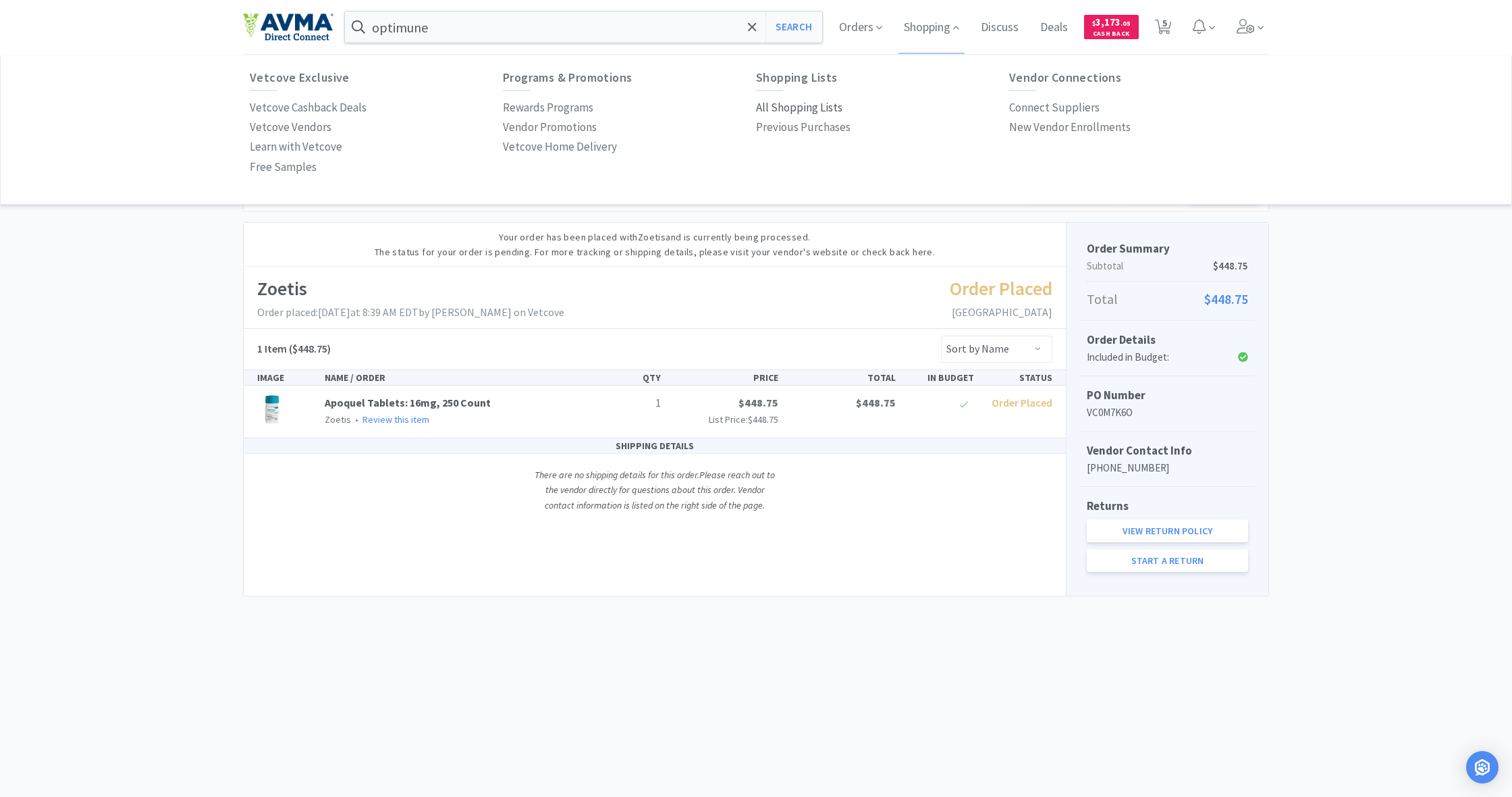
click at [780, 101] on p "All Shopping Lists" at bounding box center [799, 107] width 86 height 18
select select "1"
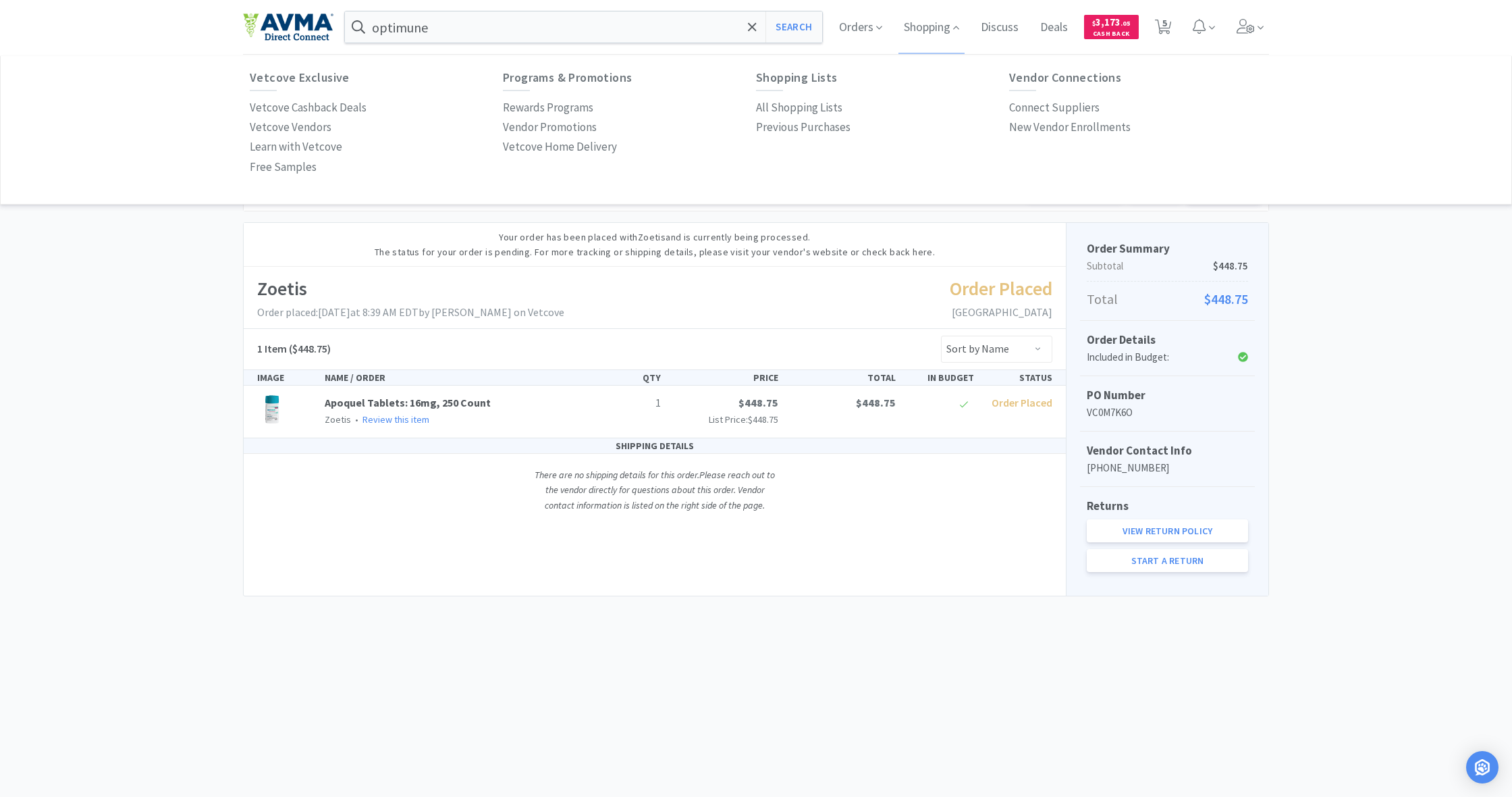
select select "1"
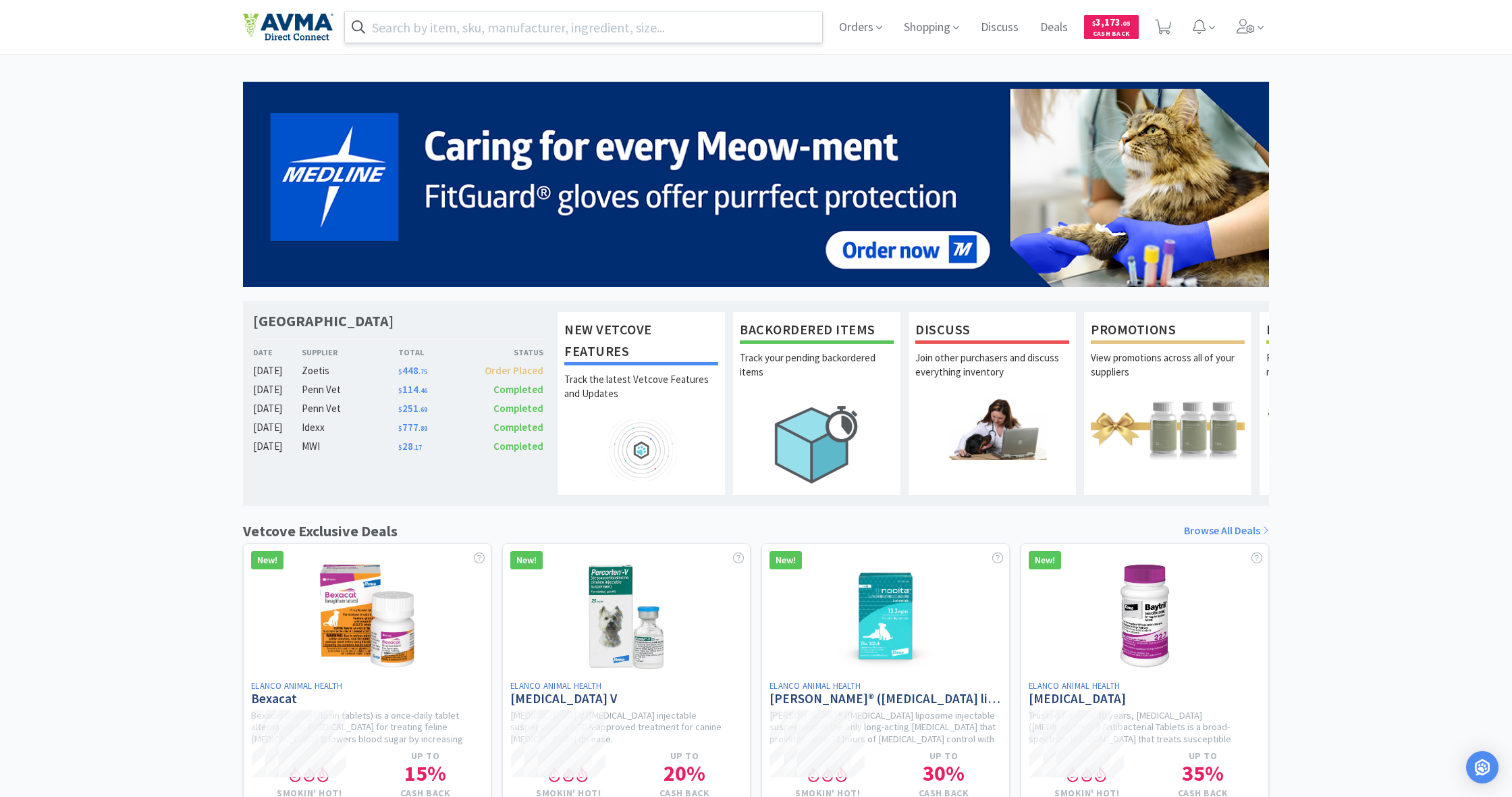
click at [420, 26] on input "text" at bounding box center [583, 28] width 477 height 31
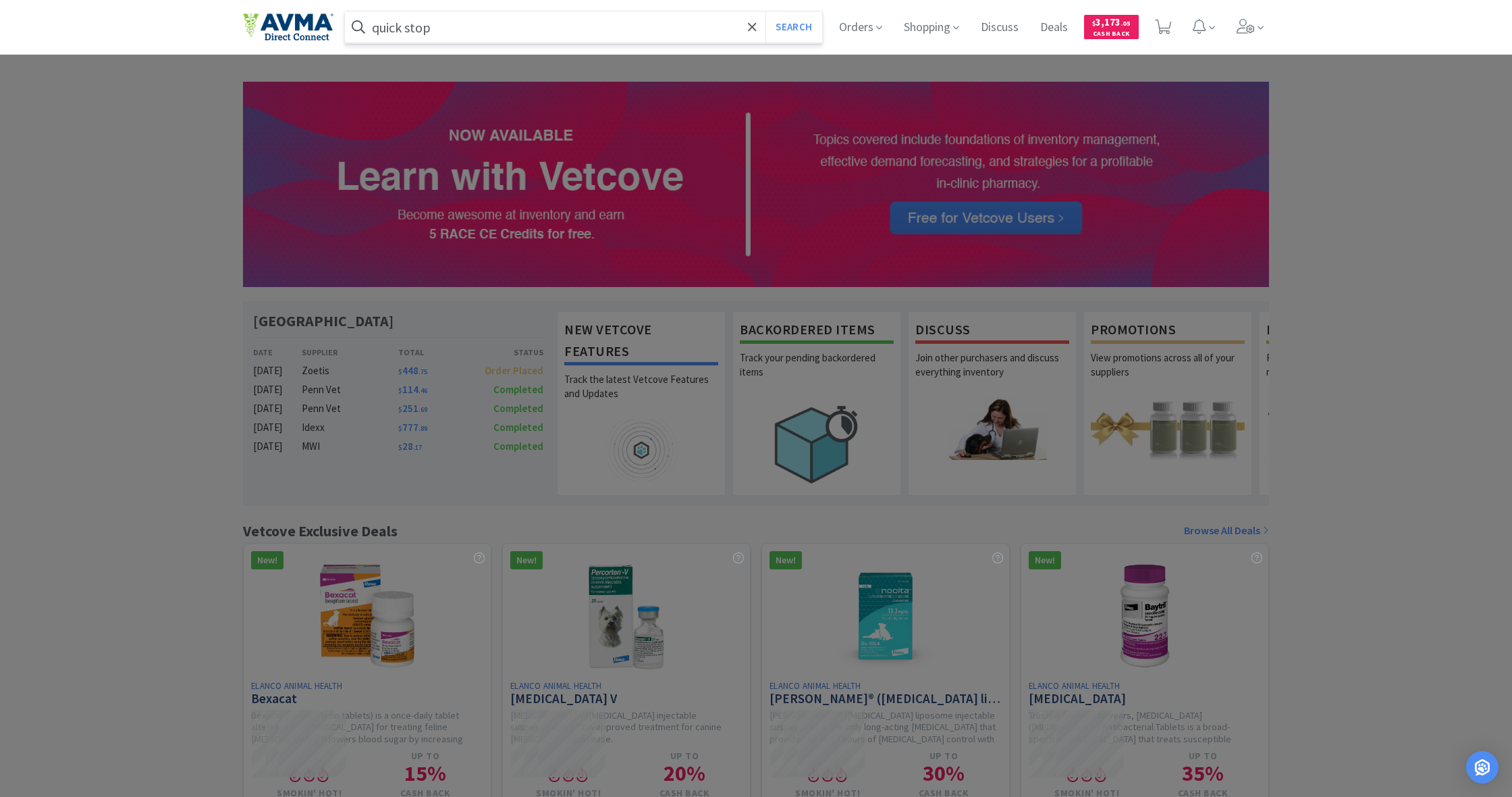
type input "quick stop"
click at [792, 27] on button "Search" at bounding box center [793, 28] width 56 height 31
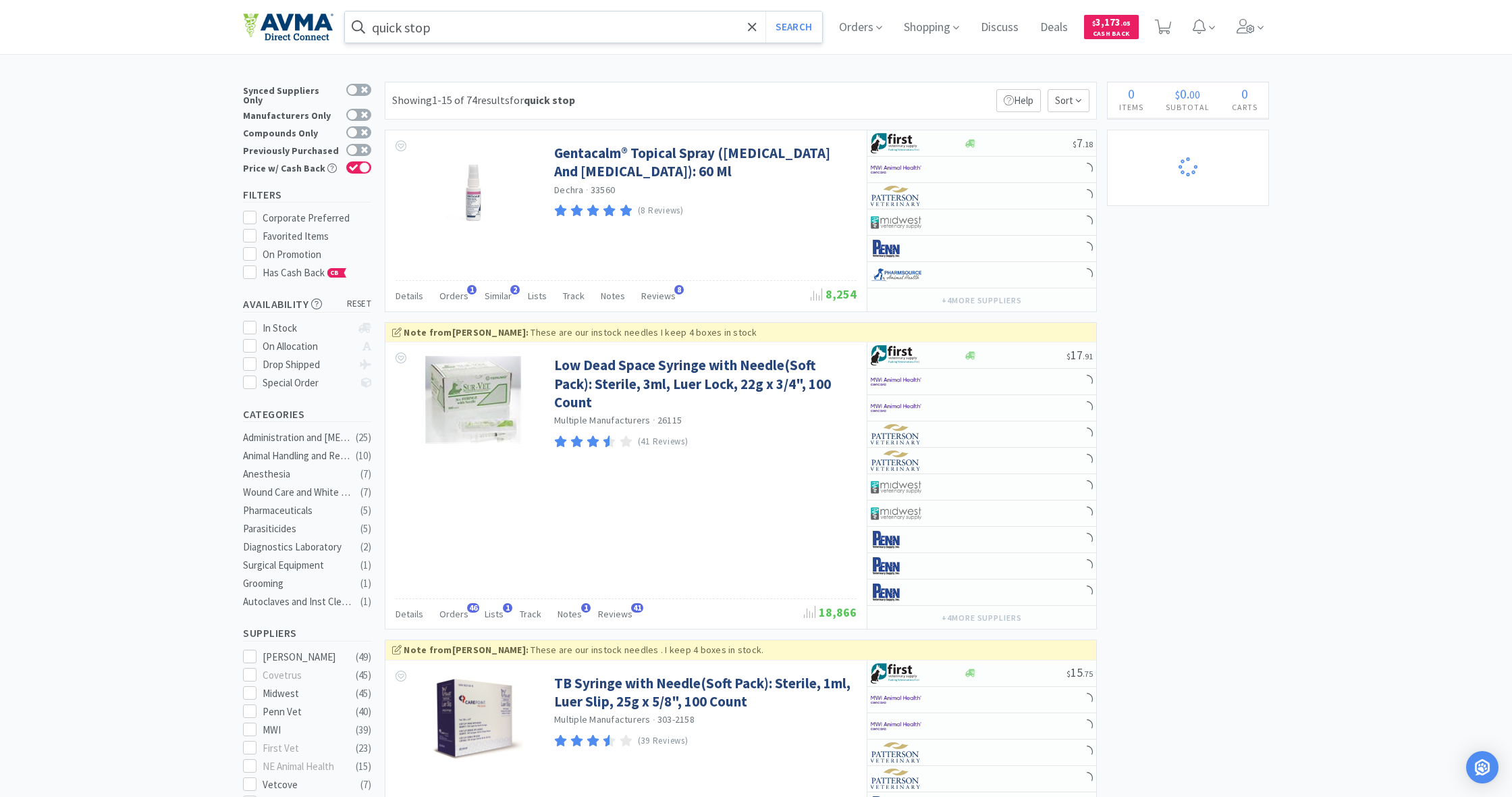
select select "1"
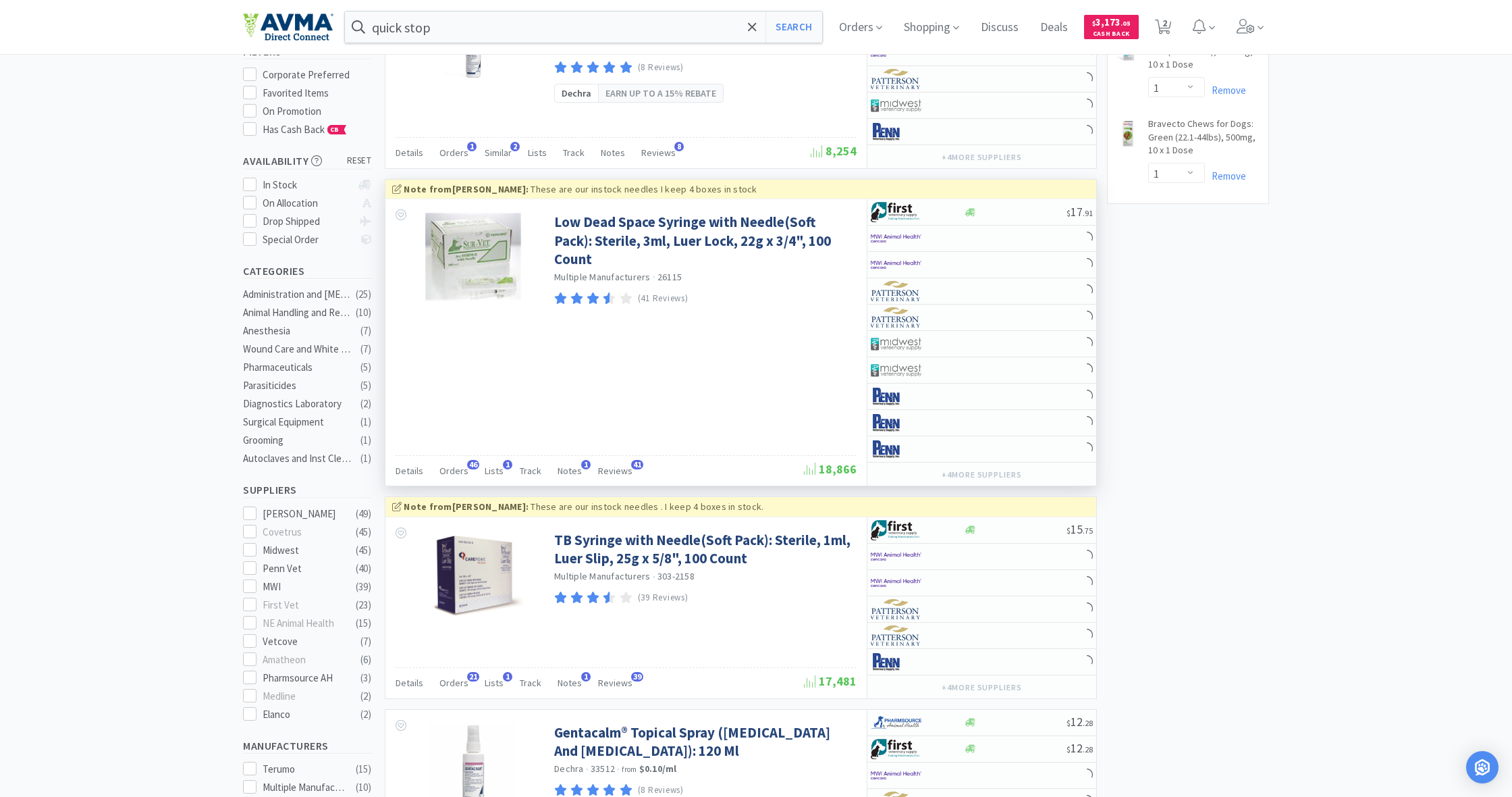
scroll to position [146, 0]
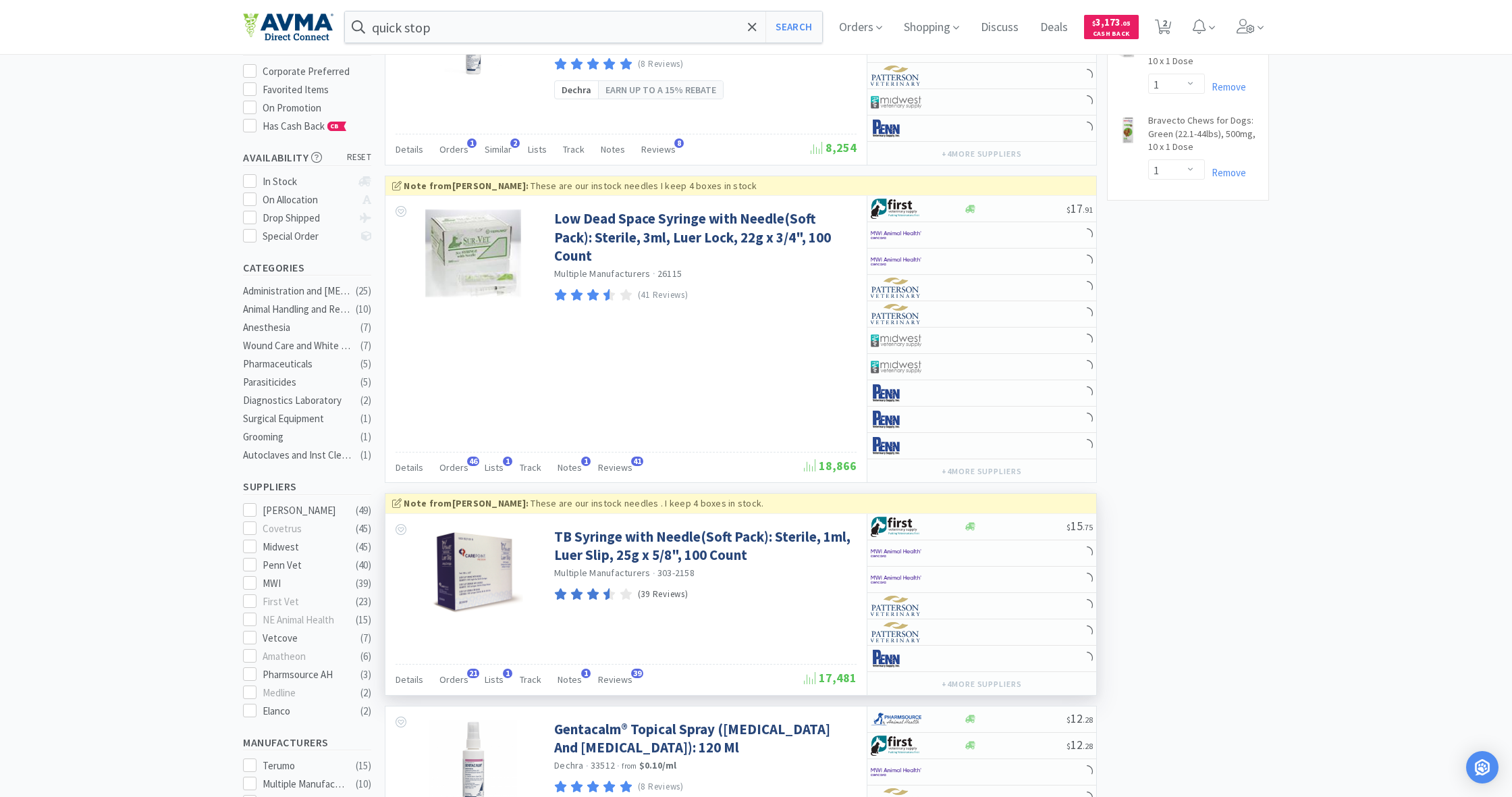
select select "1"
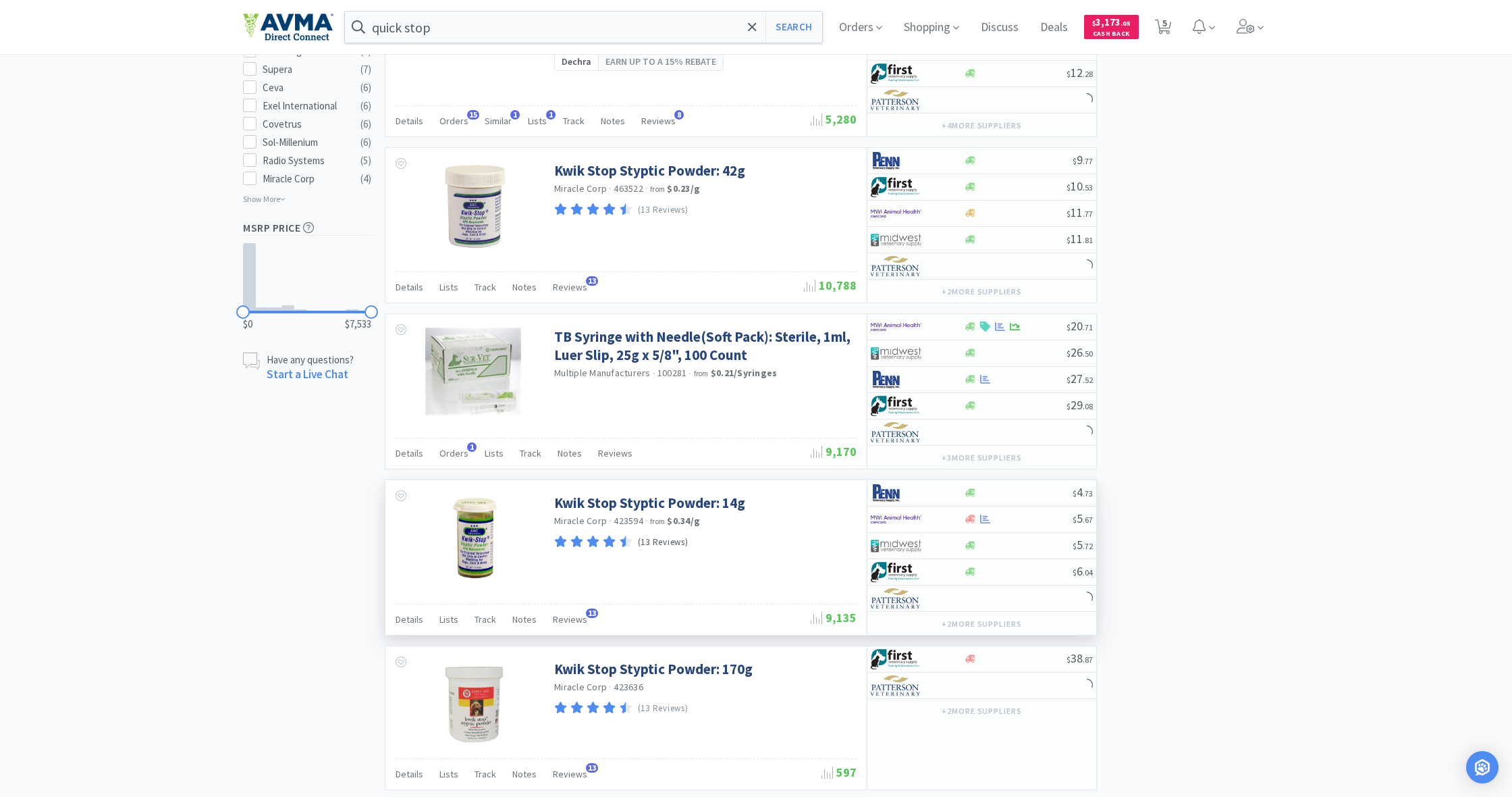
scroll to position [898, 0]
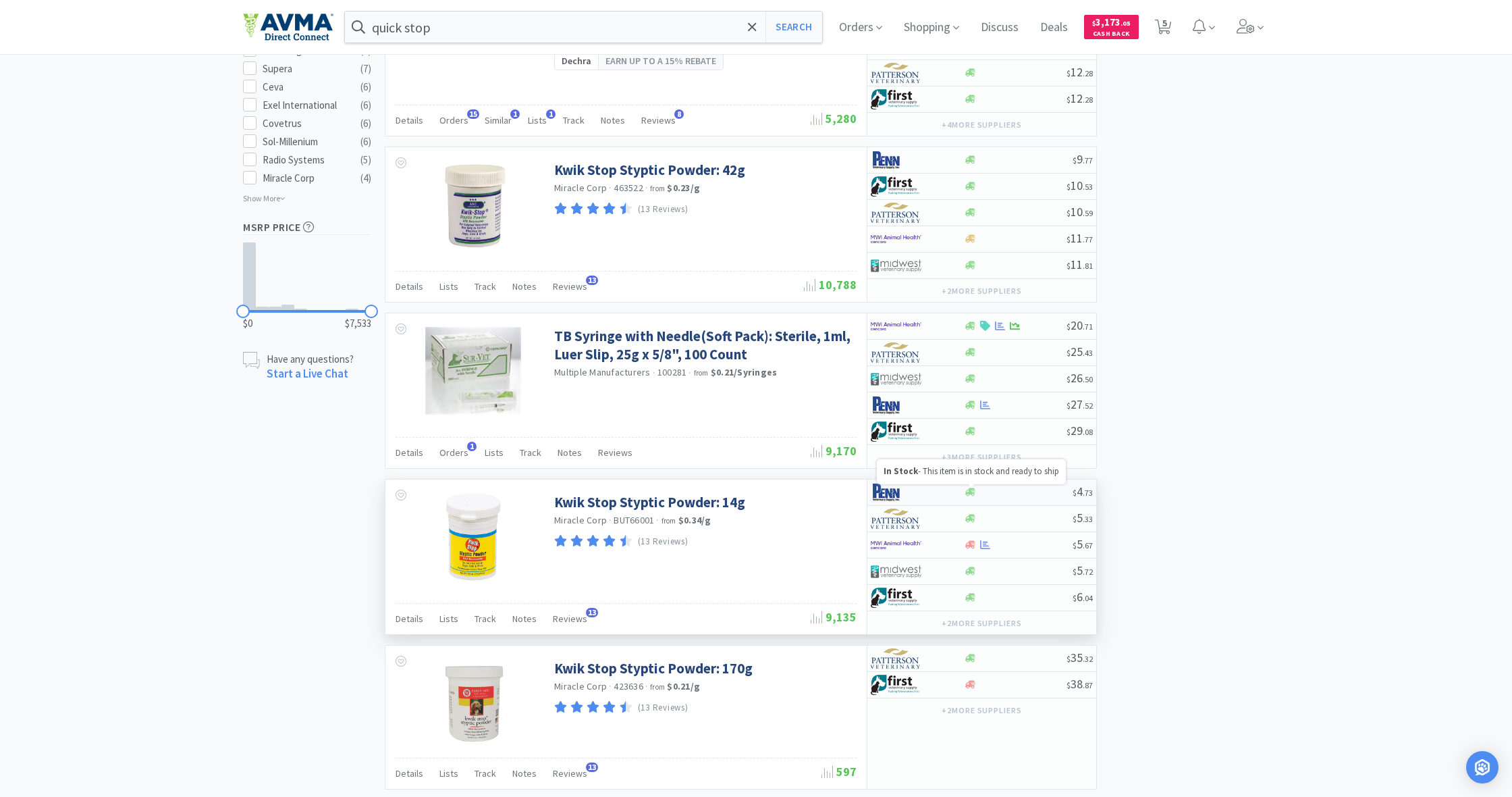
click at [970, 494] on icon at bounding box center [970, 492] width 10 height 8
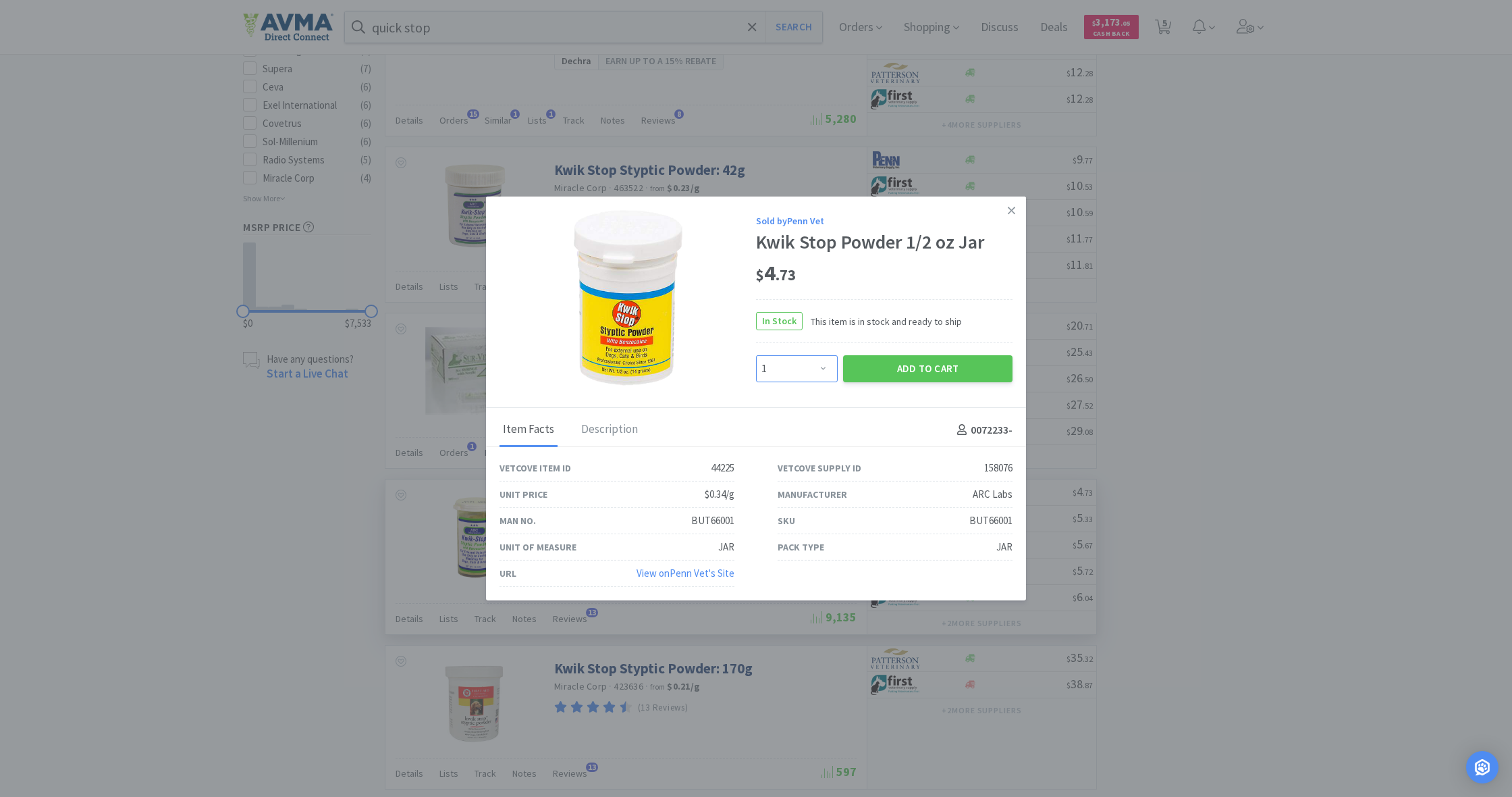
select select "2"
click at [919, 369] on button "Add to Cart" at bounding box center [928, 369] width 170 height 27
select select "2"
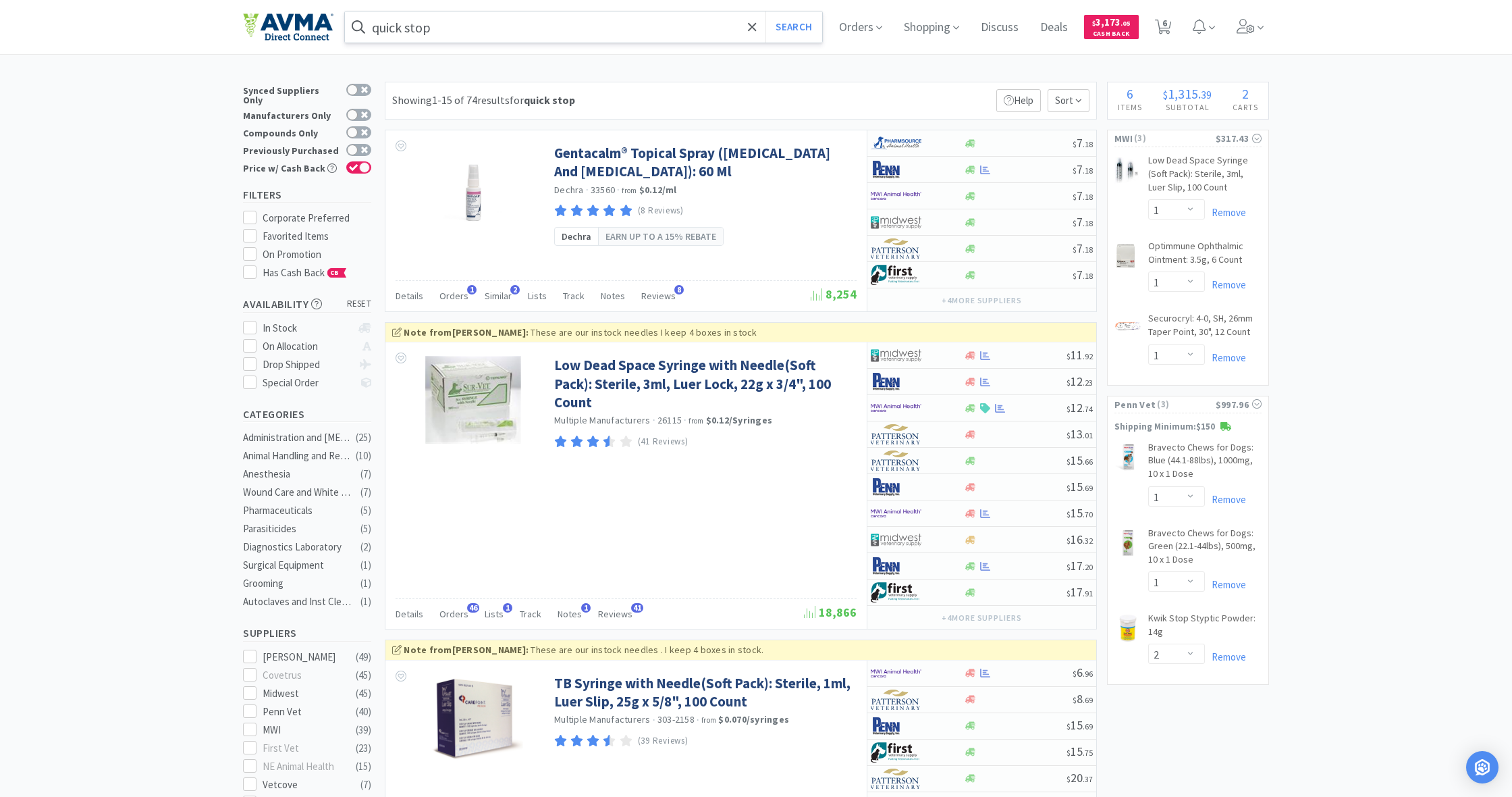
scroll to position [0, 0]
